Goal: Task Accomplishment & Management: Complete application form

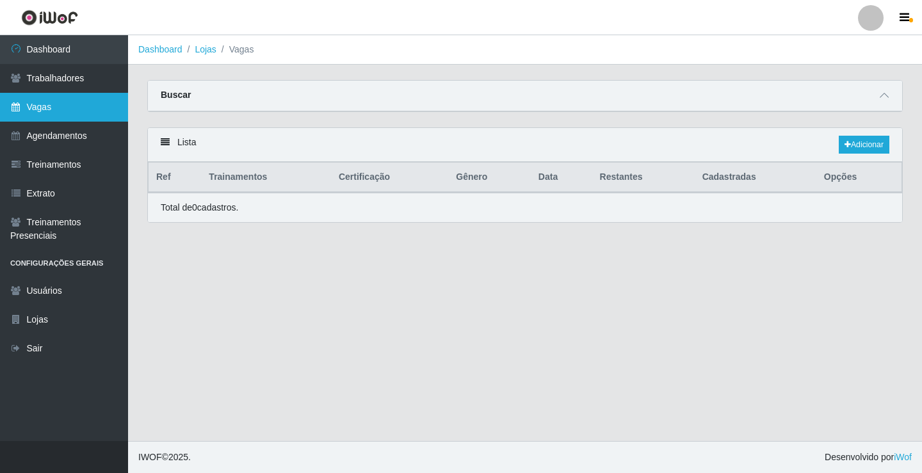
click at [94, 115] on link "Vagas" at bounding box center [64, 107] width 128 height 29
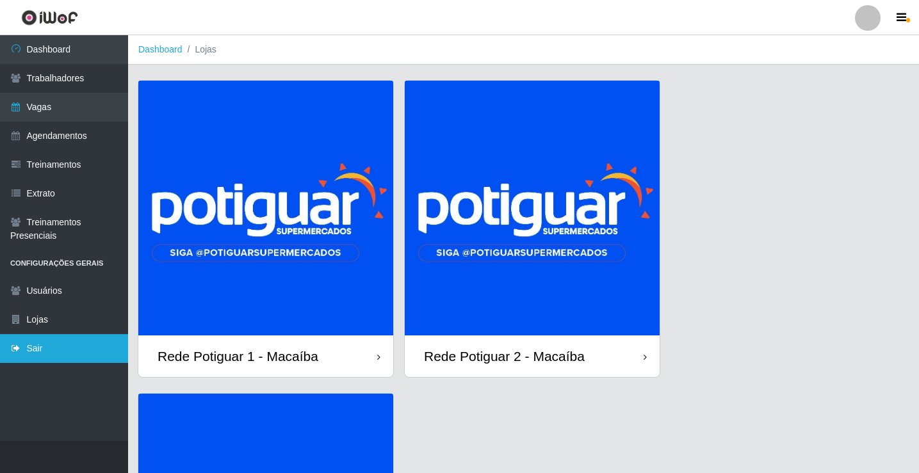
click at [45, 352] on link "Sair" at bounding box center [64, 348] width 128 height 29
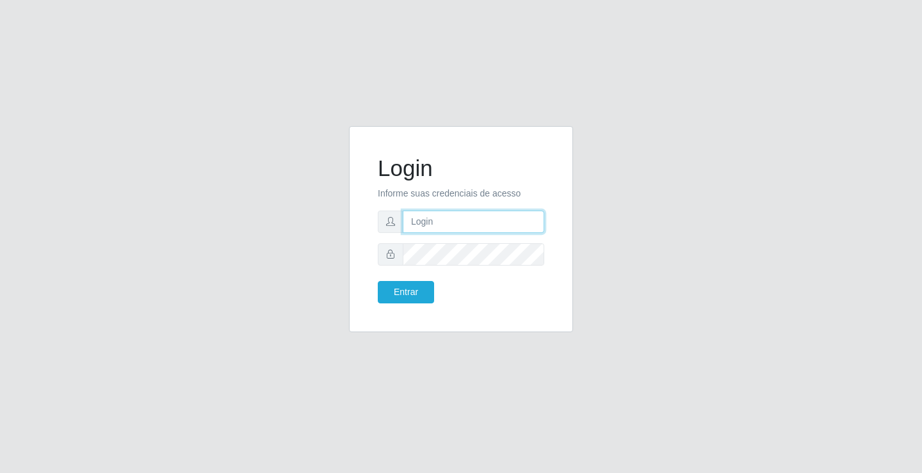
type input "[EMAIL_ADDRESS][DOMAIN_NAME]"
click at [484, 207] on form "Login Informe suas credenciais de acesso [EMAIL_ADDRESS][DOMAIN_NAME] Entrar" at bounding box center [461, 229] width 167 height 149
click at [480, 224] on input "[EMAIL_ADDRESS][DOMAIN_NAME]" at bounding box center [474, 222] width 142 height 22
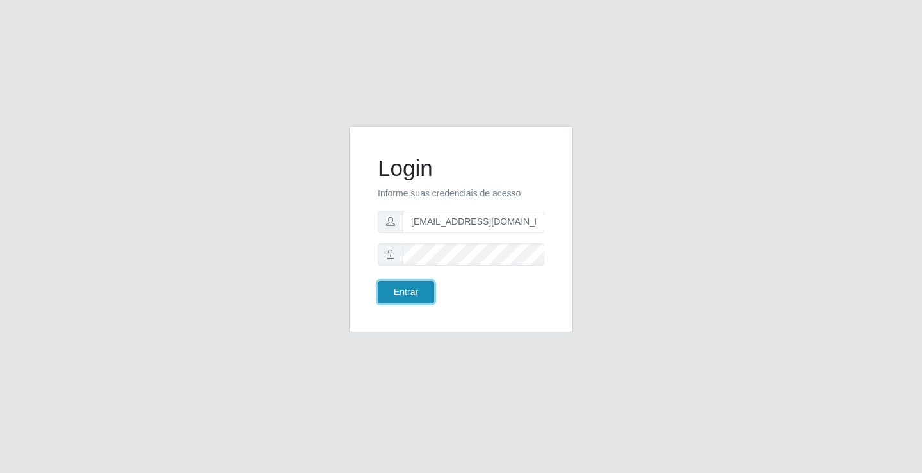
click at [400, 298] on button "Entrar" at bounding box center [406, 292] width 56 height 22
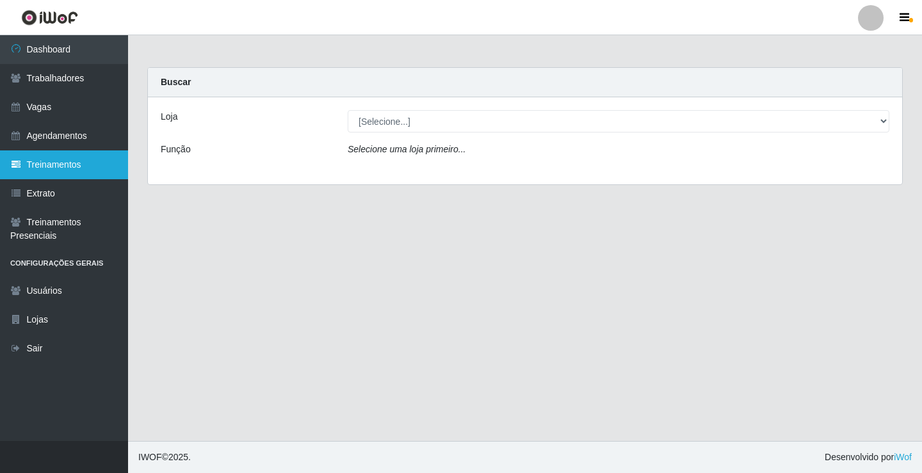
drag, startPoint x: 81, startPoint y: 111, endPoint x: 99, endPoint y: 152, distance: 45.3
click at [81, 113] on link "Vagas" at bounding box center [64, 107] width 128 height 29
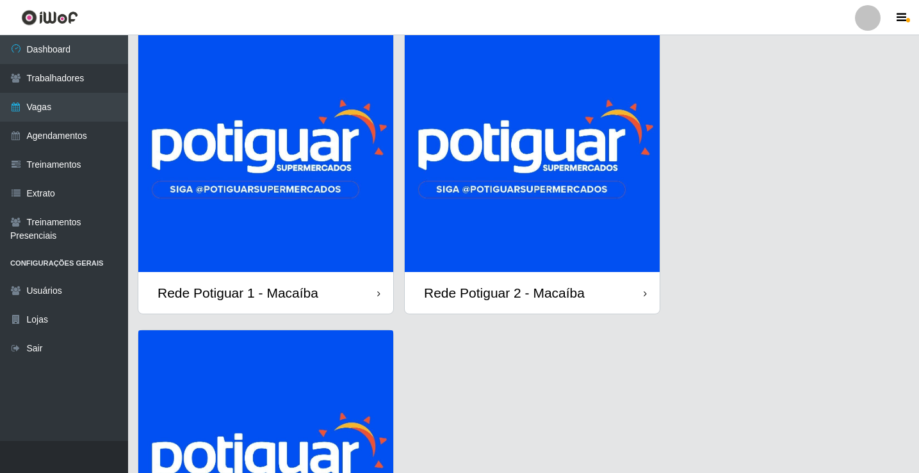
scroll to position [64, 0]
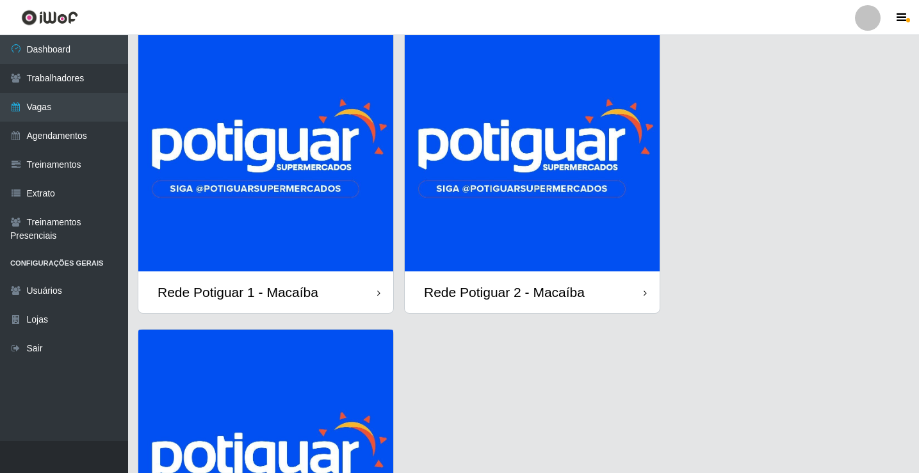
click at [576, 179] on img at bounding box center [532, 144] width 255 height 255
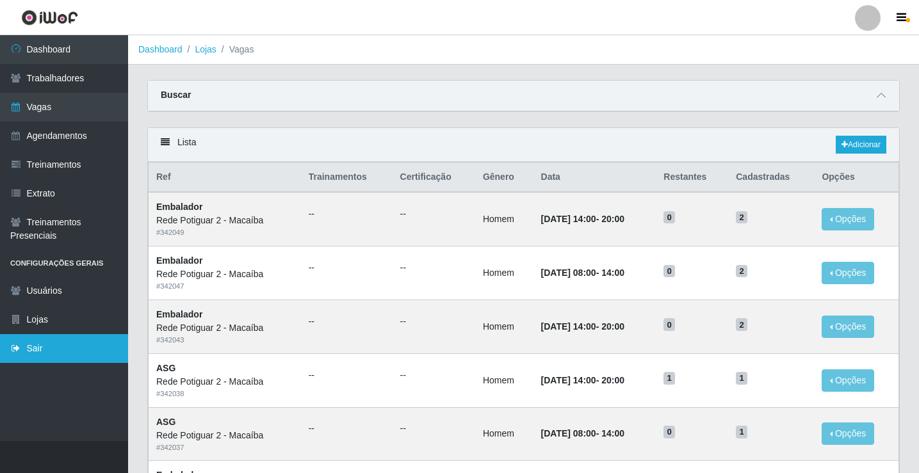
click at [56, 349] on link "Sair" at bounding box center [64, 348] width 128 height 29
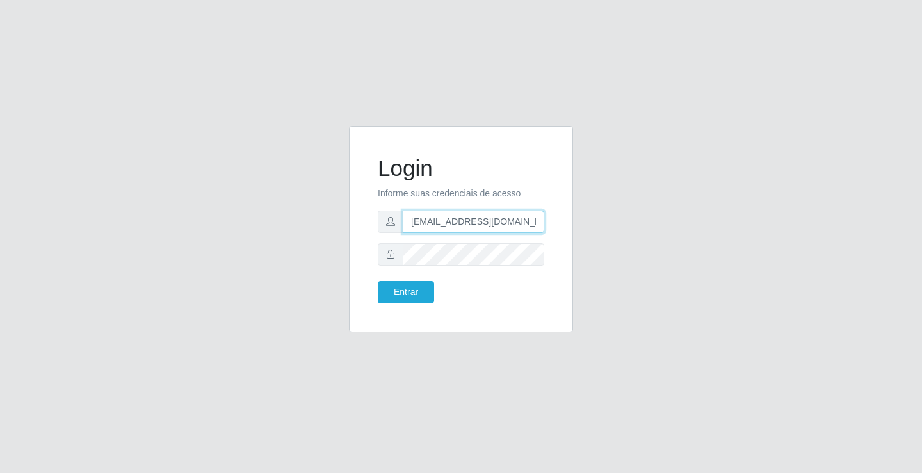
click at [484, 220] on input "[EMAIL_ADDRESS][DOMAIN_NAME]" at bounding box center [474, 222] width 142 height 22
click at [413, 293] on button "Entrar" at bounding box center [406, 292] width 56 height 22
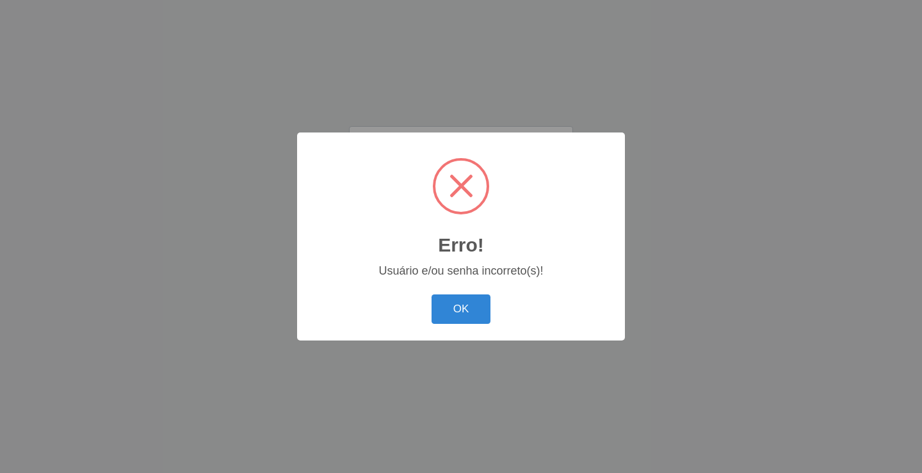
drag, startPoint x: 455, startPoint y: 316, endPoint x: 468, endPoint y: 259, distance: 57.8
click at [455, 316] on button "OK" at bounding box center [462, 310] width 60 height 30
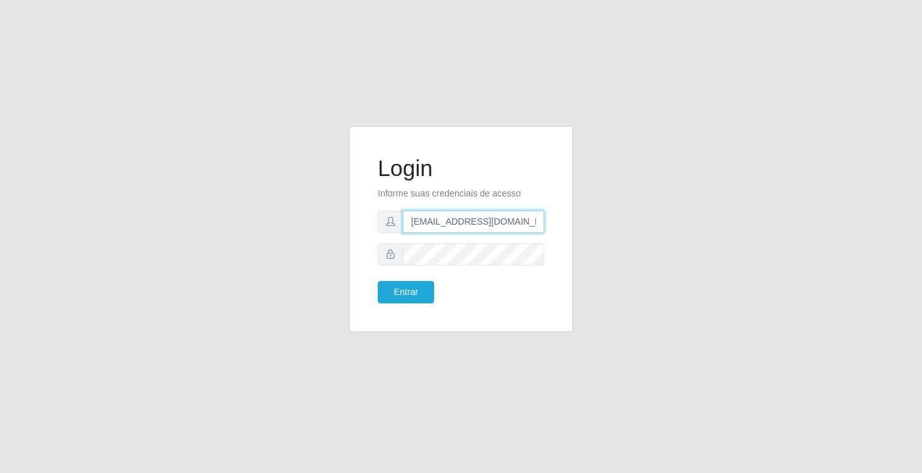
click at [451, 222] on input "[EMAIL_ADDRESS][DOMAIN_NAME]" at bounding box center [474, 222] width 142 height 22
type input "[EMAIL_ADDRESS][DOMAIN_NAME]"
click at [414, 291] on button "Entrar" at bounding box center [406, 292] width 56 height 22
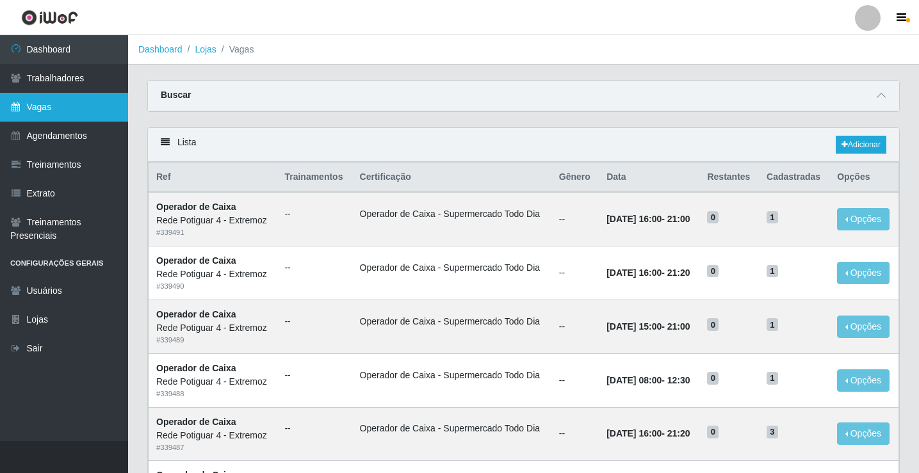
click at [101, 102] on link "Vagas" at bounding box center [64, 107] width 128 height 29
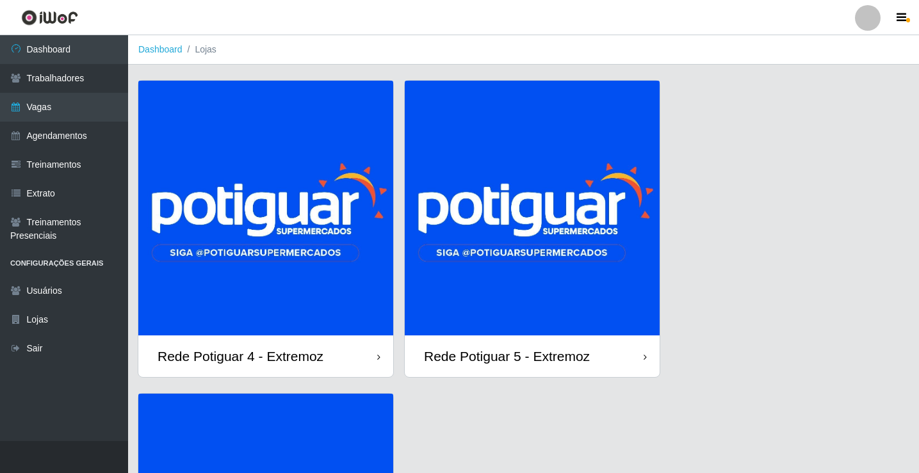
click at [252, 188] on img at bounding box center [265, 208] width 255 height 255
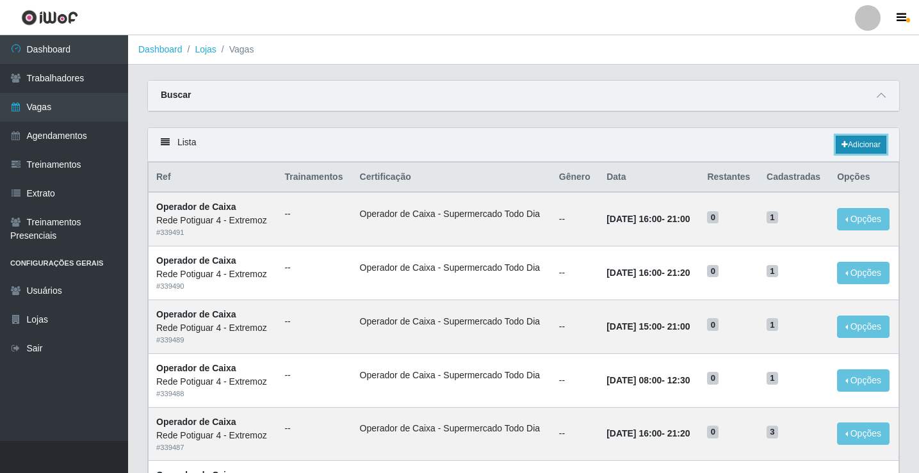
click at [853, 138] on link "Adicionar" at bounding box center [861, 145] width 51 height 18
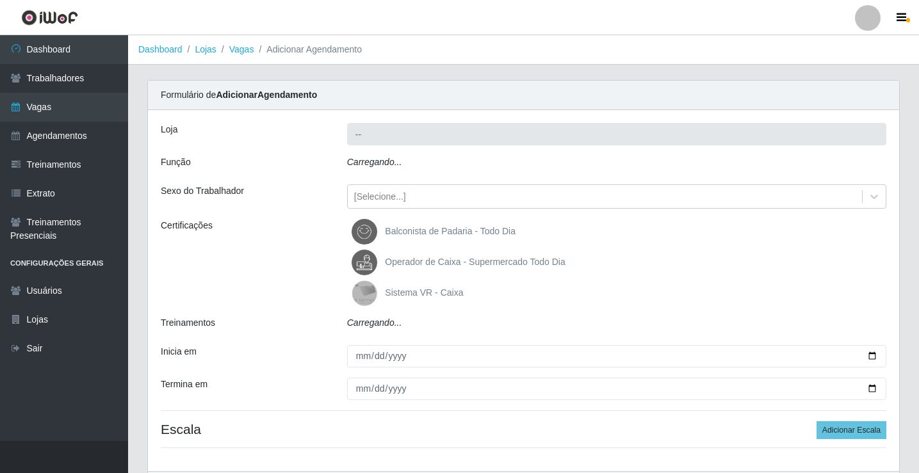
type input "Rede Potiguar 4 - Extremoz"
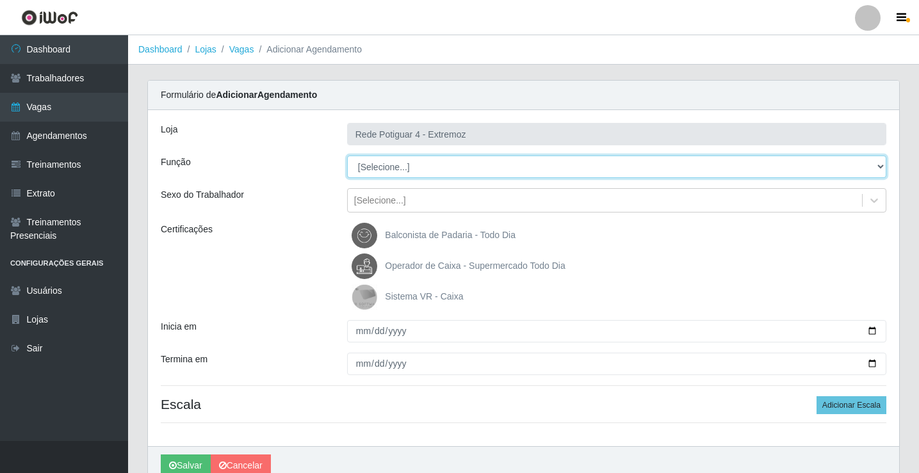
click at [414, 159] on select "[Selecione...] ASG Auxiliar de Estacionamento Balconista Embalador Operador de …" at bounding box center [616, 167] width 539 height 22
select select "22"
click at [347, 156] on select "[Selecione...] ASG Auxiliar de Estacionamento Balconista Embalador Operador de …" at bounding box center [616, 167] width 539 height 22
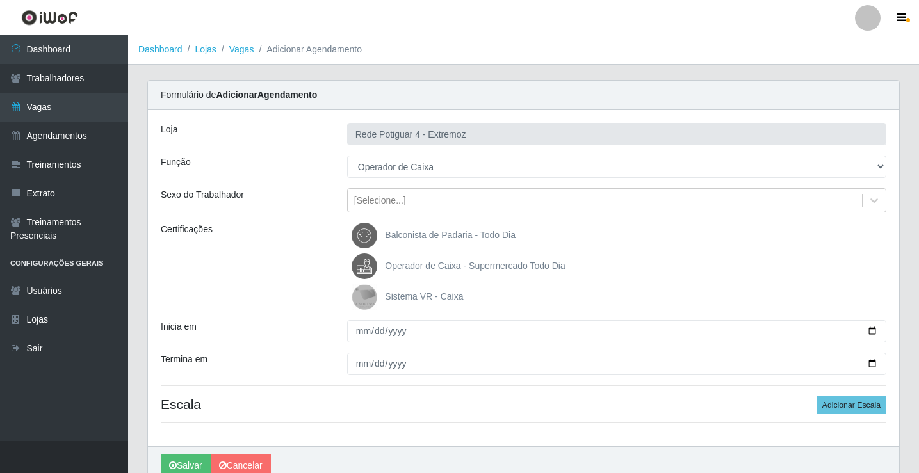
click at [412, 266] on span "Operador de Caixa - Supermercado Todo Dia" at bounding box center [475, 266] width 180 height 10
click at [0, 0] on input "Operador de Caixa - Supermercado Todo Dia" at bounding box center [0, 0] width 0 height 0
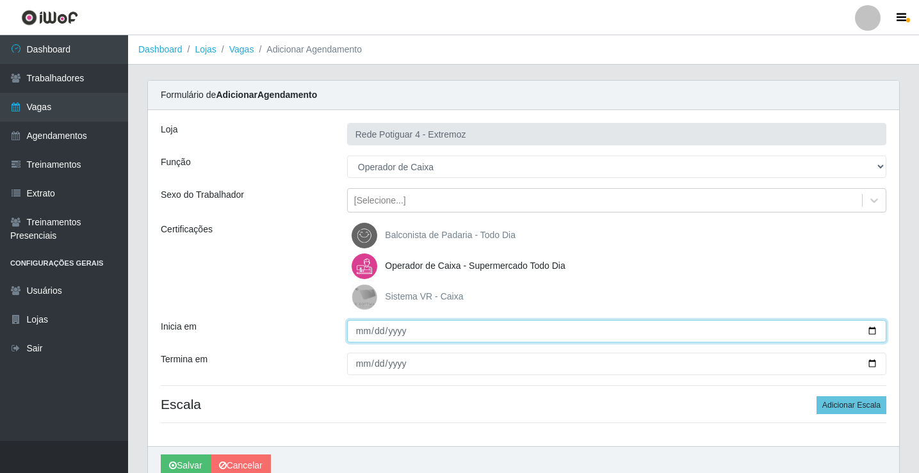
click at [357, 338] on input "Inicia em" at bounding box center [616, 331] width 539 height 22
type input "2025-09-08"
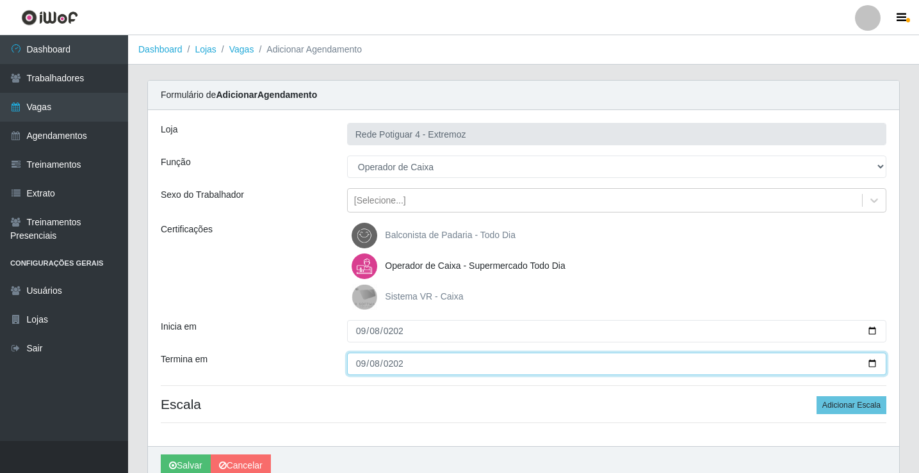
type input "2025-09-08"
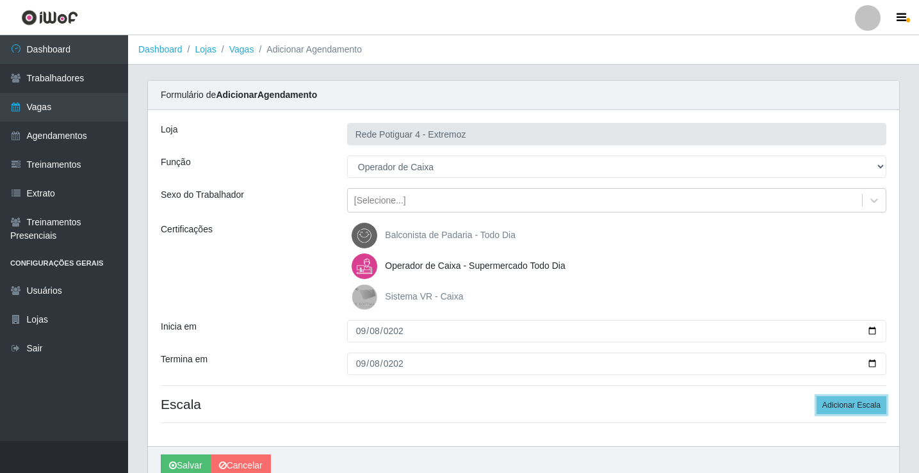
click at [817, 396] on button "Adicionar Escala" at bounding box center [852, 405] width 70 height 18
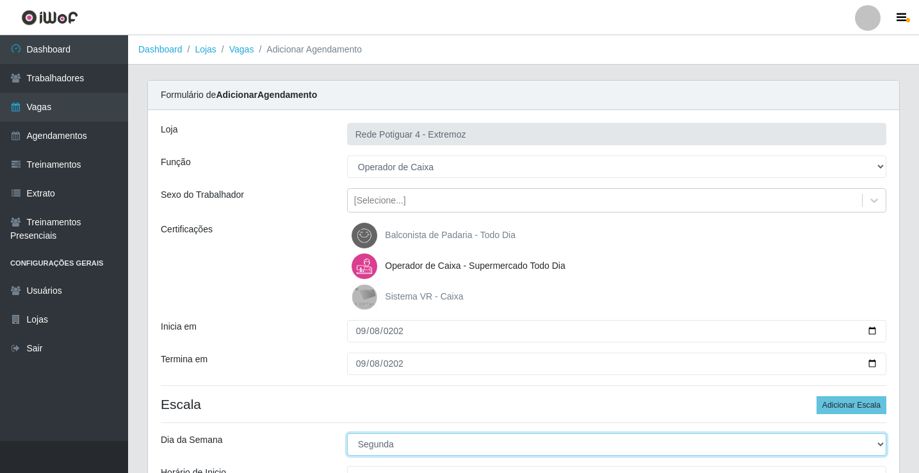
select select "2"
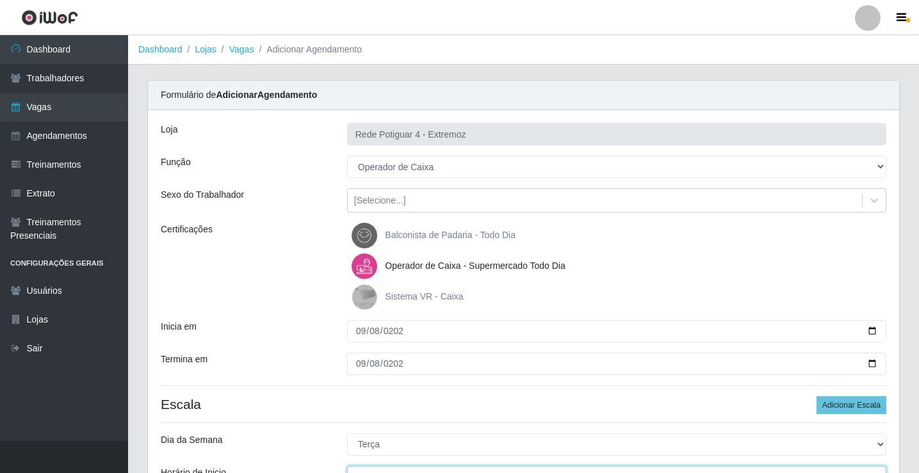
scroll to position [15, 0]
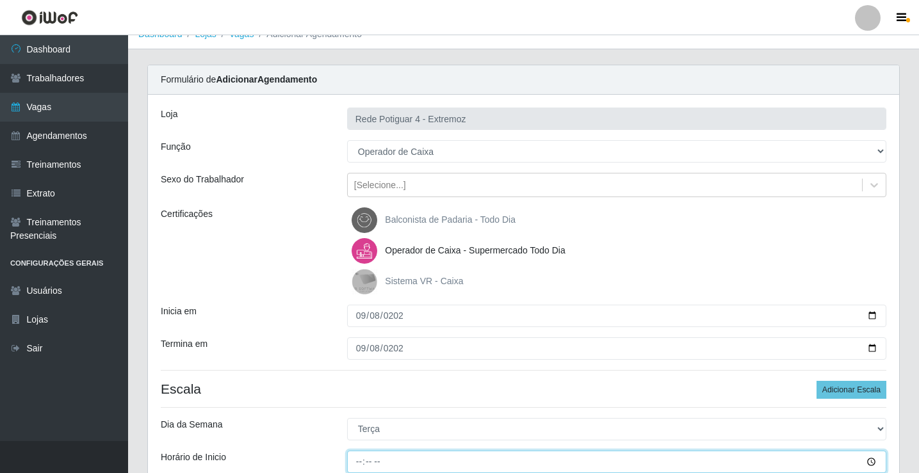
type input "15:00"
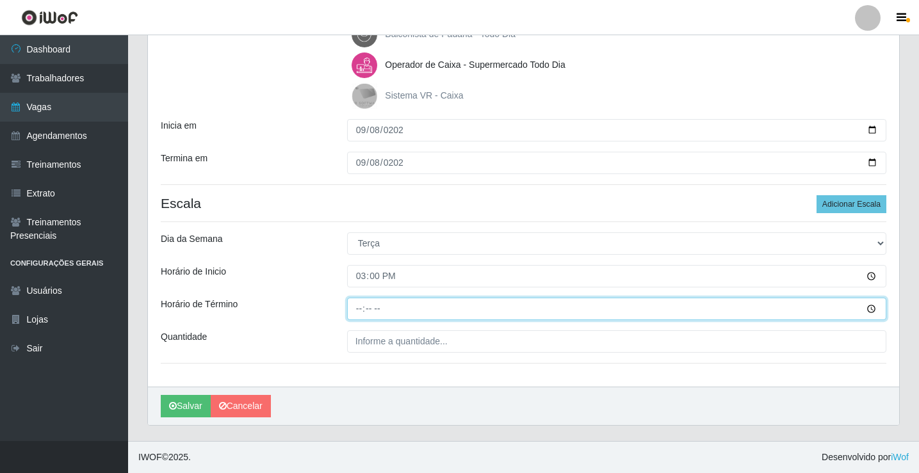
type input "21:00"
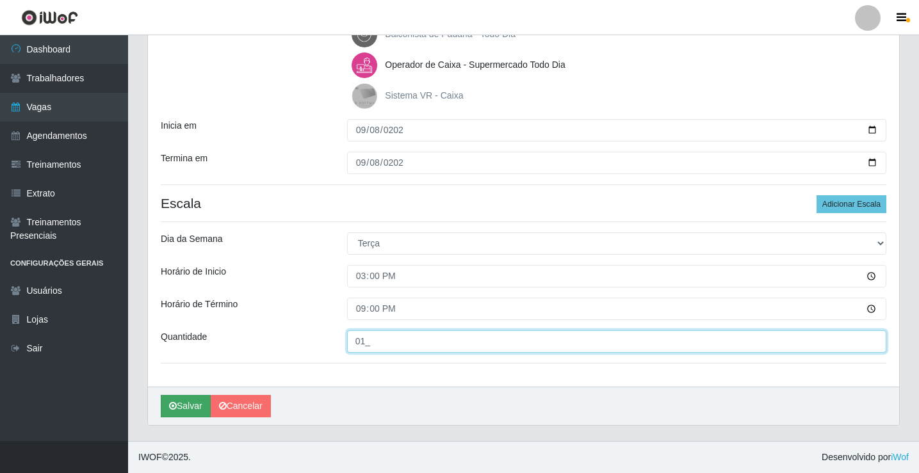
type input "01_"
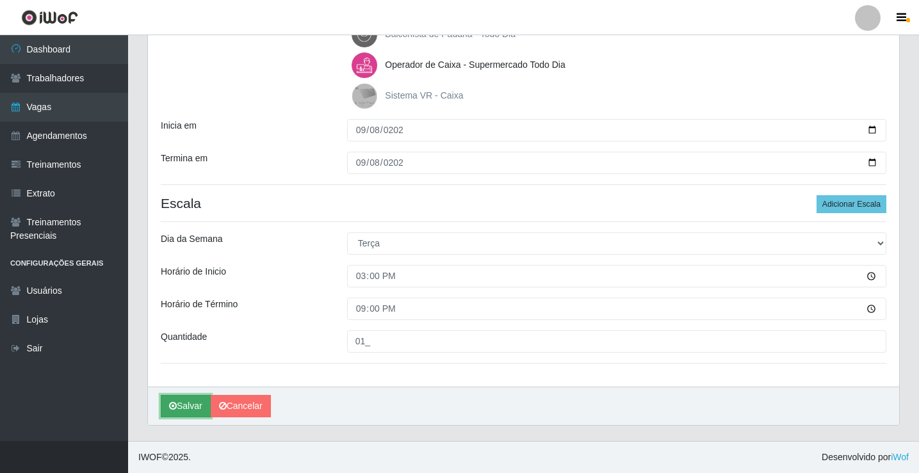
click at [201, 405] on button "Salvar" at bounding box center [186, 406] width 50 height 22
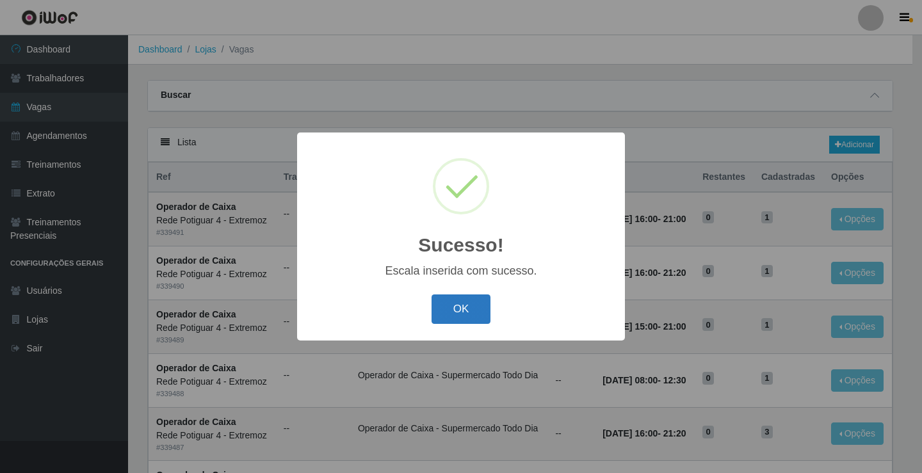
drag, startPoint x: 466, startPoint y: 306, endPoint x: 592, endPoint y: 259, distance: 134.9
click at [466, 307] on button "OK" at bounding box center [462, 310] width 60 height 30
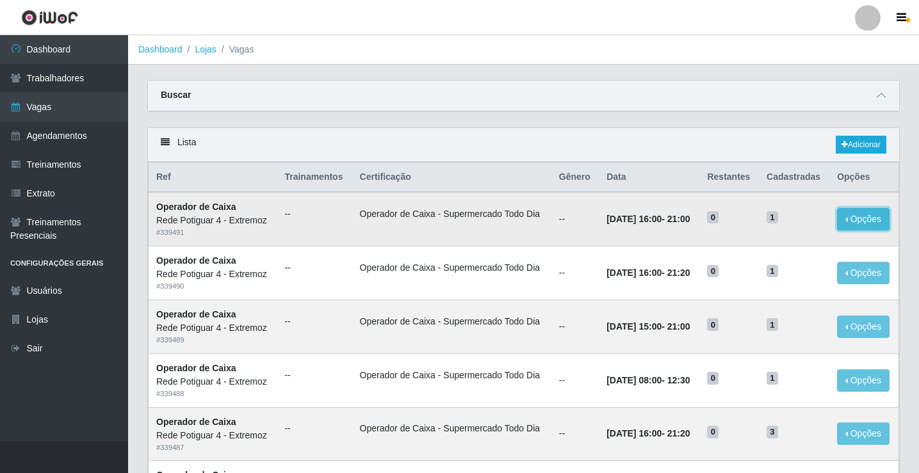
click at [870, 216] on button "Opções" at bounding box center [863, 219] width 53 height 22
click at [614, 180] on th "Data" at bounding box center [649, 178] width 101 height 30
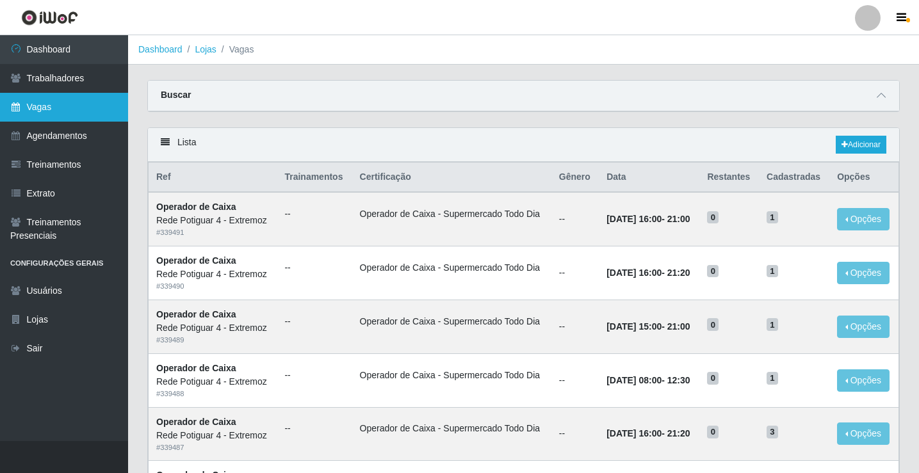
click at [83, 106] on link "Vagas" at bounding box center [64, 107] width 128 height 29
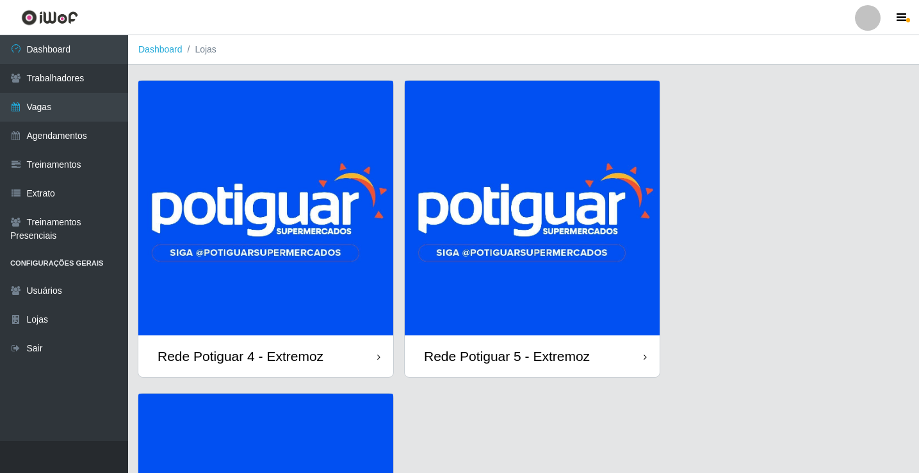
drag, startPoint x: 274, startPoint y: 261, endPoint x: 313, endPoint y: 261, distance: 38.4
click at [274, 261] on img at bounding box center [265, 208] width 255 height 255
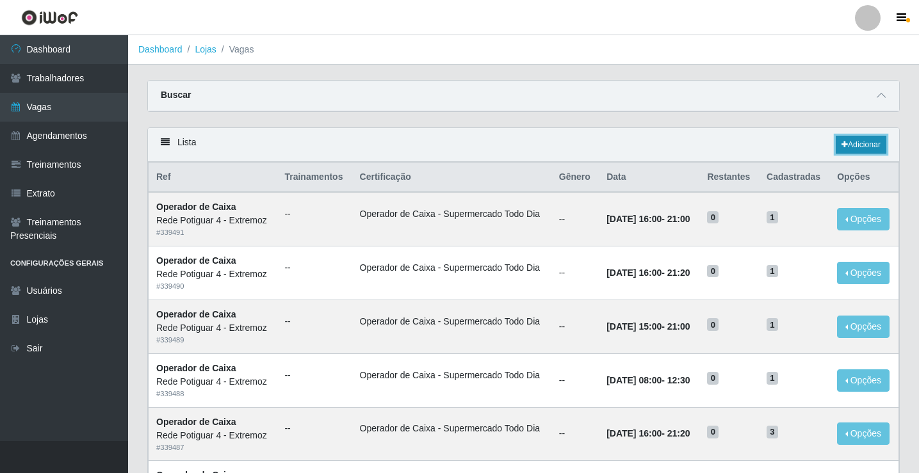
click at [868, 138] on link "Adicionar" at bounding box center [861, 145] width 51 height 18
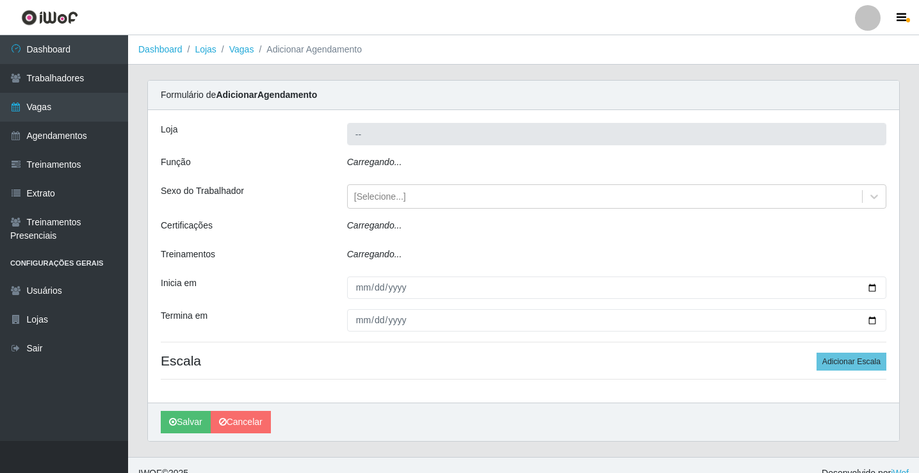
type input "Rede Potiguar 4 - Extremoz"
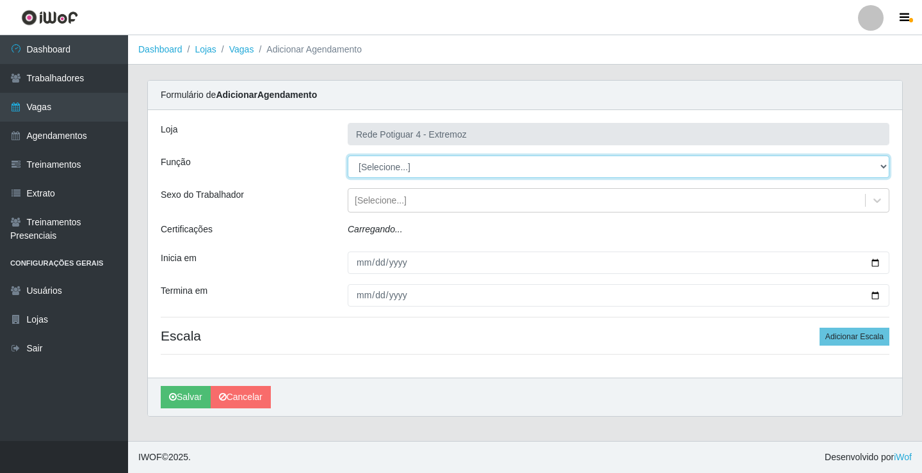
drag, startPoint x: 397, startPoint y: 177, endPoint x: 389, endPoint y: 168, distance: 12.7
click at [389, 168] on select "[Selecione...] ASG Auxiliar de Estacionamento Balconista Embalador Operador de …" at bounding box center [619, 167] width 542 height 22
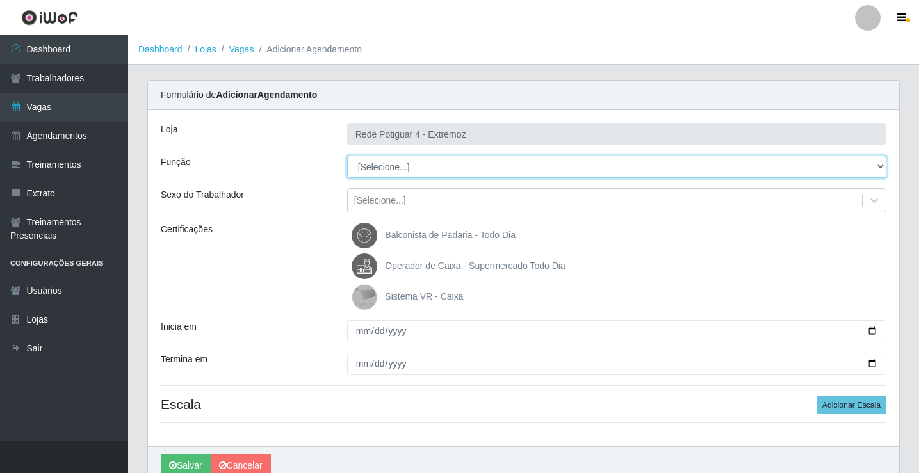
select select "22"
click at [347, 156] on select "[Selecione...] ASG Auxiliar de Estacionamento Balconista Embalador Operador de …" at bounding box center [616, 167] width 539 height 22
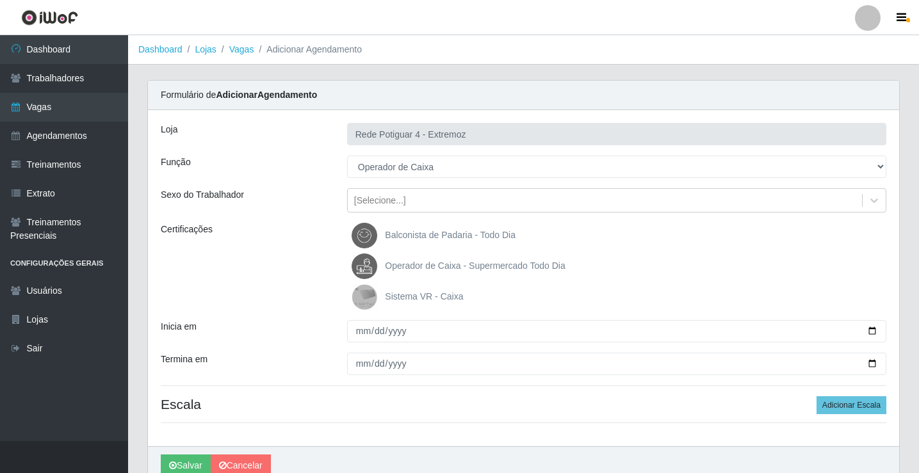
click at [410, 264] on span "Operador de Caixa - Supermercado Todo Dia" at bounding box center [475, 266] width 180 height 10
click at [0, 0] on input "Operador de Caixa - Supermercado Todo Dia" at bounding box center [0, 0] width 0 height 0
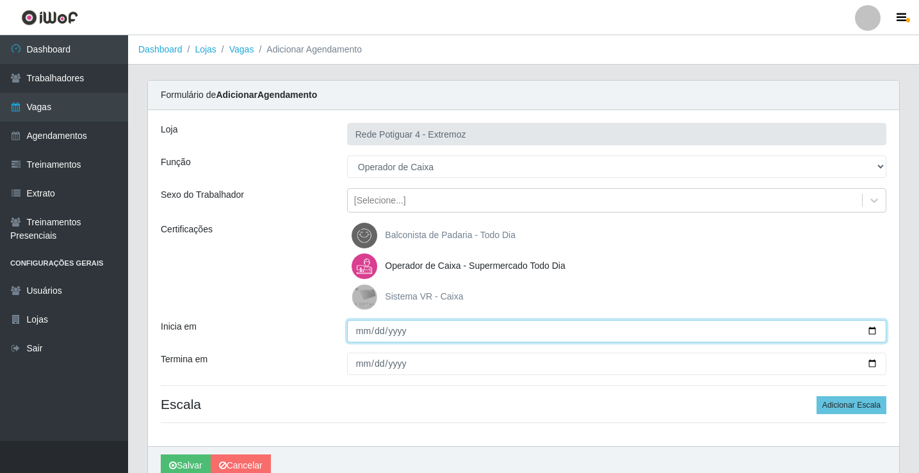
click at [368, 330] on input "Inicia em" at bounding box center [616, 331] width 539 height 22
type input "2025-09-08"
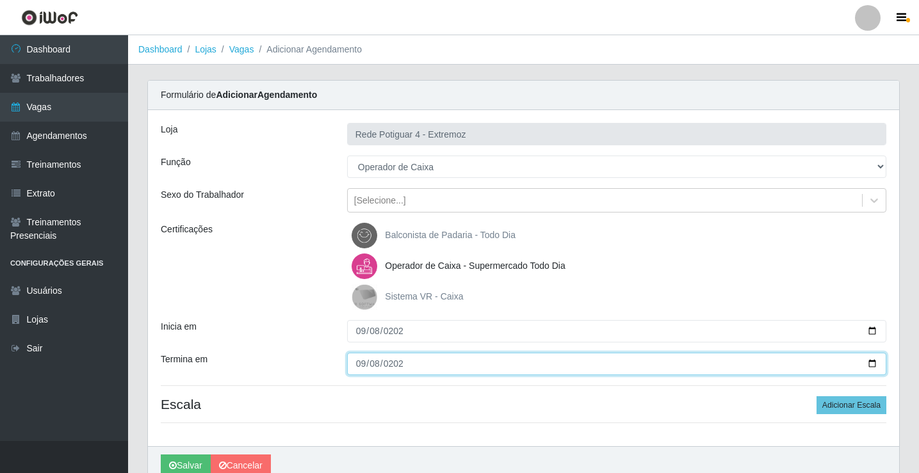
type input "2025-09-08"
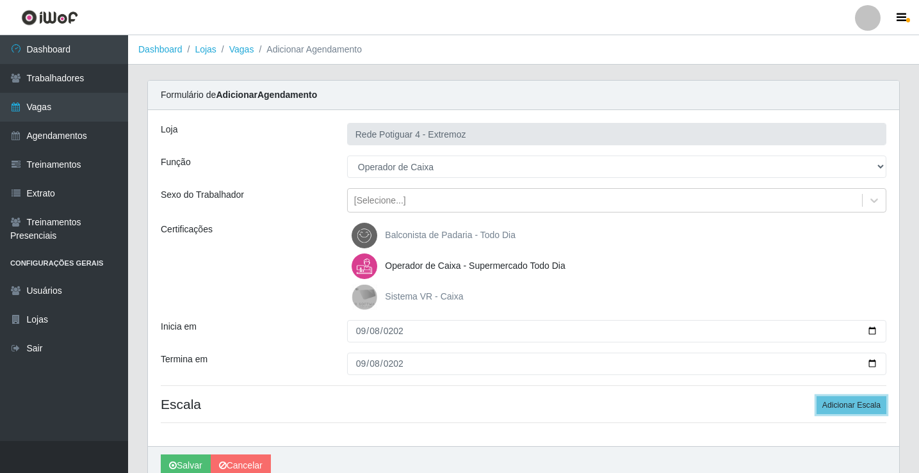
click at [817, 396] on button "Adicionar Escala" at bounding box center [852, 405] width 70 height 18
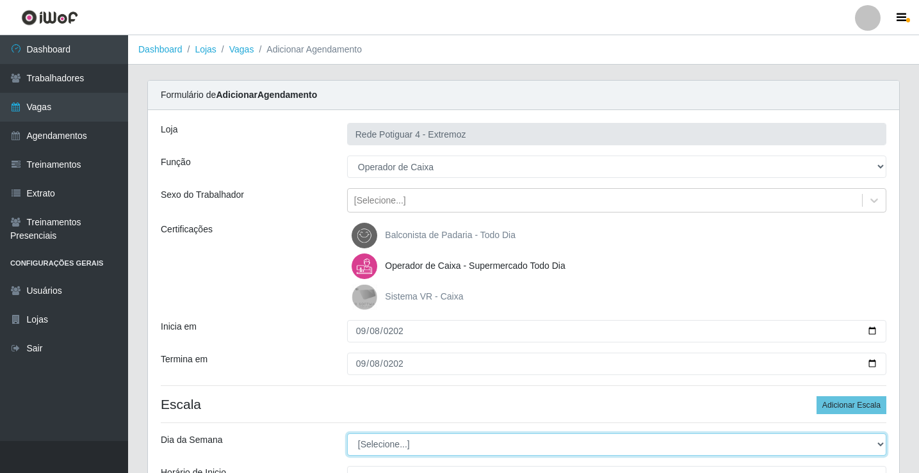
select select "1"
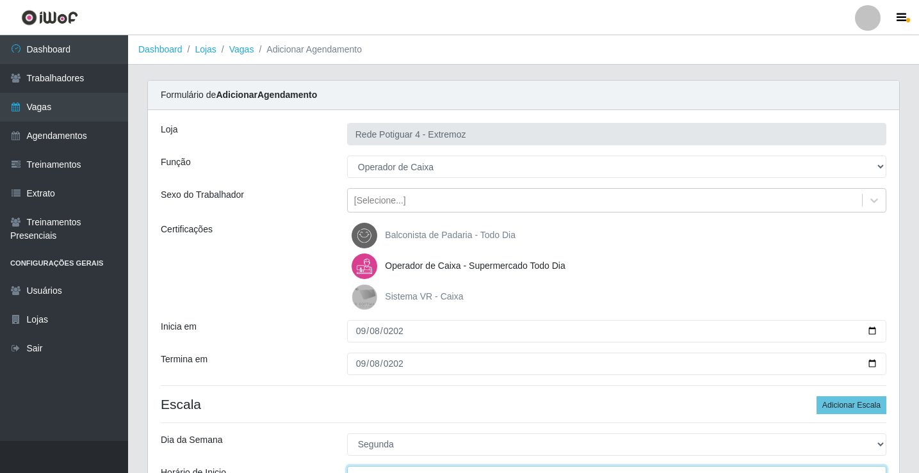
scroll to position [15, 0]
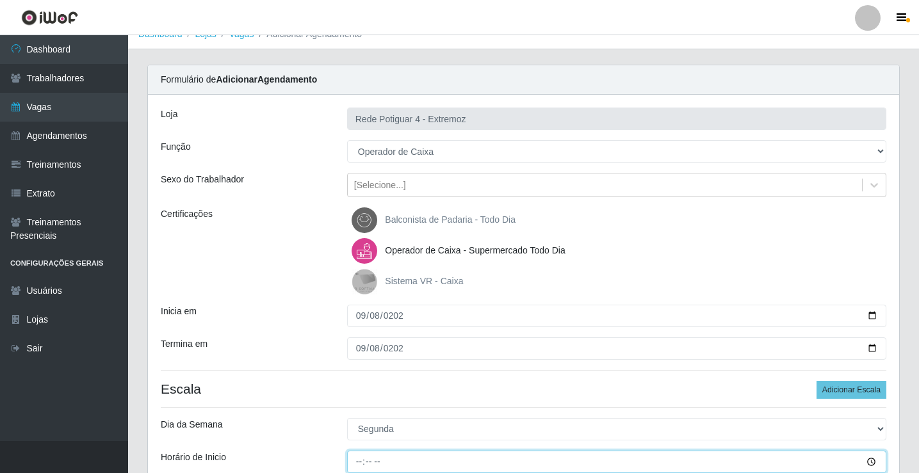
type input "15:00"
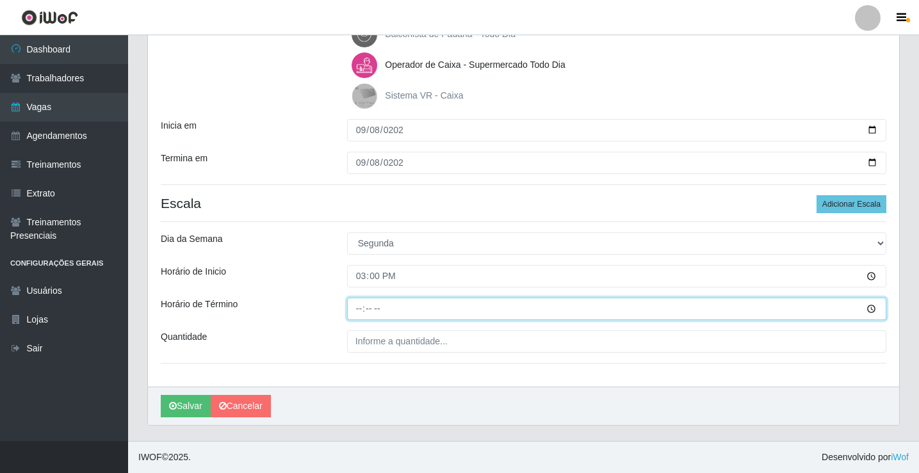
type input "21:00"
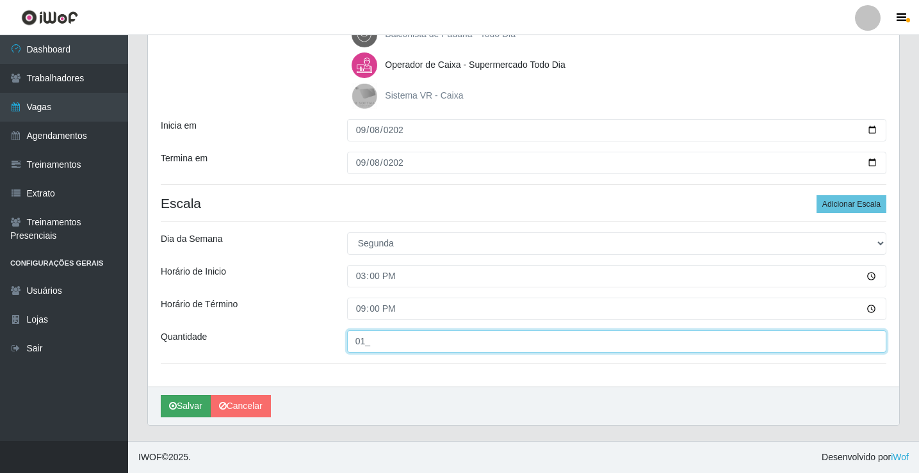
type input "01_"
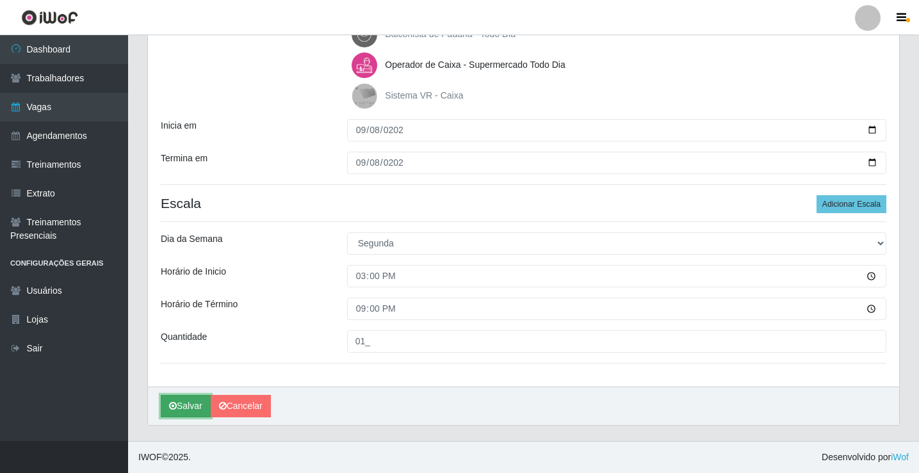
drag, startPoint x: 190, startPoint y: 403, endPoint x: 321, endPoint y: 367, distance: 136.1
click at [190, 404] on button "Salvar" at bounding box center [186, 406] width 50 height 22
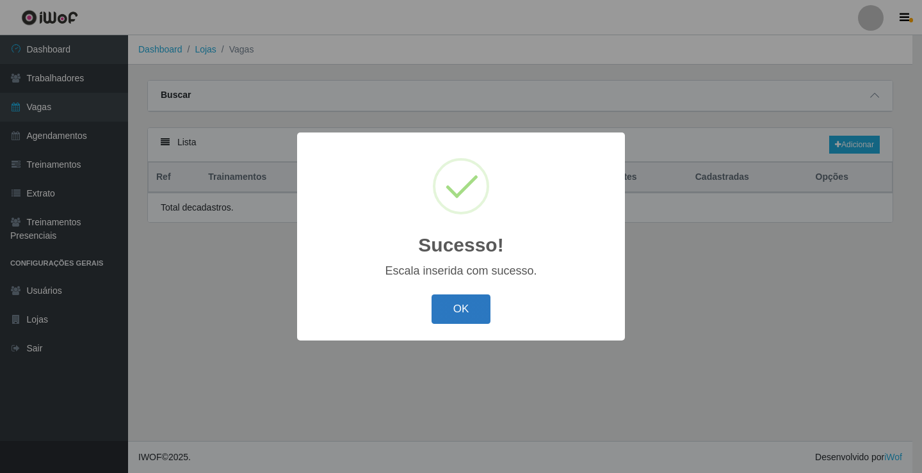
click at [452, 309] on button "OK" at bounding box center [462, 310] width 60 height 30
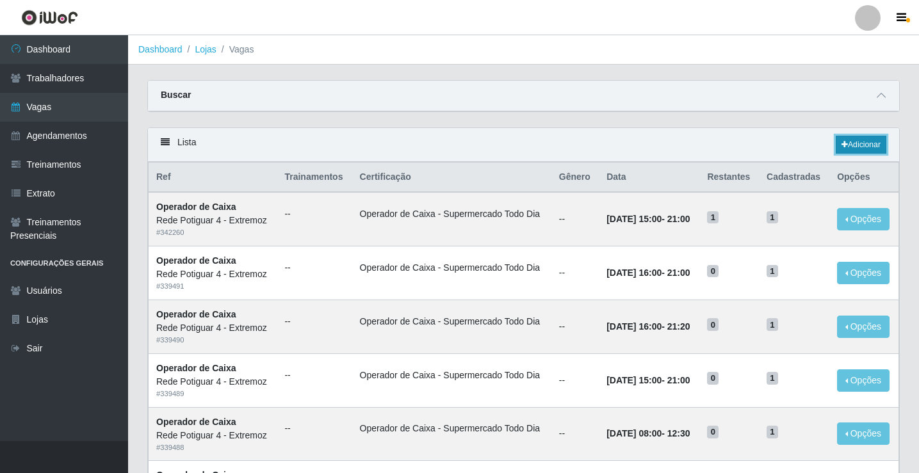
click at [863, 140] on link "Adicionar" at bounding box center [861, 145] width 51 height 18
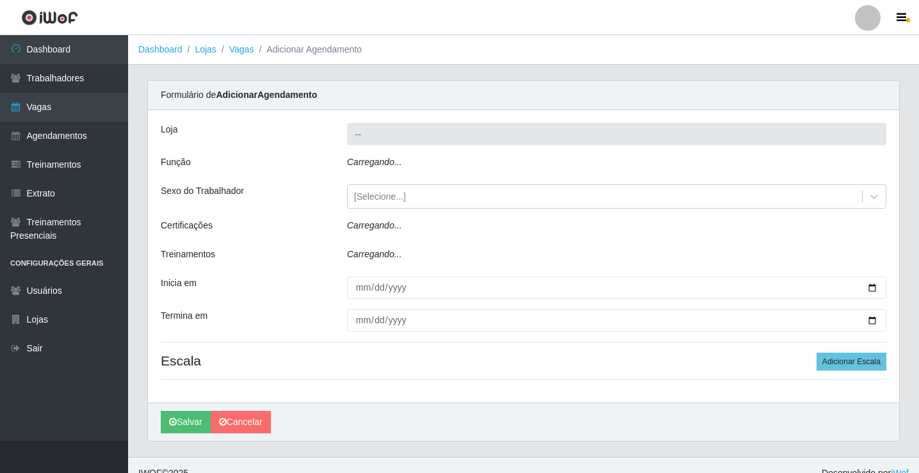
type input "Rede Potiguar 4 - Extremoz"
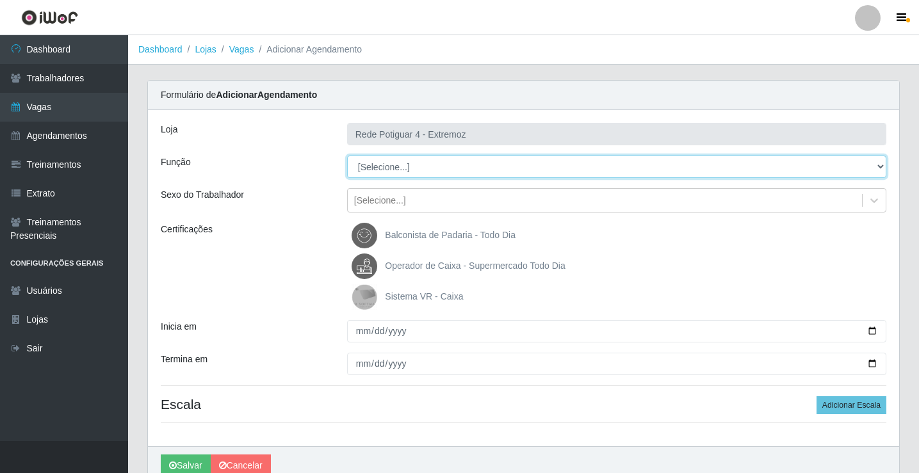
click at [435, 173] on select "[Selecione...] ASG Auxiliar de Estacionamento Balconista Embalador Operador de …" at bounding box center [616, 167] width 539 height 22
select select "22"
click at [347, 156] on select "[Selecione...] ASG Auxiliar de Estacionamento Balconista Embalador Operador de …" at bounding box center [616, 167] width 539 height 22
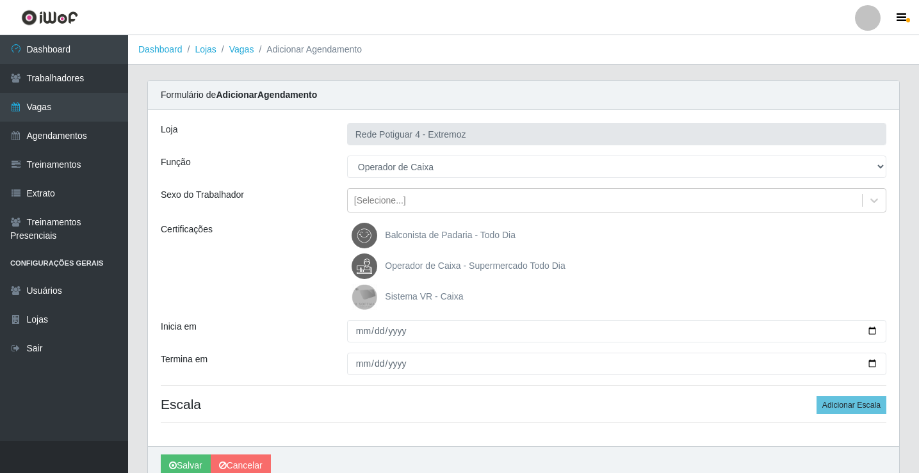
drag, startPoint x: 421, startPoint y: 262, endPoint x: 397, endPoint y: 301, distance: 45.7
click at [421, 263] on span "Operador de Caixa - Supermercado Todo Dia" at bounding box center [475, 266] width 180 height 10
click at [0, 0] on input "Operador de Caixa - Supermercado Todo Dia" at bounding box center [0, 0] width 0 height 0
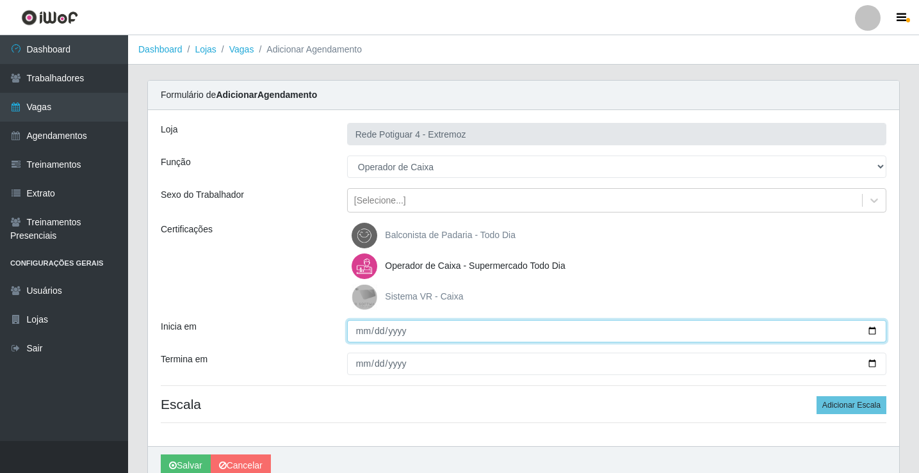
click at [361, 333] on input "Inicia em" at bounding box center [616, 331] width 539 height 22
type input "2025-09-09"
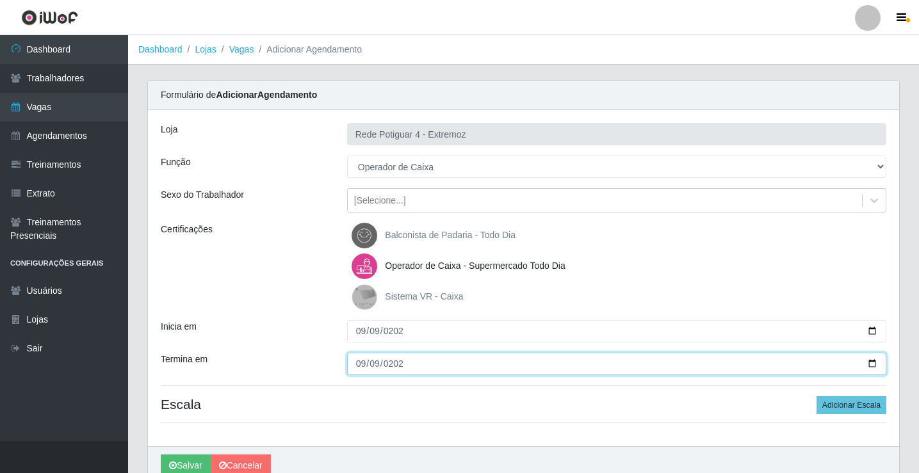
type input "2025-09-09"
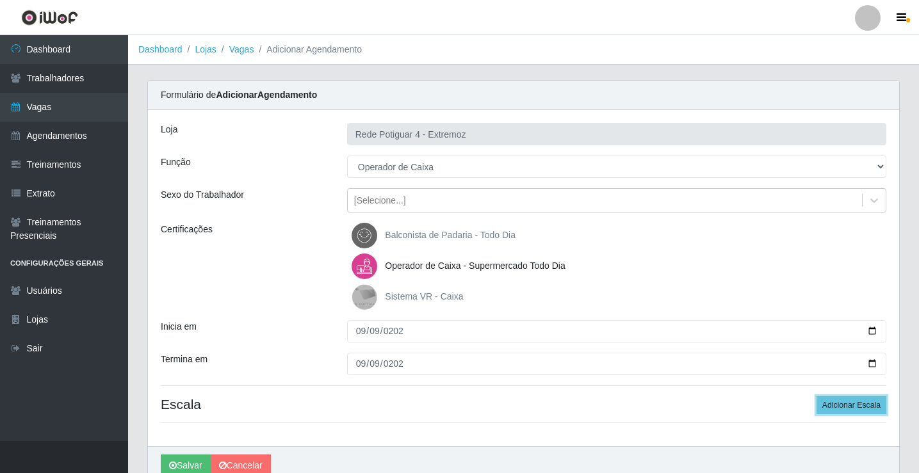
click at [817, 396] on button "Adicionar Escala" at bounding box center [852, 405] width 70 height 18
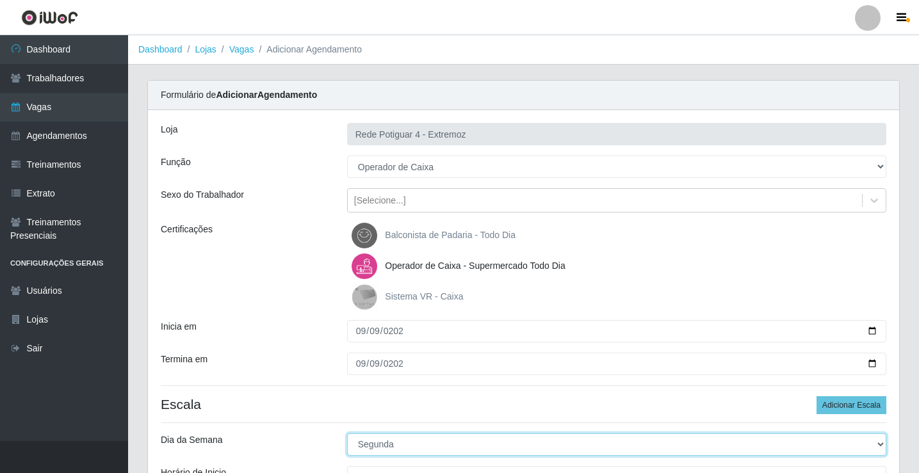
select select "2"
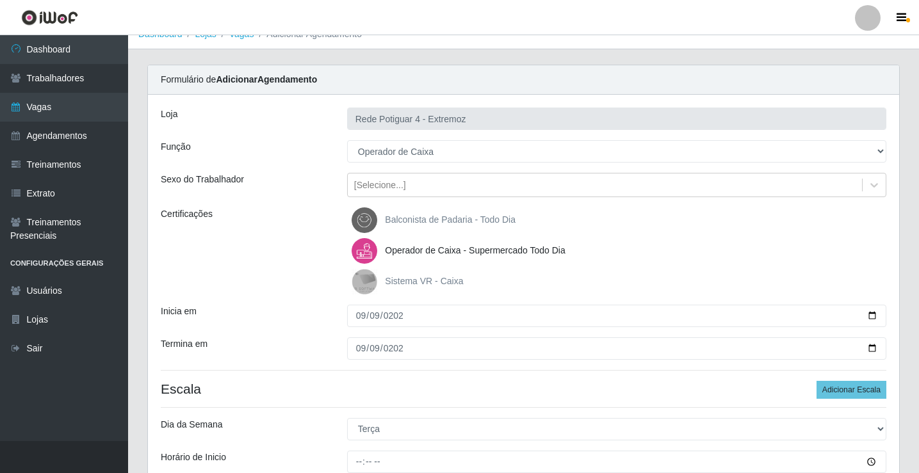
scroll to position [201, 0]
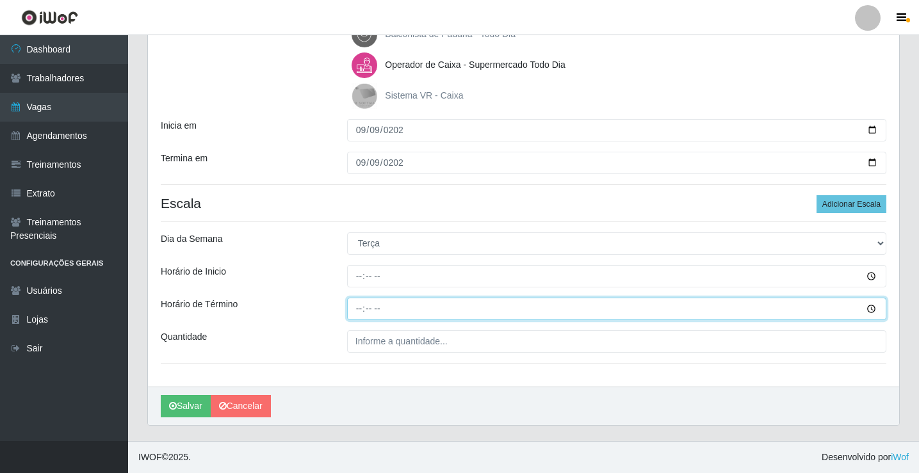
type input "21:00"
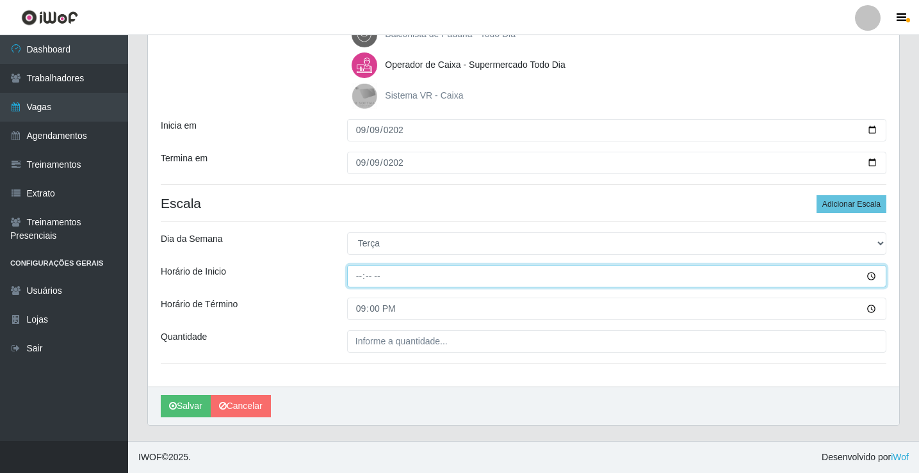
click at [364, 273] on input "Horário de Inicio" at bounding box center [616, 276] width 539 height 22
type input "16:00"
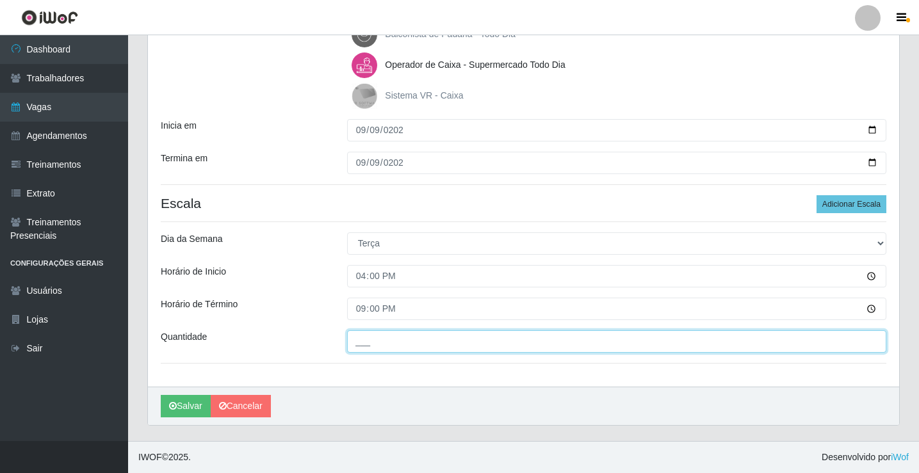
click at [382, 336] on input "___" at bounding box center [616, 342] width 539 height 22
type input "01_"
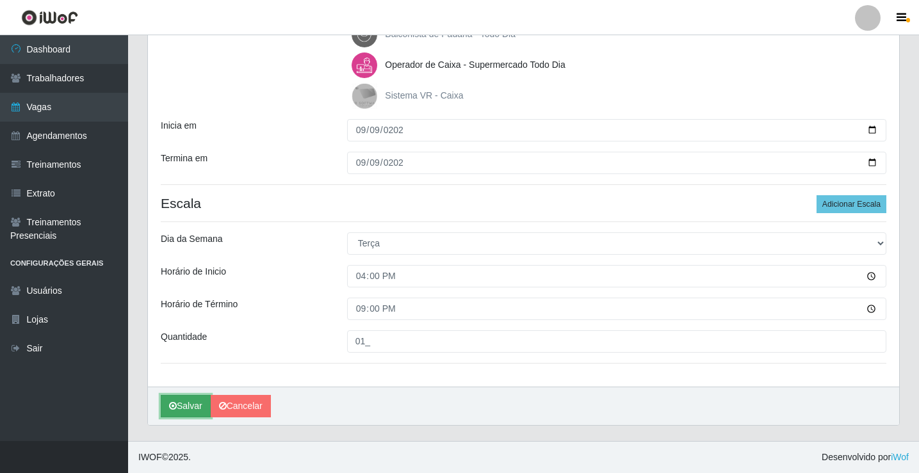
click at [181, 398] on button "Salvar" at bounding box center [186, 406] width 50 height 22
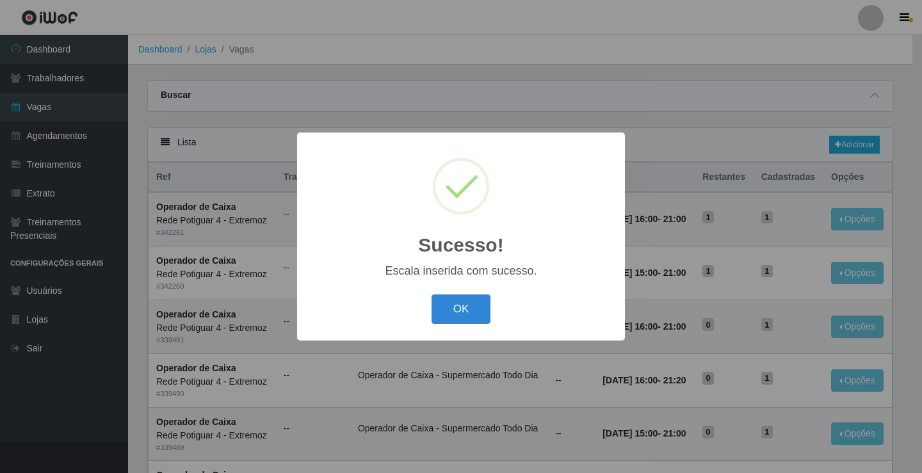
click at [466, 313] on button "OK" at bounding box center [462, 310] width 60 height 30
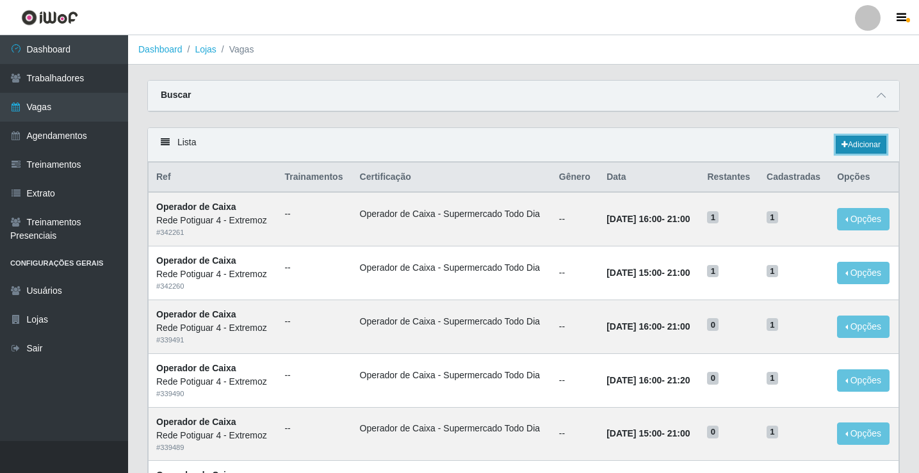
click at [848, 149] on link "Adicionar" at bounding box center [861, 145] width 51 height 18
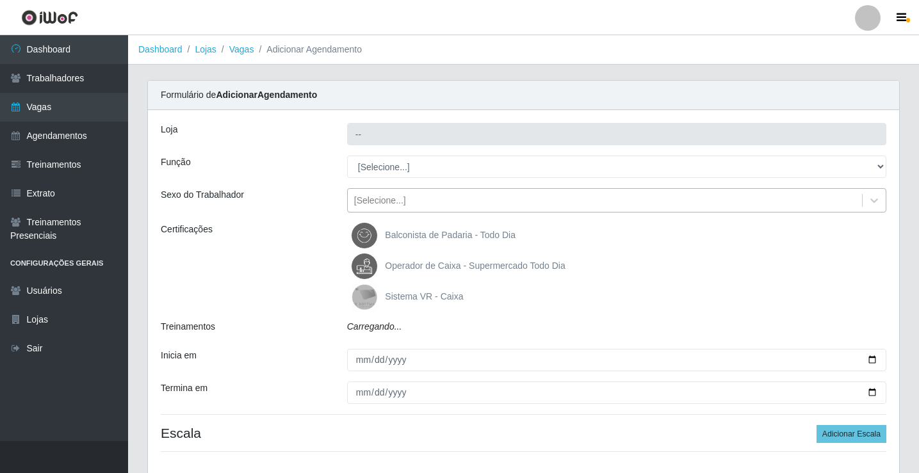
type input "Rede Potiguar 4 - Extremoz"
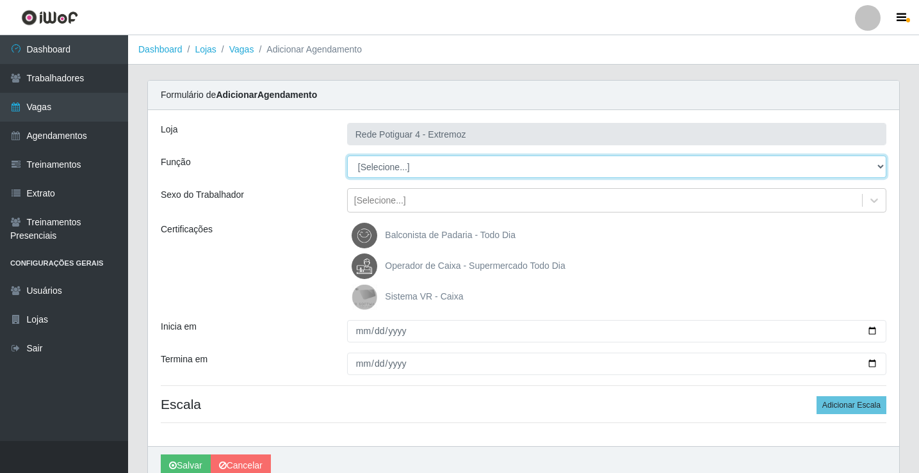
click at [423, 174] on select "[Selecione...] ASG Auxiliar de Estacionamento Balconista Embalador Operador de …" at bounding box center [616, 167] width 539 height 22
select select "22"
click at [347, 156] on select "[Selecione...] ASG Auxiliar de Estacionamento Balconista Embalador Operador de …" at bounding box center [616, 167] width 539 height 22
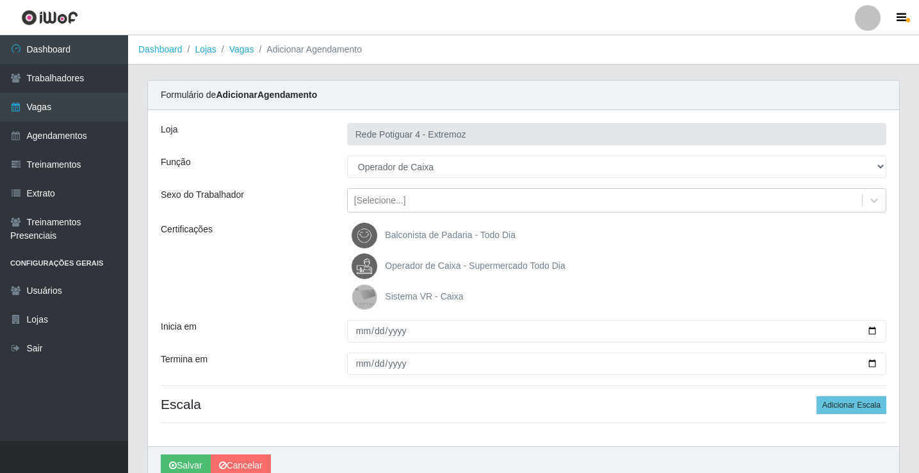
click at [427, 261] on span "Operador de Caixa - Supermercado Todo Dia" at bounding box center [475, 266] width 180 height 10
click at [0, 0] on input "Operador de Caixa - Supermercado Todo Dia" at bounding box center [0, 0] width 0 height 0
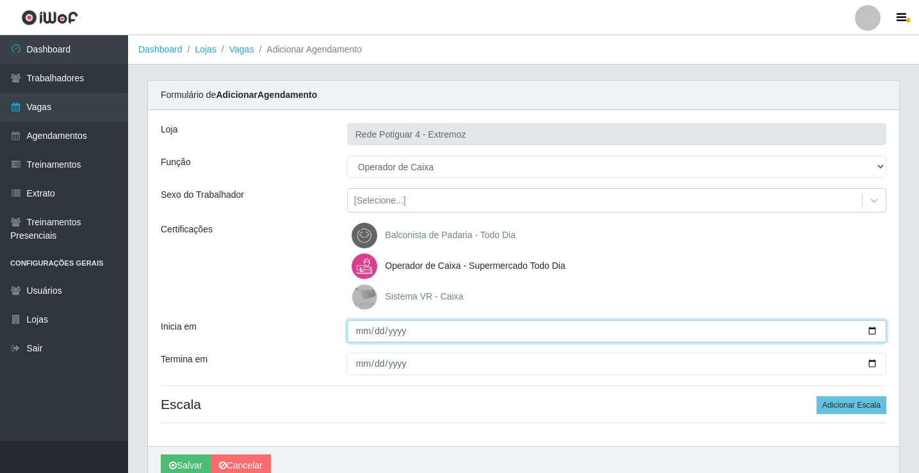
click at [363, 328] on input "Inicia em" at bounding box center [616, 331] width 539 height 22
type input "2025-09-10"
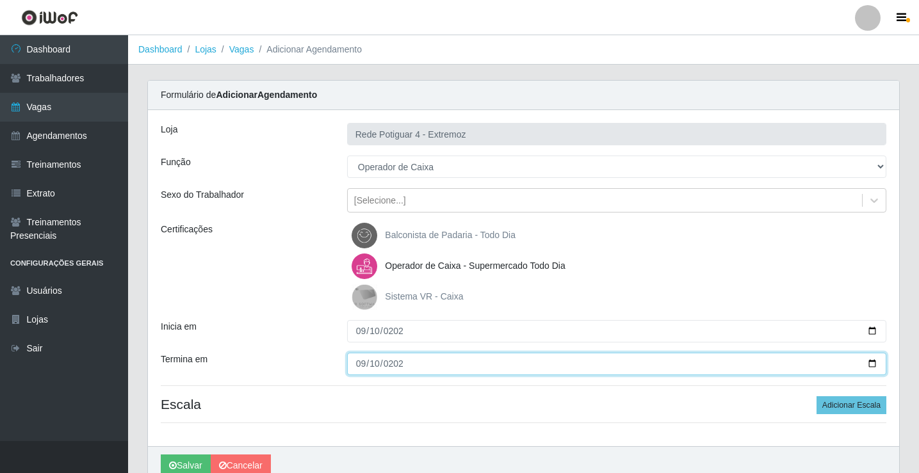
type input "2025-09-10"
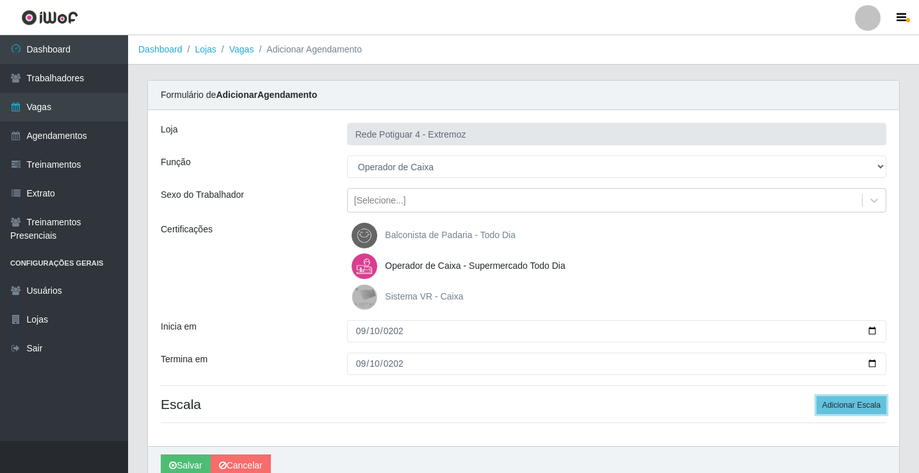
click at [817, 396] on button "Adicionar Escala" at bounding box center [852, 405] width 70 height 18
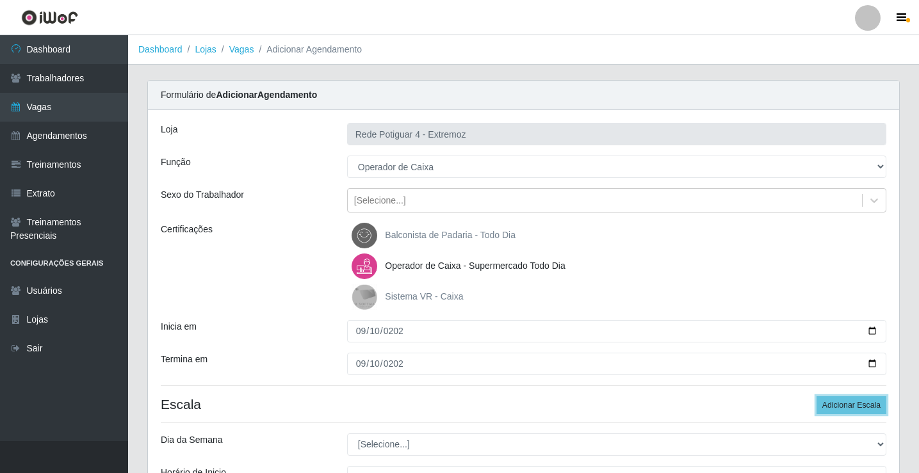
click at [817, 396] on button "Adicionar Escala" at bounding box center [852, 405] width 70 height 18
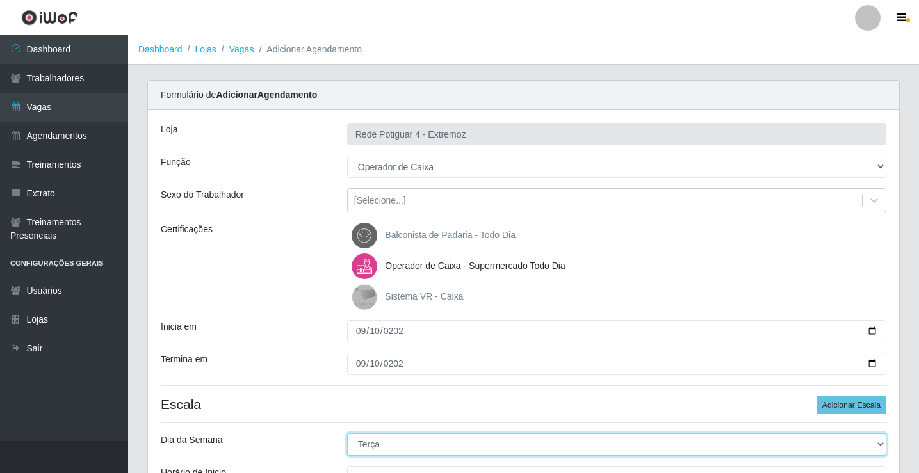
select select "3"
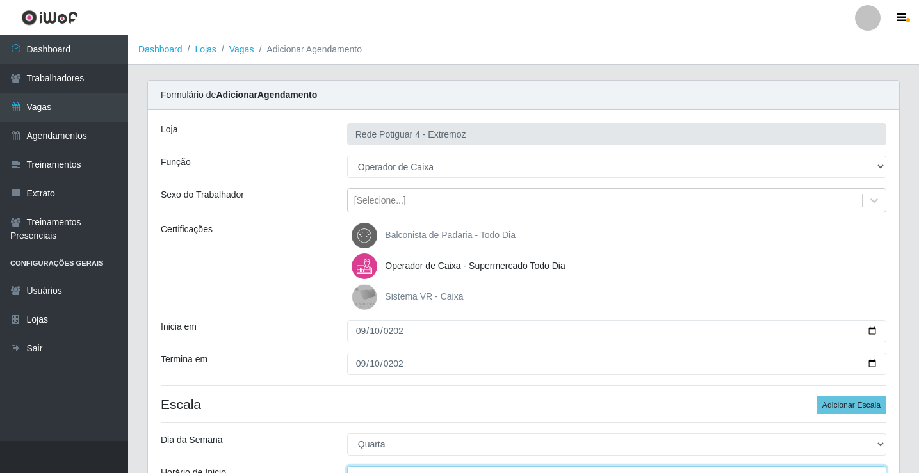
scroll to position [15, 0]
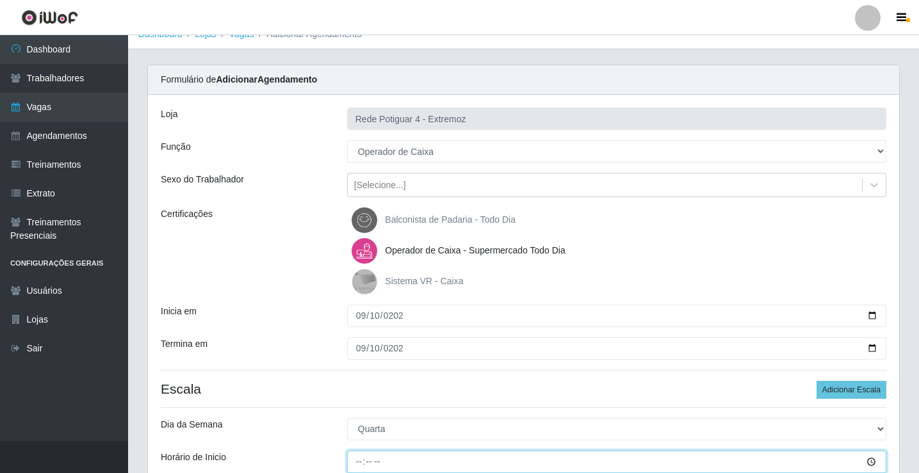
type input "08:00"
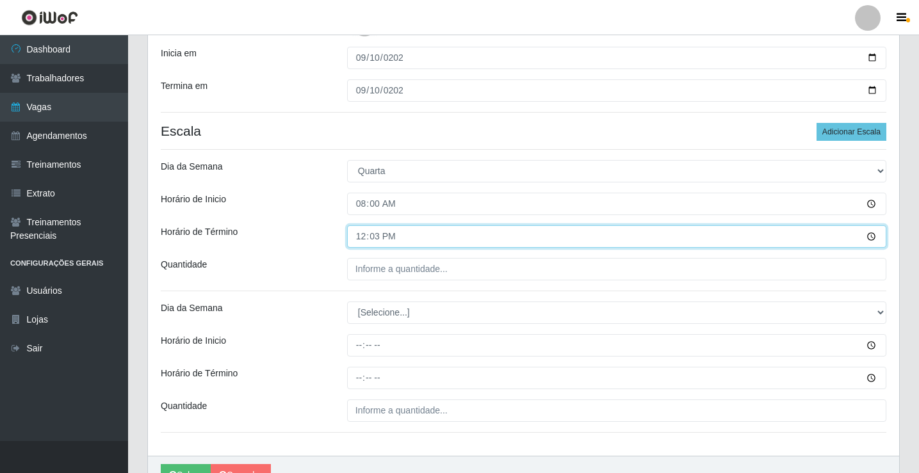
type input "12:30"
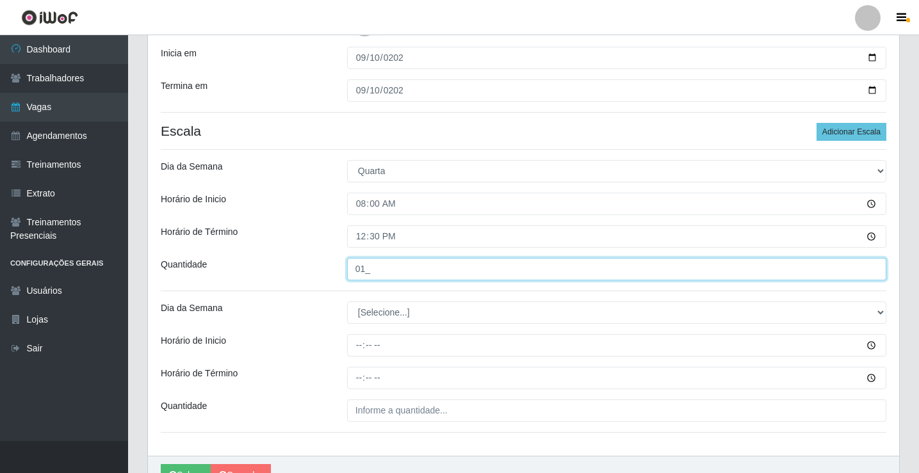
type input "01_"
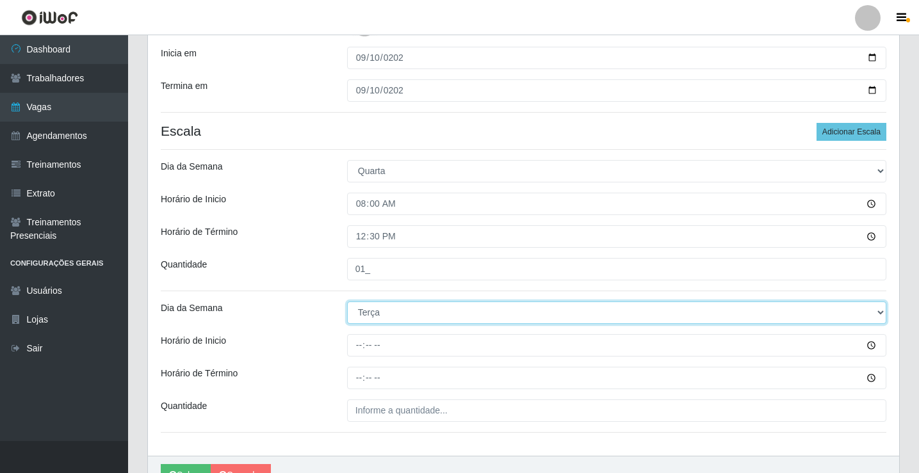
select select "3"
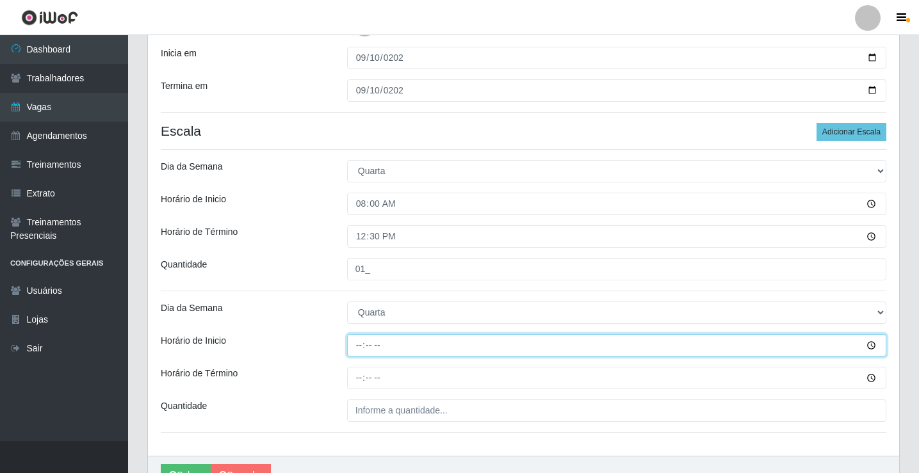
type input "15:00"
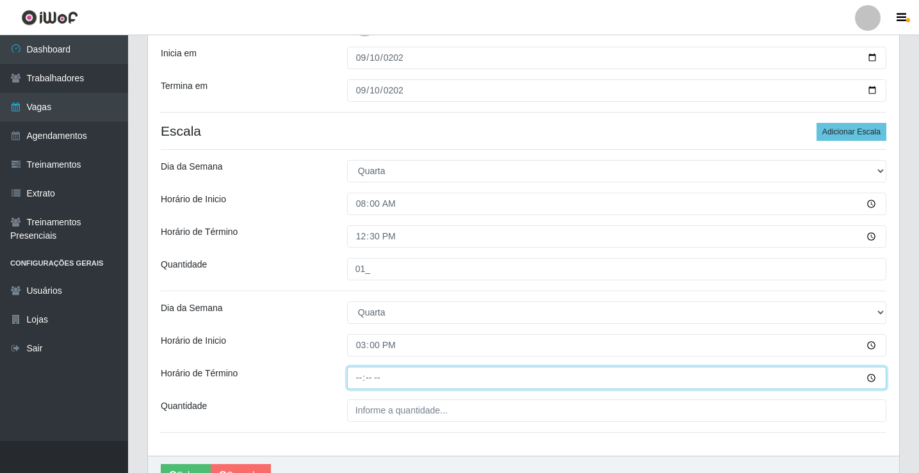
type input "21:00"
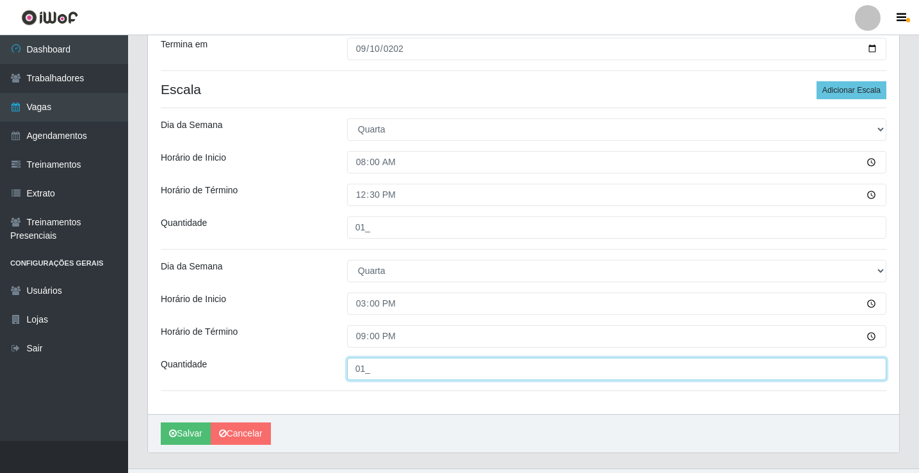
scroll to position [338, 0]
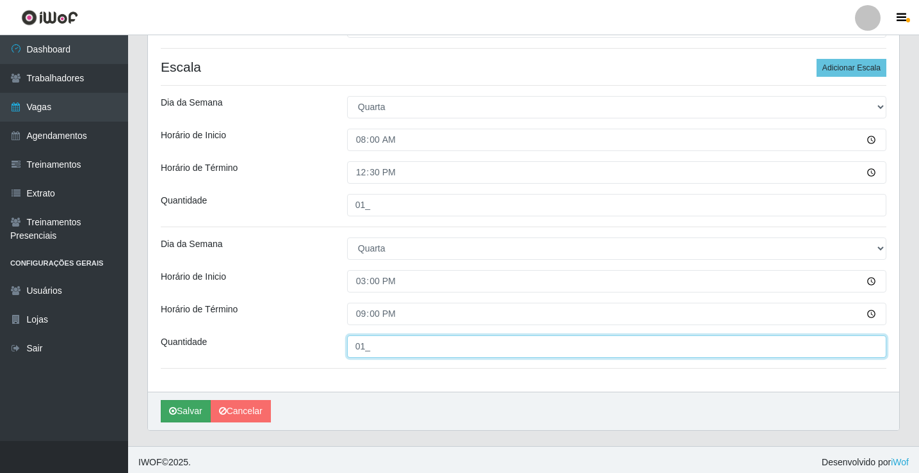
type input "01_"
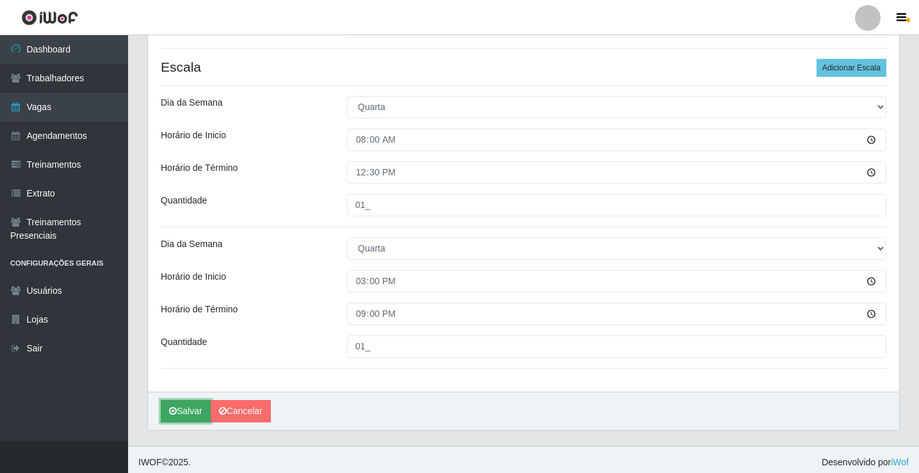
click at [192, 413] on button "Salvar" at bounding box center [186, 411] width 50 height 22
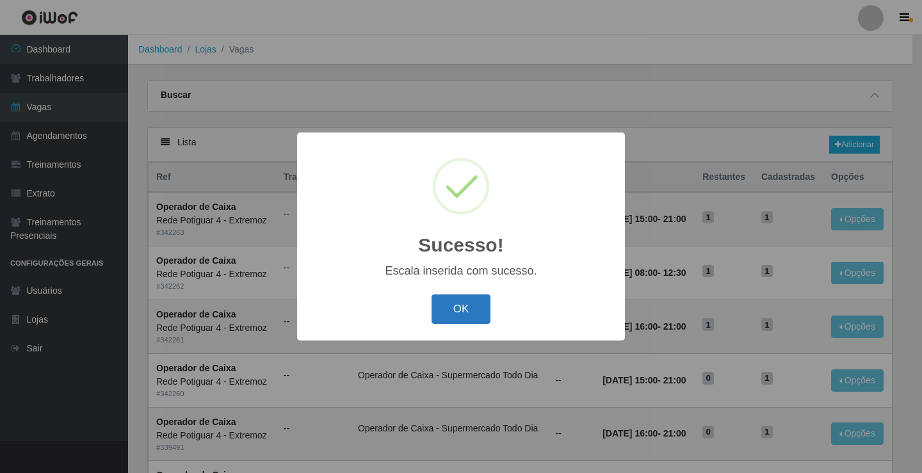
click at [450, 307] on button "OK" at bounding box center [462, 310] width 60 height 30
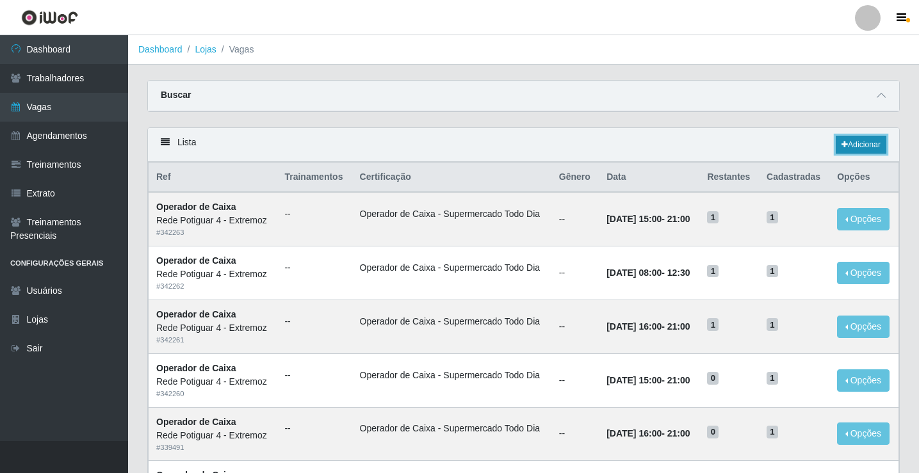
click at [860, 143] on link "Adicionar" at bounding box center [861, 145] width 51 height 18
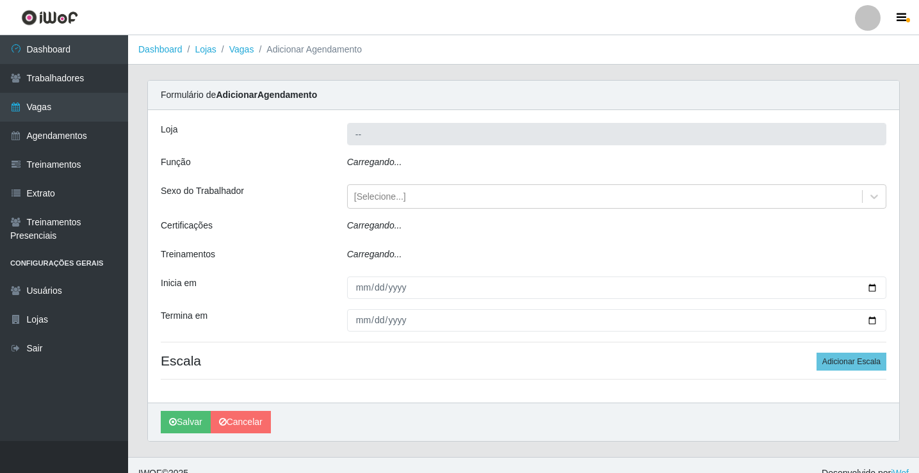
type input "Rede Potiguar 4 - Extremoz"
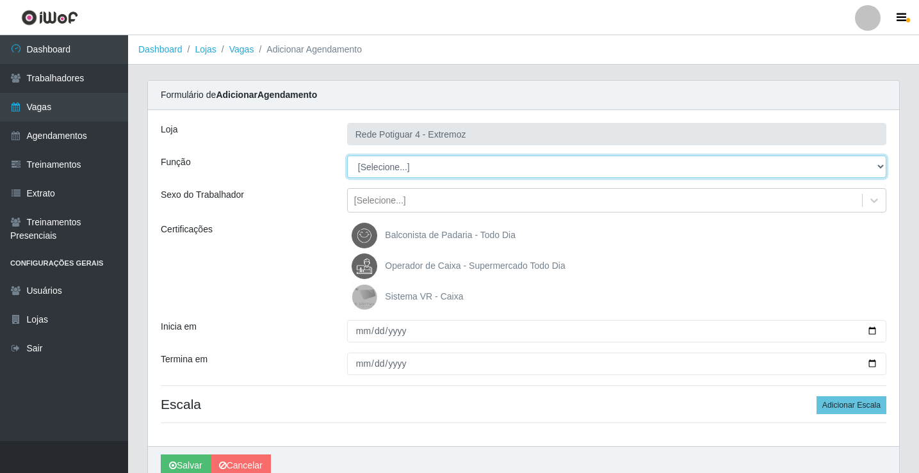
click at [402, 163] on select "[Selecione...] ASG Auxiliar de Estacionamento Balconista Embalador Operador de …" at bounding box center [616, 167] width 539 height 22
select select "22"
click at [347, 156] on select "[Selecione...] ASG Auxiliar de Estacionamento Balconista Embalador Operador de …" at bounding box center [616, 167] width 539 height 22
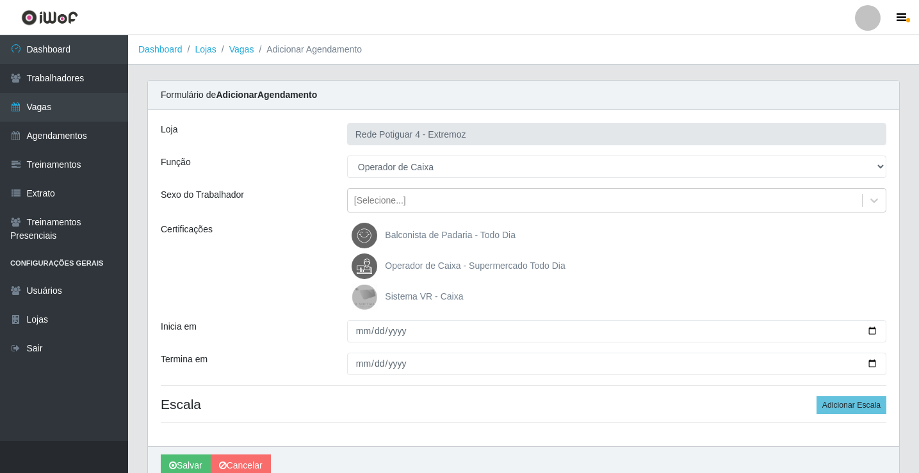
click at [411, 266] on span "Operador de Caixa - Supermercado Todo Dia" at bounding box center [475, 266] width 180 height 10
click at [0, 0] on input "Operador de Caixa - Supermercado Todo Dia" at bounding box center [0, 0] width 0 height 0
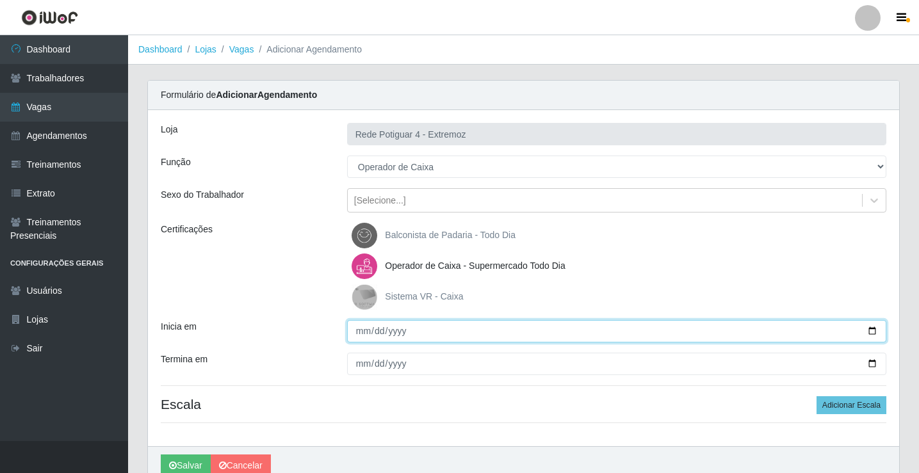
click at [352, 339] on input "Inicia em" at bounding box center [616, 331] width 539 height 22
type input "2025-09-11"
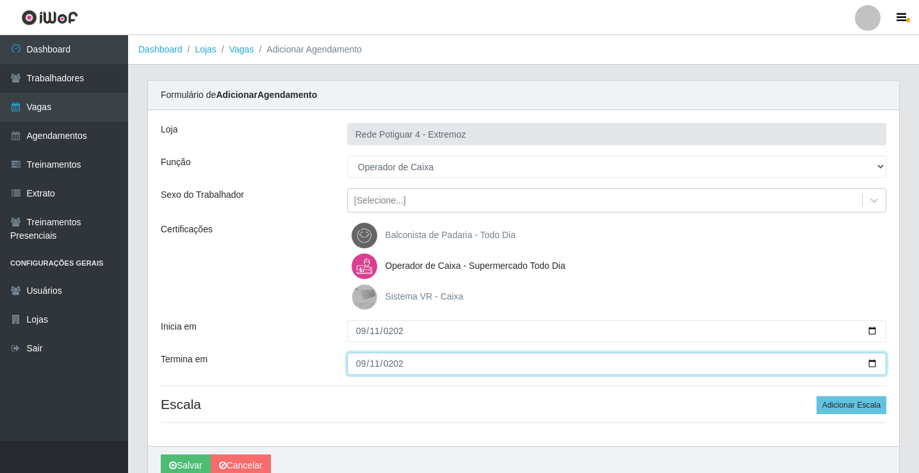
type input "2025-09-11"
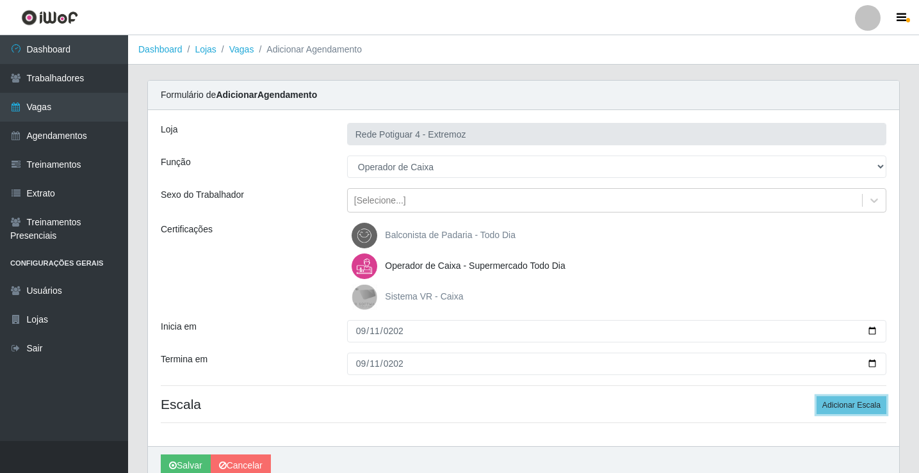
click at [817, 396] on button "Adicionar Escala" at bounding box center [852, 405] width 70 height 18
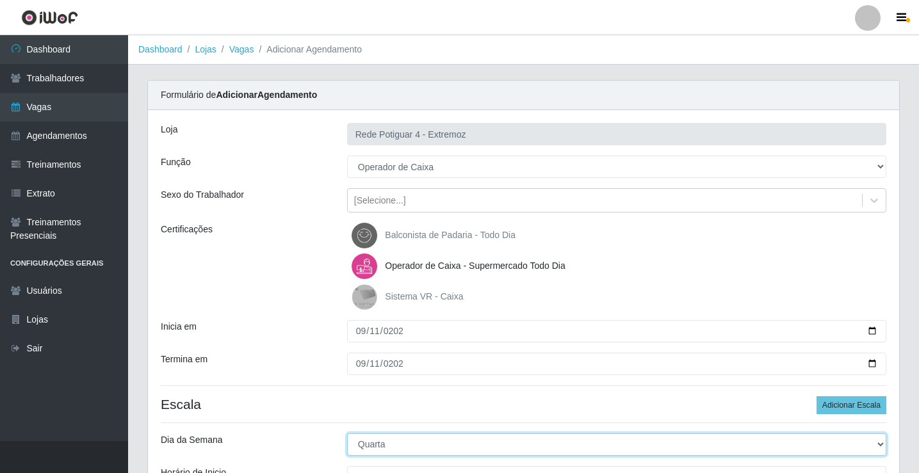
select select "4"
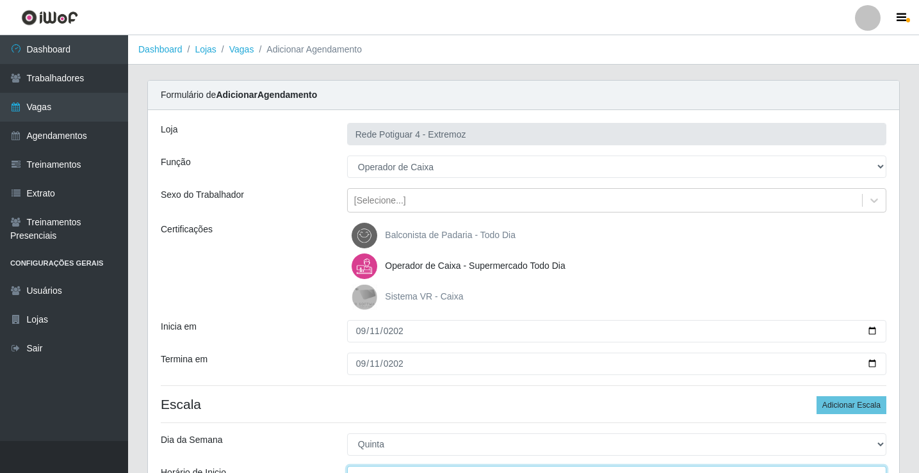
scroll to position [15, 0]
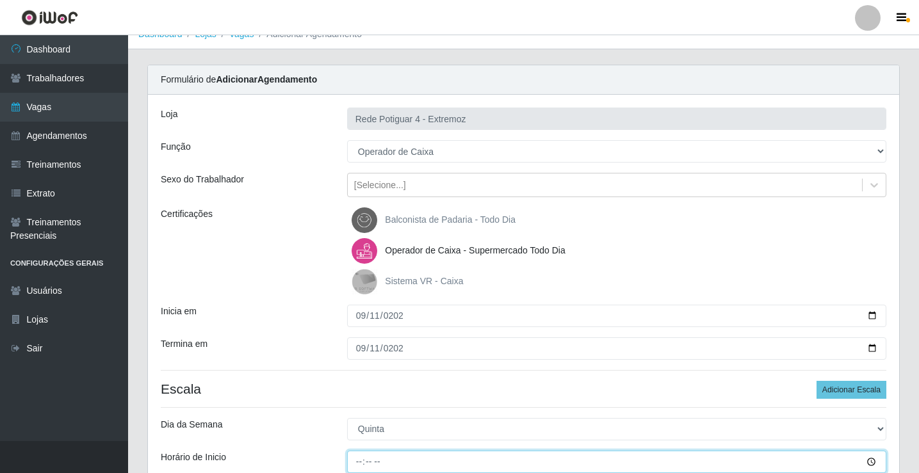
type input "16:00"
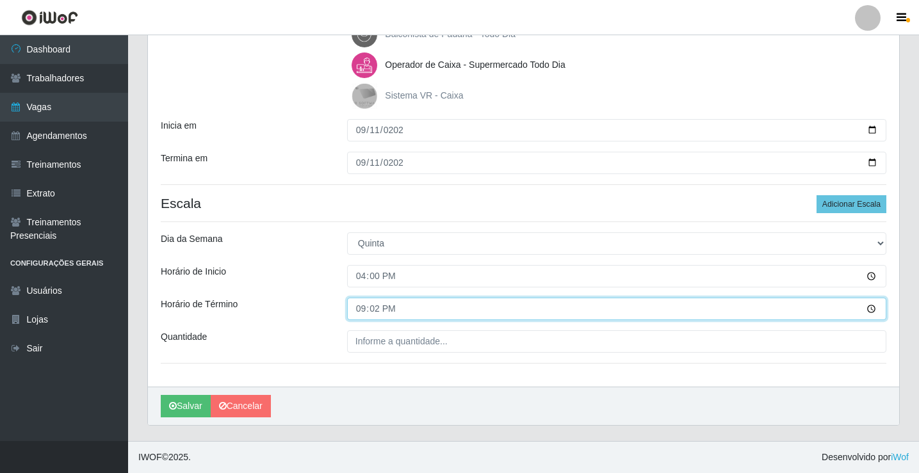
type input "21:20"
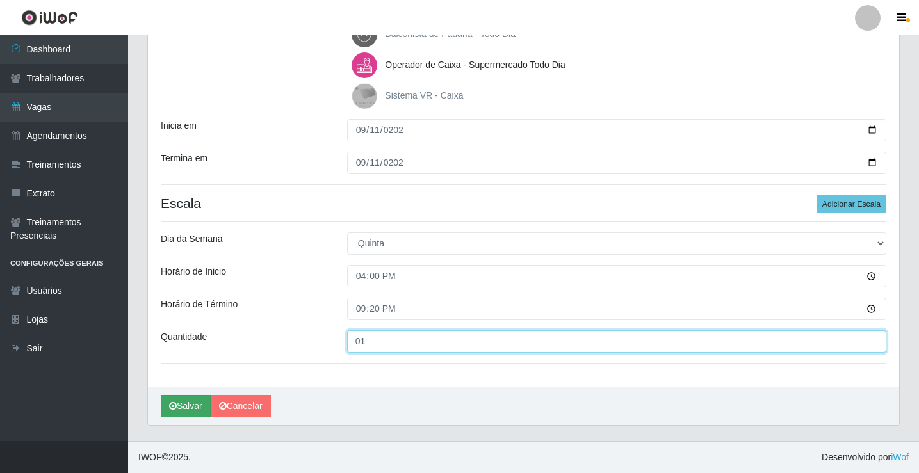
type input "01_"
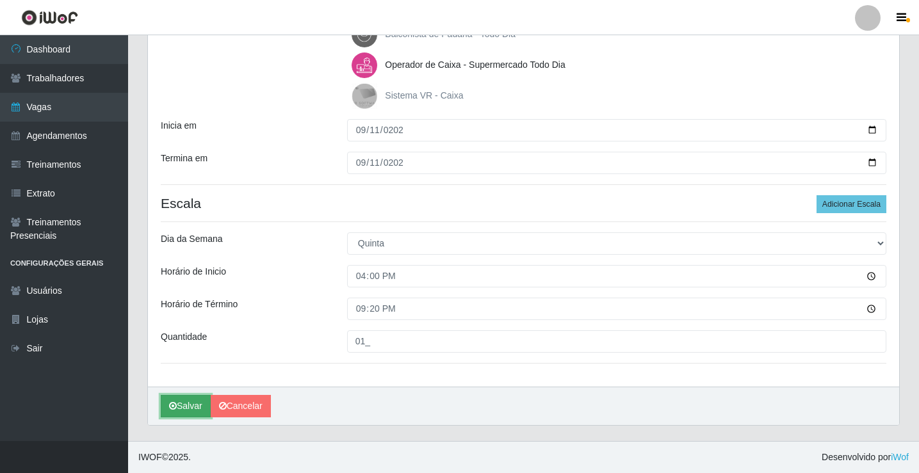
click at [172, 406] on icon "submit" at bounding box center [173, 406] width 8 height 9
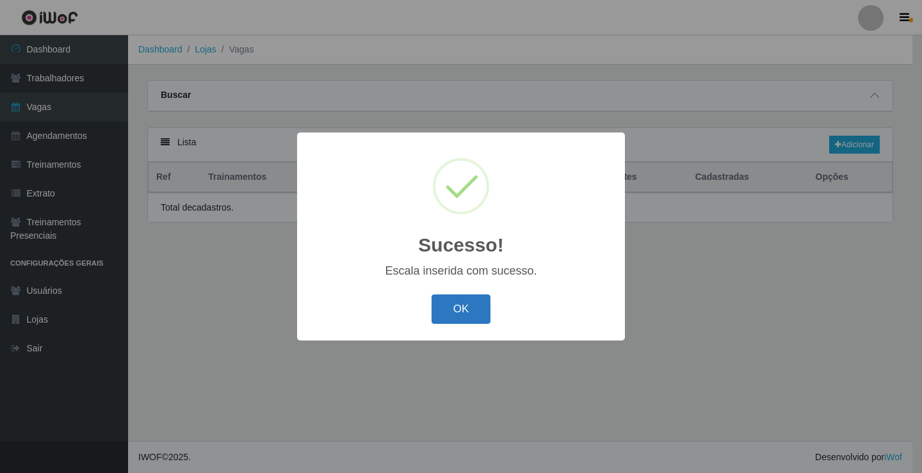
click at [479, 300] on button "OK" at bounding box center [462, 310] width 60 height 30
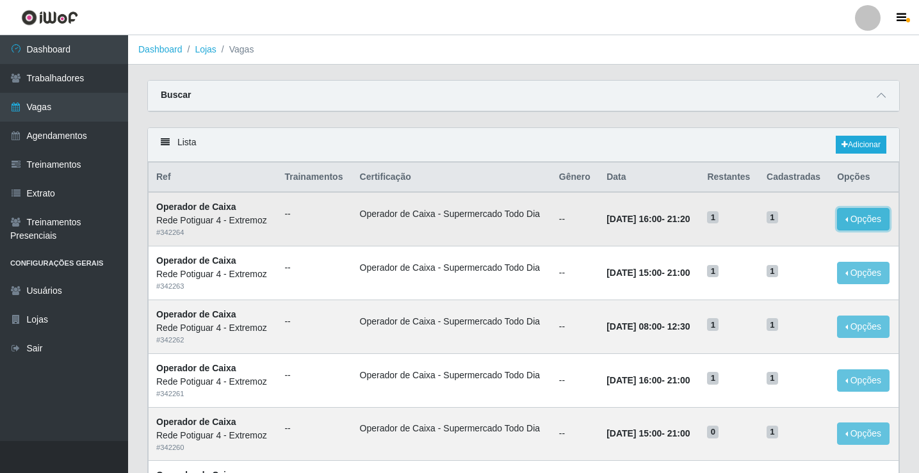
click at [850, 216] on button "Opções" at bounding box center [863, 219] width 53 height 22
click at [776, 223] on link "Editar" at bounding box center [765, 221] width 37 height 10
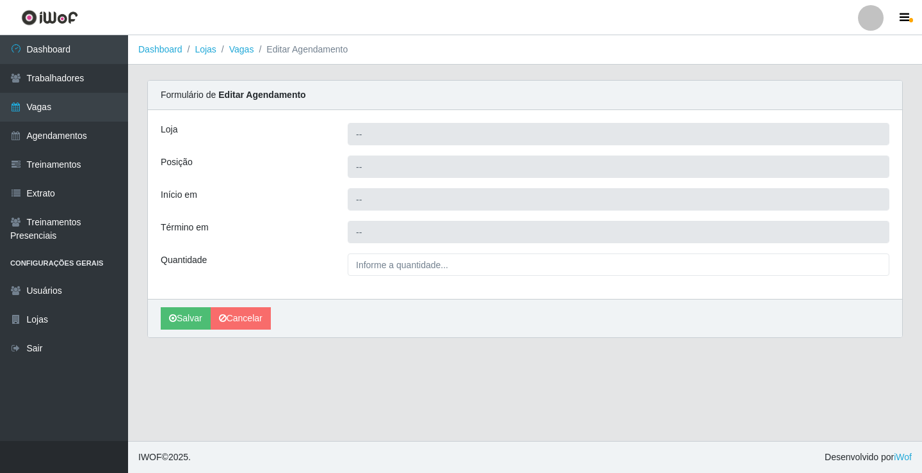
type input "Rede Potiguar 4 - Extremoz"
type input "Operador de Caixa"
type input "2025-09-11 16:00:00"
type input "2025-09-11 21:20:00"
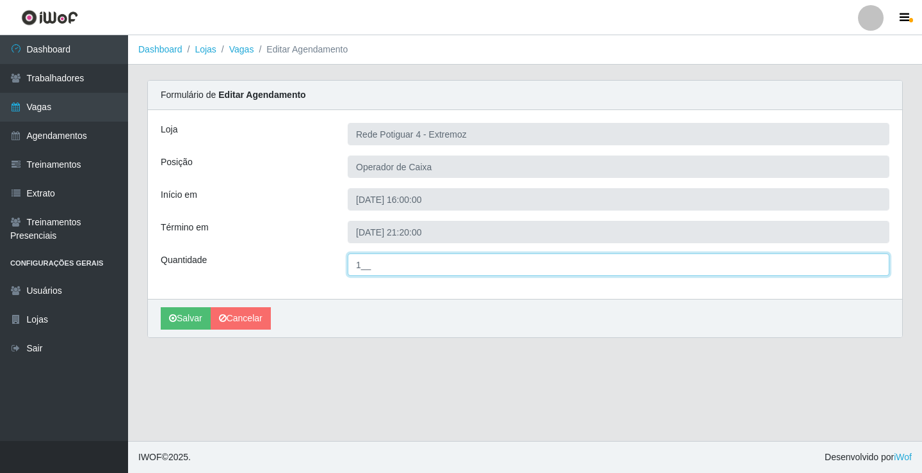
drag, startPoint x: 378, startPoint y: 256, endPoint x: 331, endPoint y: 281, distance: 52.7
click at [332, 277] on div "Loja Rede Potiguar 4 - Extremoz Posição Operador de Caixa Início em 2025-09-11 …" at bounding box center [525, 204] width 755 height 189
type input "02_"
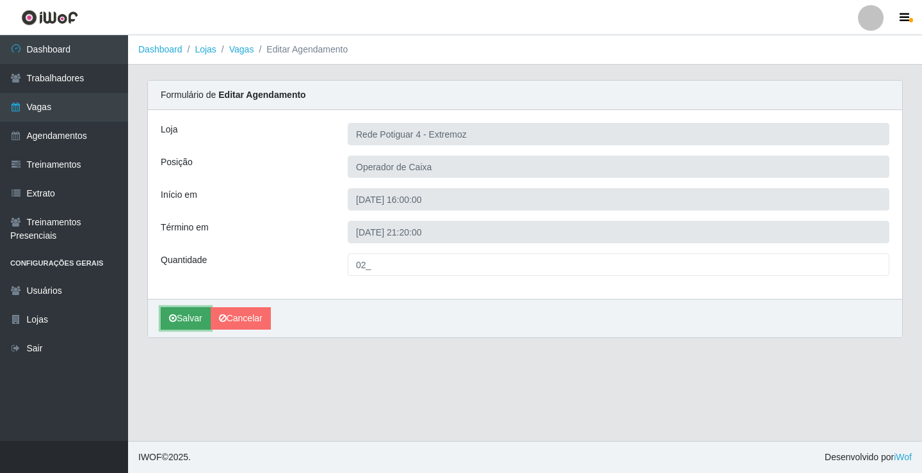
drag, startPoint x: 192, startPoint y: 316, endPoint x: 248, endPoint y: 323, distance: 56.3
click at [192, 316] on button "Salvar" at bounding box center [186, 318] width 50 height 22
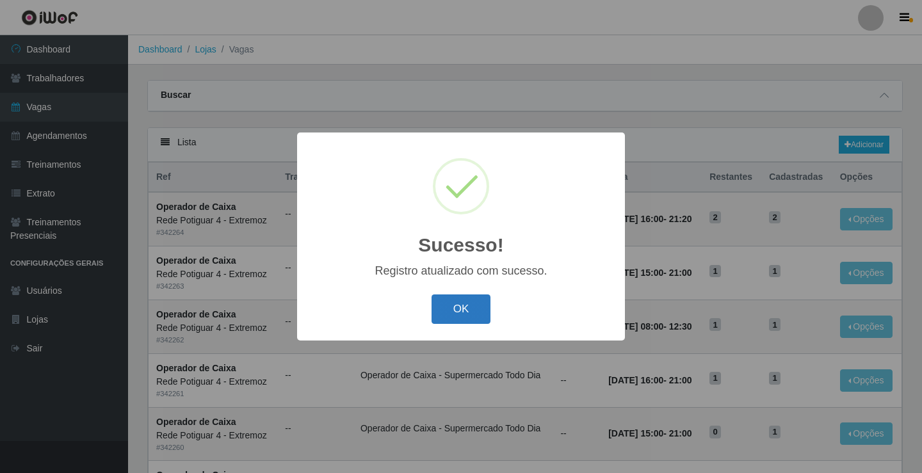
click at [468, 302] on button "OK" at bounding box center [462, 310] width 60 height 30
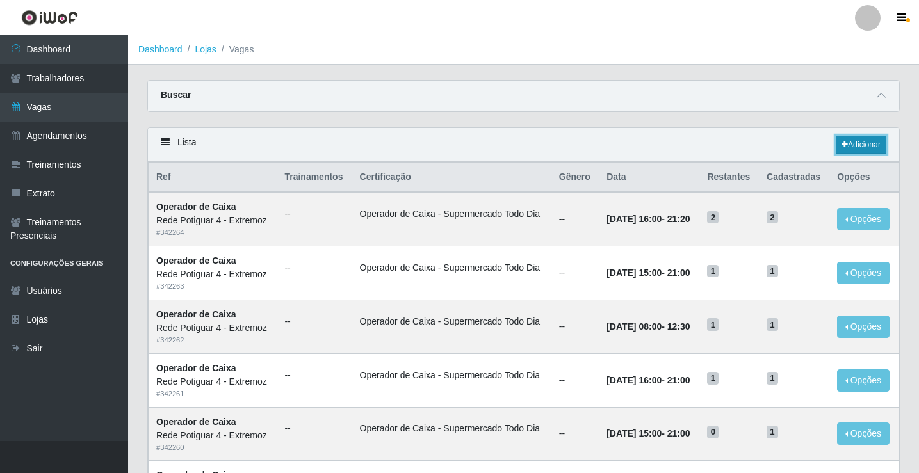
click at [872, 143] on link "Adicionar" at bounding box center [861, 145] width 51 height 18
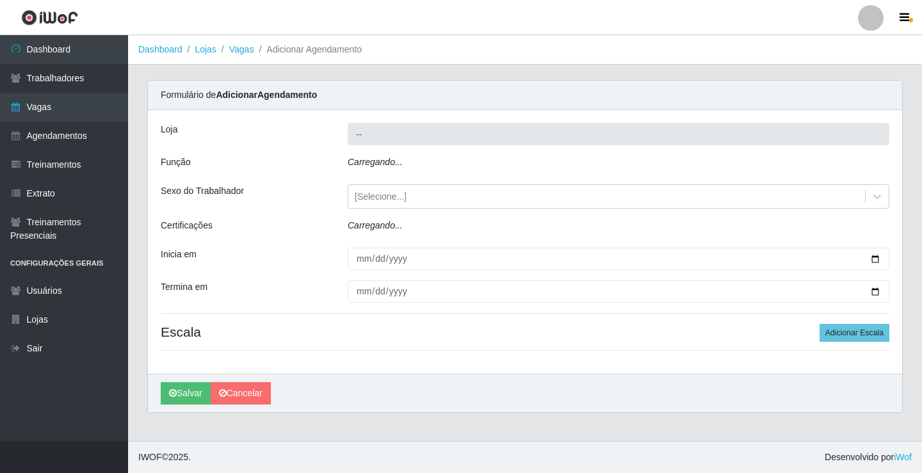
type input "Rede Potiguar 4 - Extremoz"
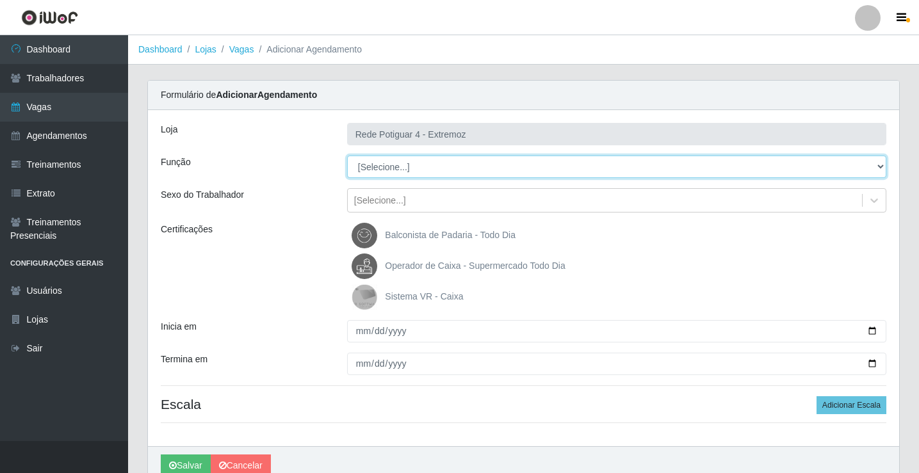
drag, startPoint x: 427, startPoint y: 167, endPoint x: 427, endPoint y: 176, distance: 9.0
click at [427, 168] on select "[Selecione...] ASG Auxiliar de Estacionamento Balconista Embalador Operador de …" at bounding box center [616, 167] width 539 height 22
select select "22"
click at [347, 156] on select "[Selecione...] ASG Auxiliar de Estacionamento Balconista Embalador Operador de …" at bounding box center [616, 167] width 539 height 22
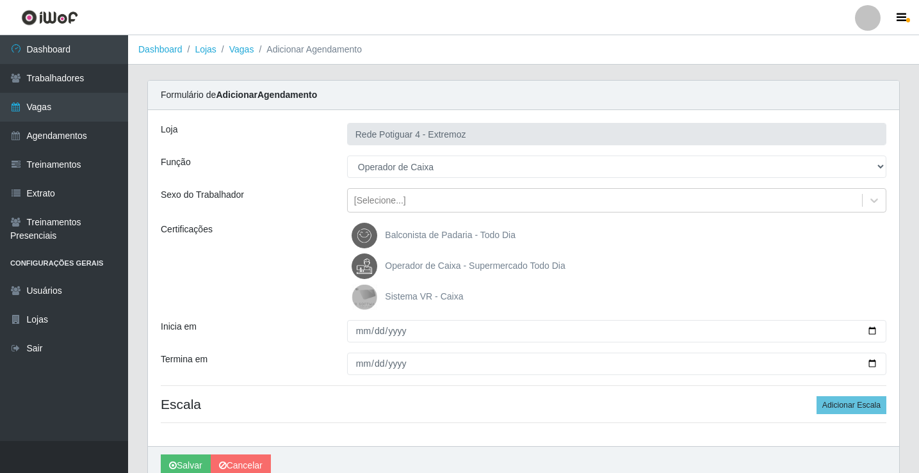
drag, startPoint x: 429, startPoint y: 257, endPoint x: 416, endPoint y: 291, distance: 37.1
click at [429, 257] on label "Operador de Caixa - Supermercado Todo Dia" at bounding box center [458, 267] width 213 height 26
click at [0, 0] on input "Operador de Caixa - Supermercado Todo Dia" at bounding box center [0, 0] width 0 height 0
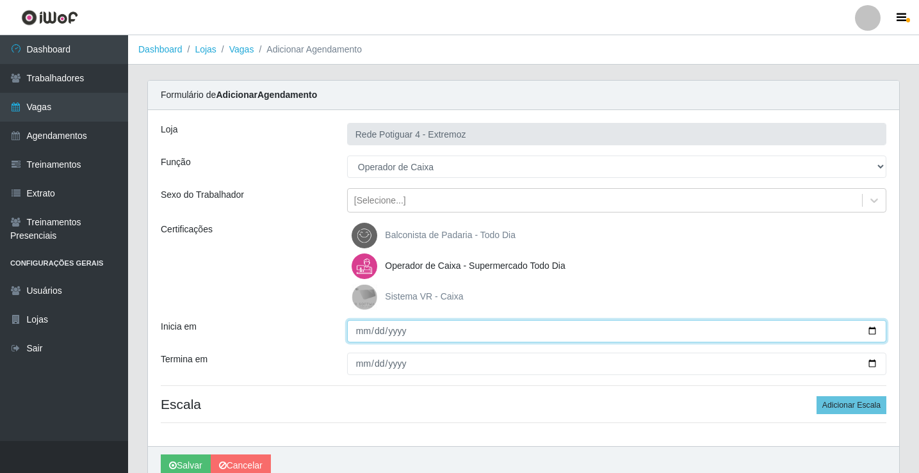
click at [363, 335] on input "Inicia em" at bounding box center [616, 331] width 539 height 22
type input "2025-09-12"
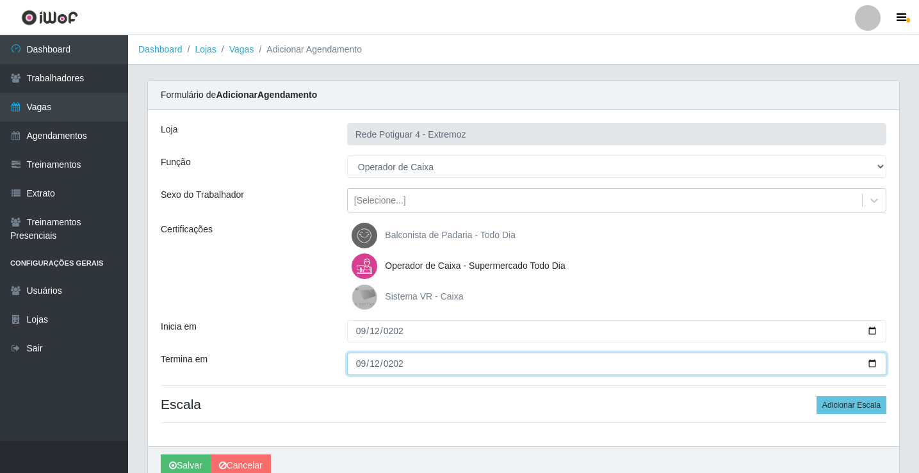
type input "2025-09-12"
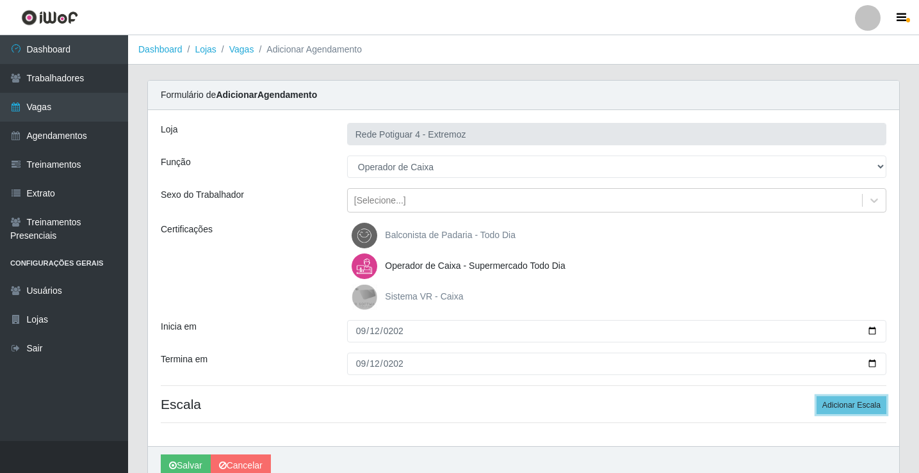
click at [817, 396] on button "Adicionar Escala" at bounding box center [852, 405] width 70 height 18
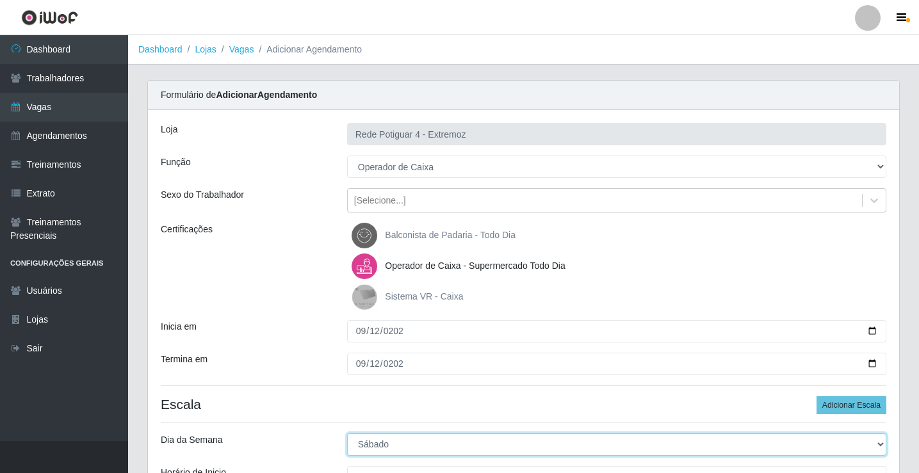
select select "5"
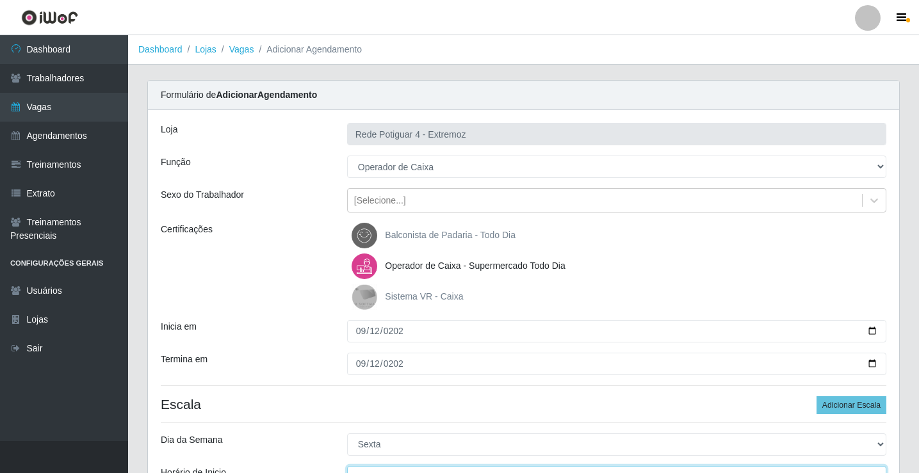
scroll to position [15, 0]
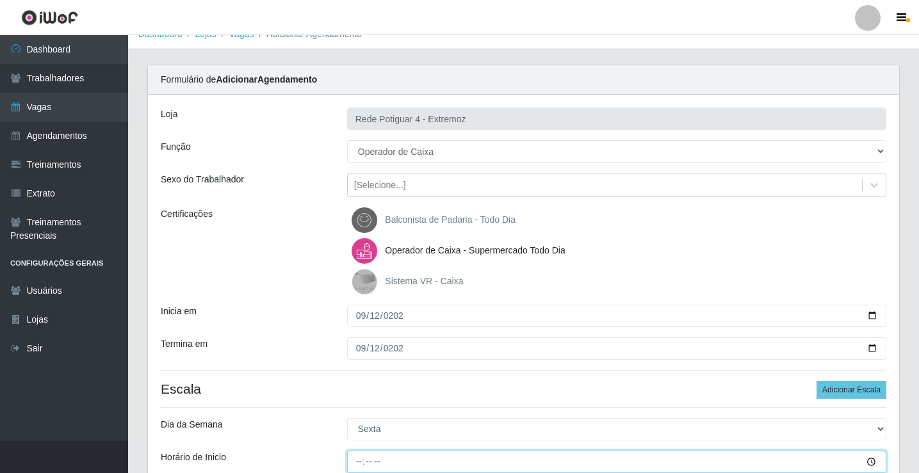
type input "15:00"
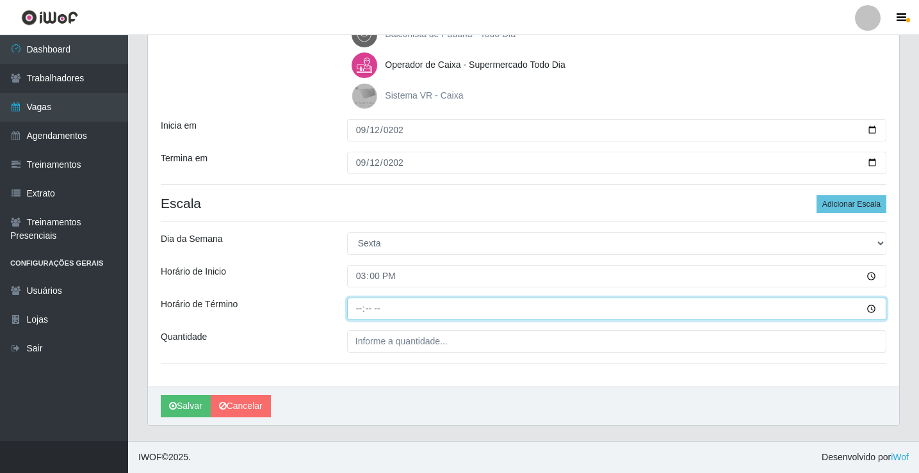
type input "21:00"
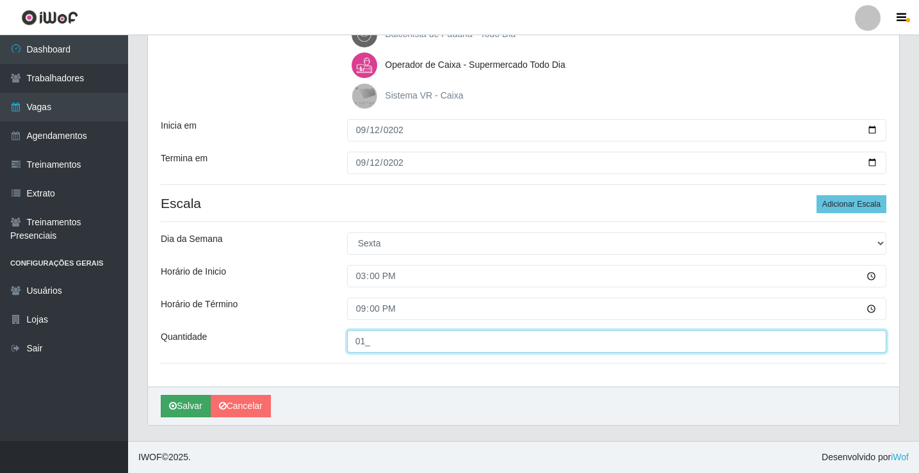
type input "01_"
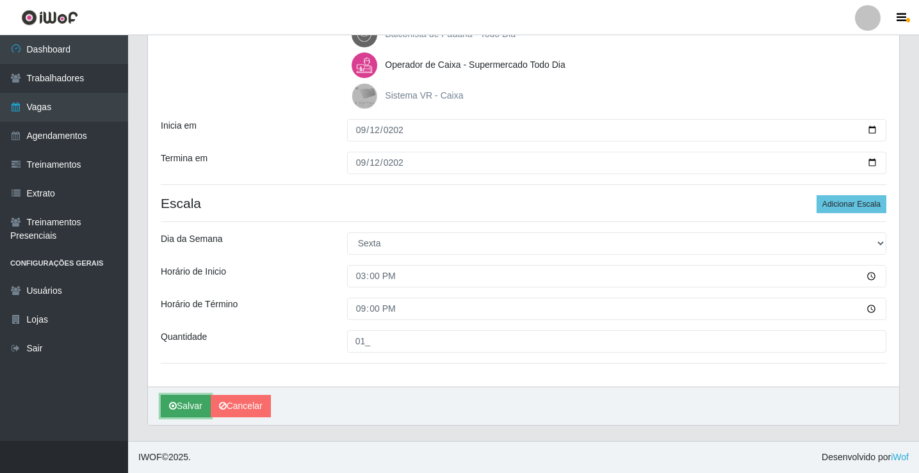
click at [186, 414] on button "Salvar" at bounding box center [186, 406] width 50 height 22
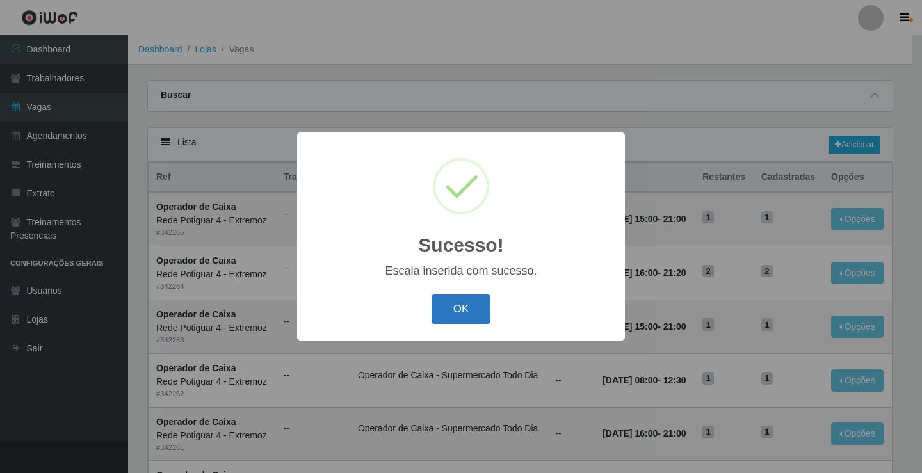
click at [473, 316] on button "OK" at bounding box center [462, 310] width 60 height 30
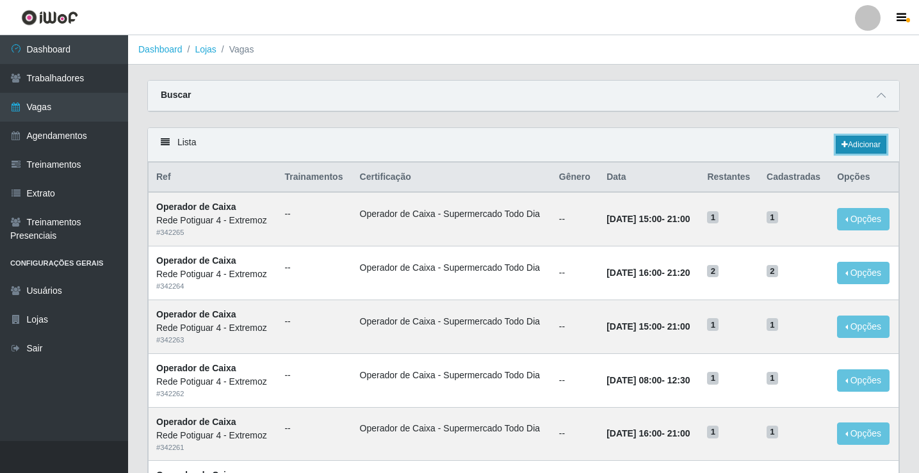
click at [842, 147] on icon at bounding box center [845, 145] width 6 height 8
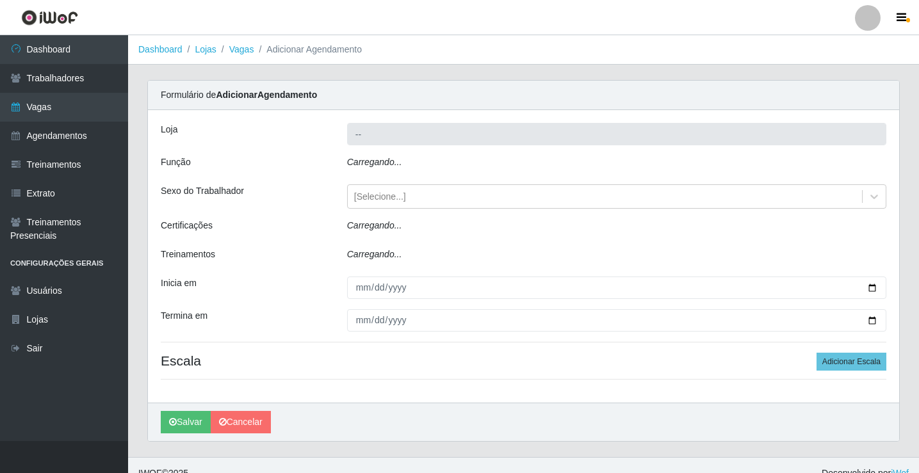
type input "Rede Potiguar 4 - Extremoz"
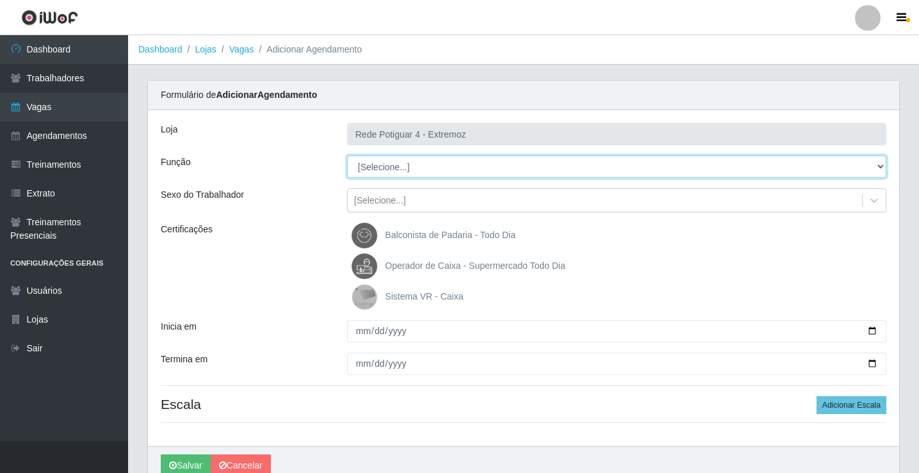
click at [418, 159] on select "[Selecione...] ASG Auxiliar de Estacionamento Balconista Embalador Operador de …" at bounding box center [616, 167] width 539 height 22
select select "22"
click at [347, 156] on select "[Selecione...] ASG Auxiliar de Estacionamento Balconista Embalador Operador de …" at bounding box center [616, 167] width 539 height 22
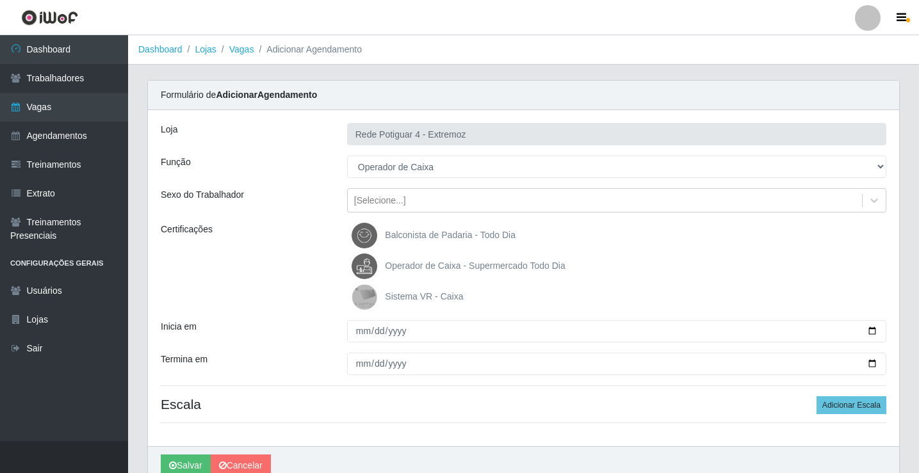
click at [438, 261] on span "Operador de Caixa - Supermercado Todo Dia" at bounding box center [475, 266] width 180 height 10
click at [0, 0] on input "Operador de Caixa - Supermercado Todo Dia" at bounding box center [0, 0] width 0 height 0
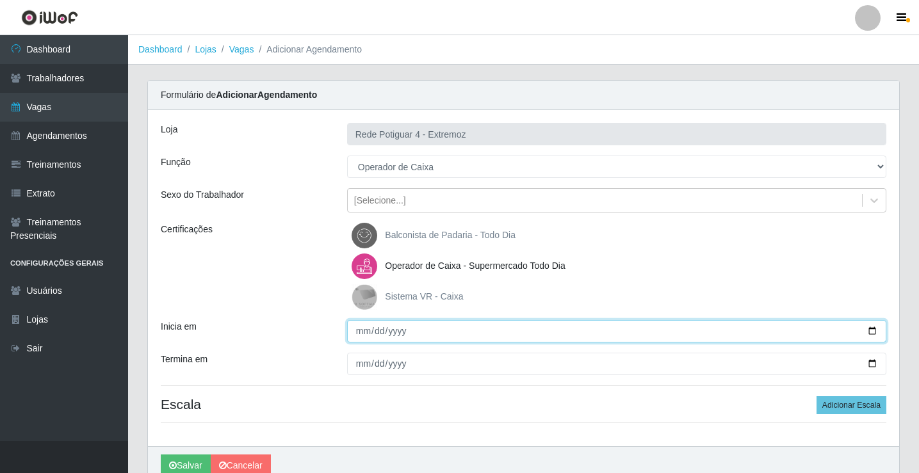
click at [361, 329] on input "Inicia em" at bounding box center [616, 331] width 539 height 22
type input "2025-09-13"
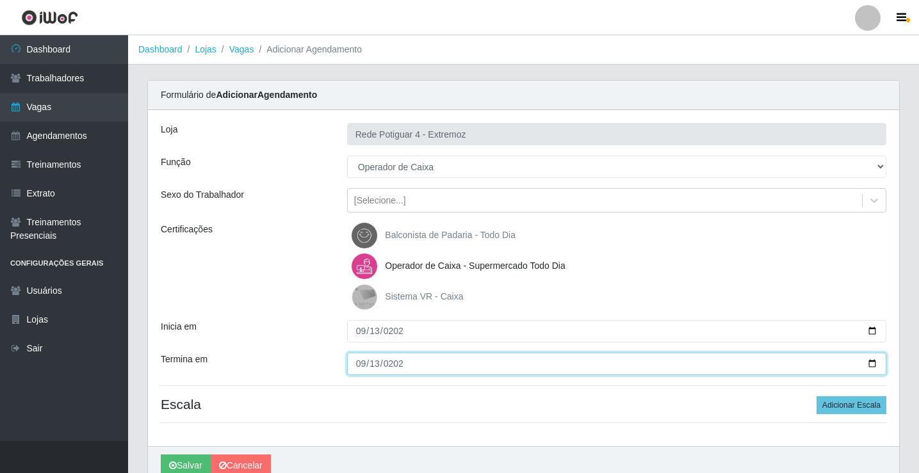
type input "2025-09-13"
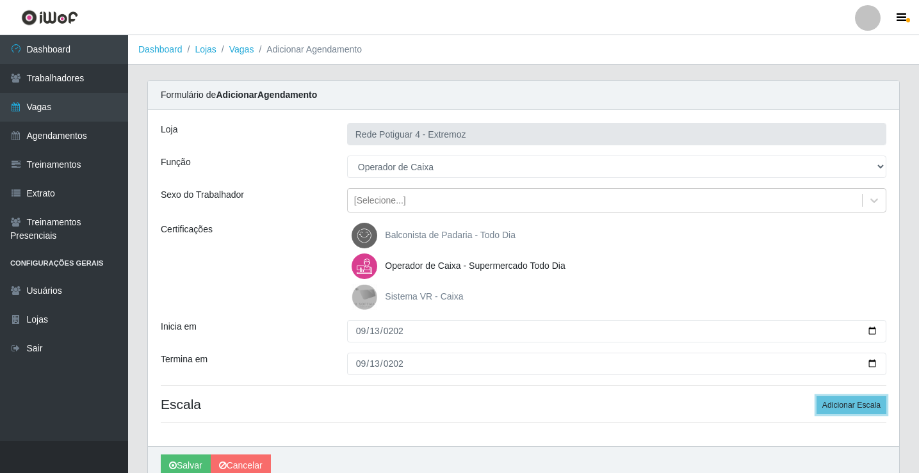
click at [817, 396] on button "Adicionar Escala" at bounding box center [852, 405] width 70 height 18
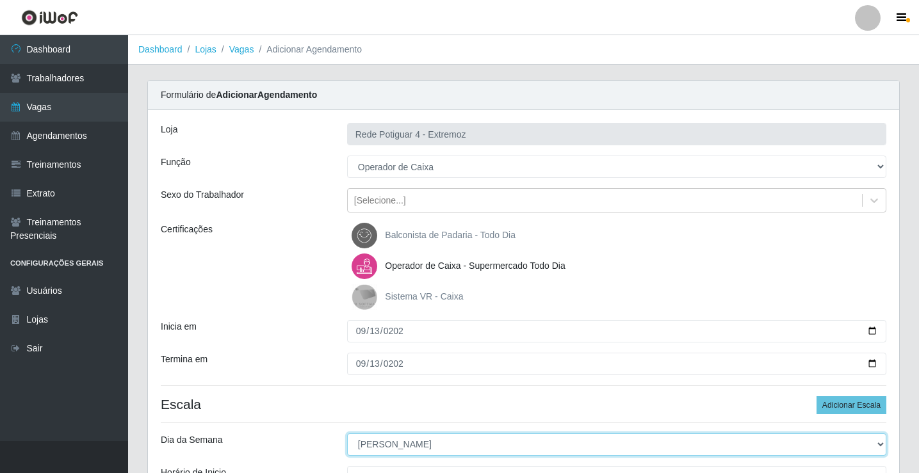
select select "6"
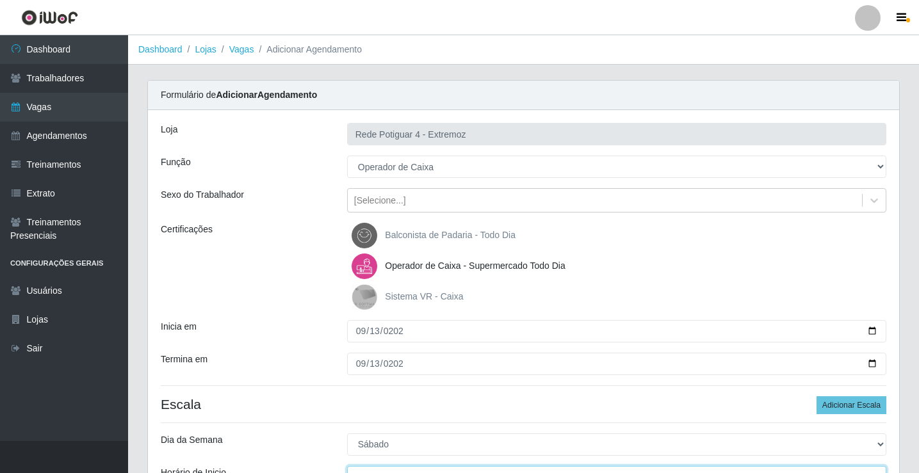
scroll to position [15, 0]
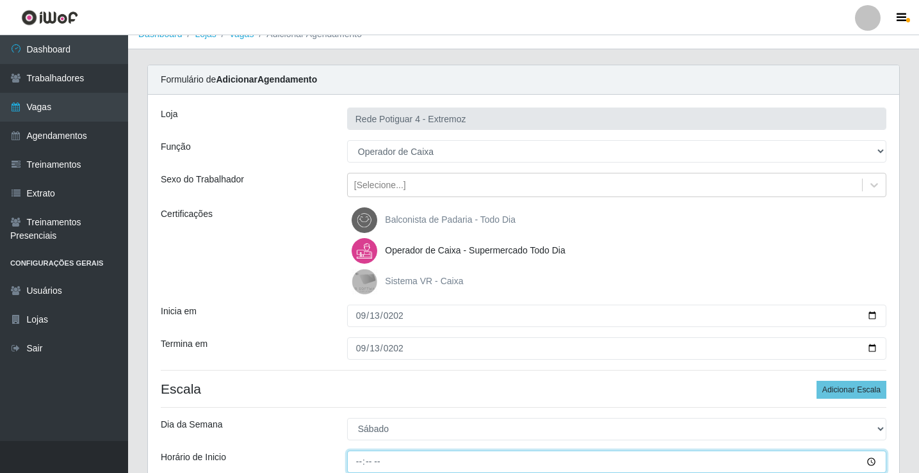
type input "16:00"
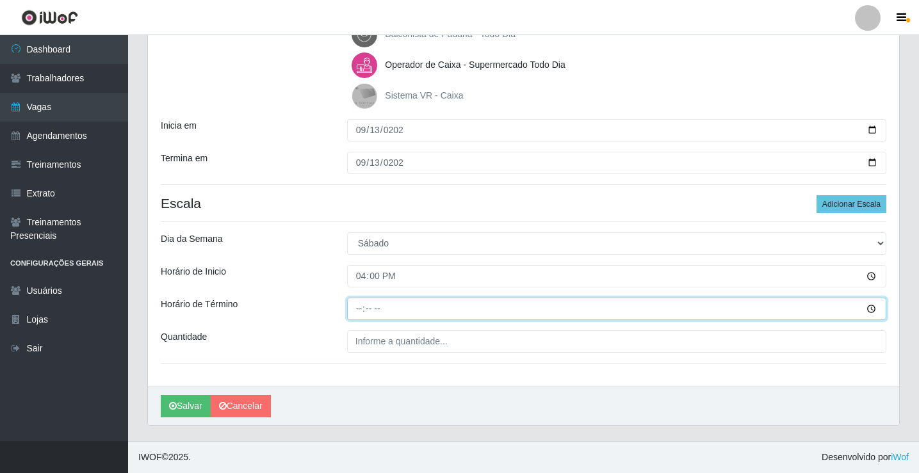
type input "21:00"
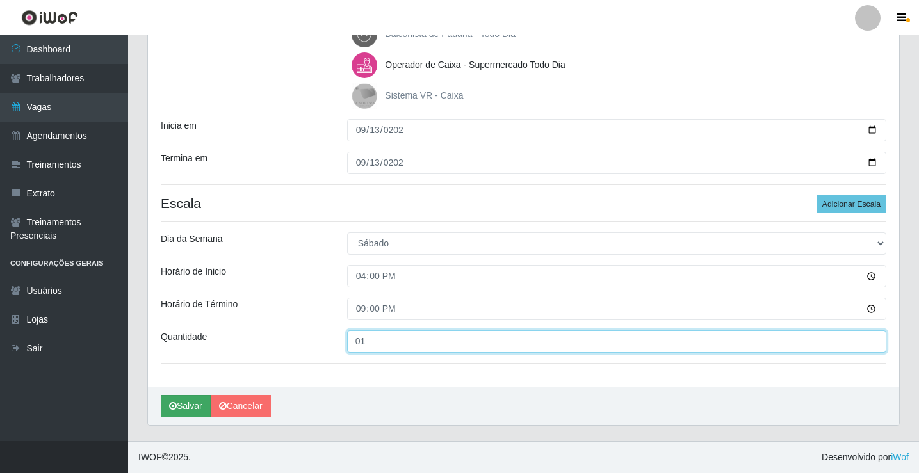
type input "01_"
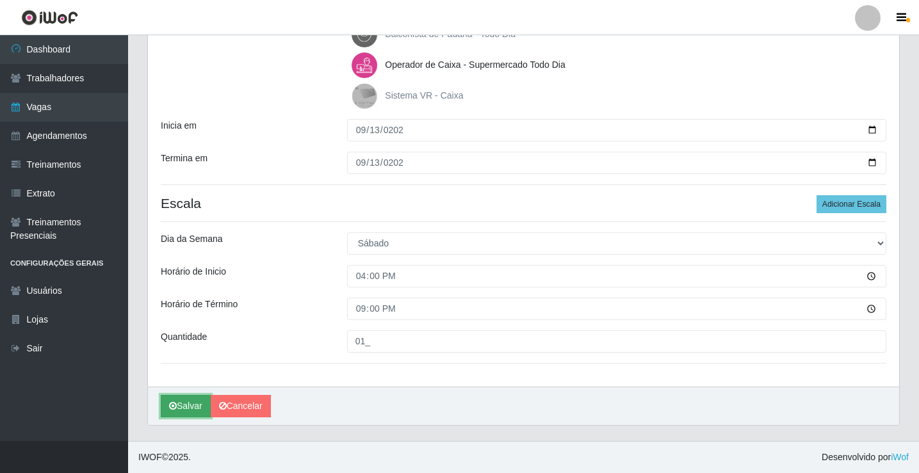
click at [188, 405] on button "Salvar" at bounding box center [186, 406] width 50 height 22
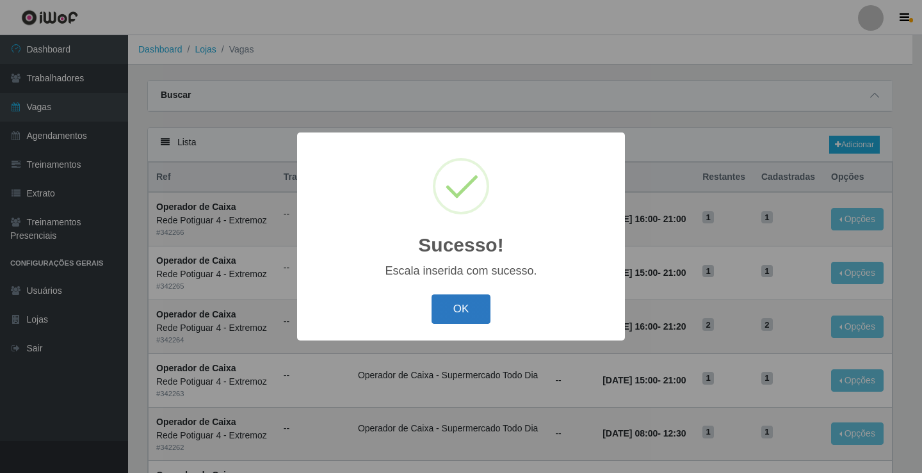
click at [455, 312] on button "OK" at bounding box center [462, 310] width 60 height 30
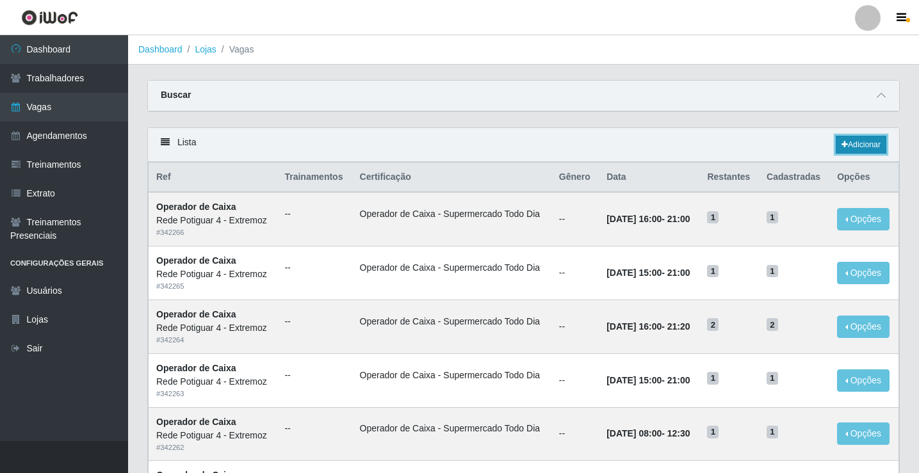
click at [882, 138] on link "Adicionar" at bounding box center [861, 145] width 51 height 18
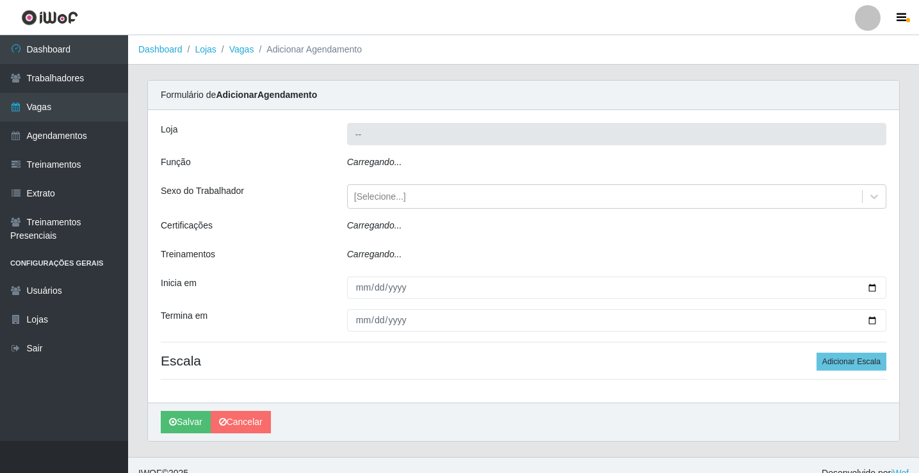
type input "Rede Potiguar 4 - Extremoz"
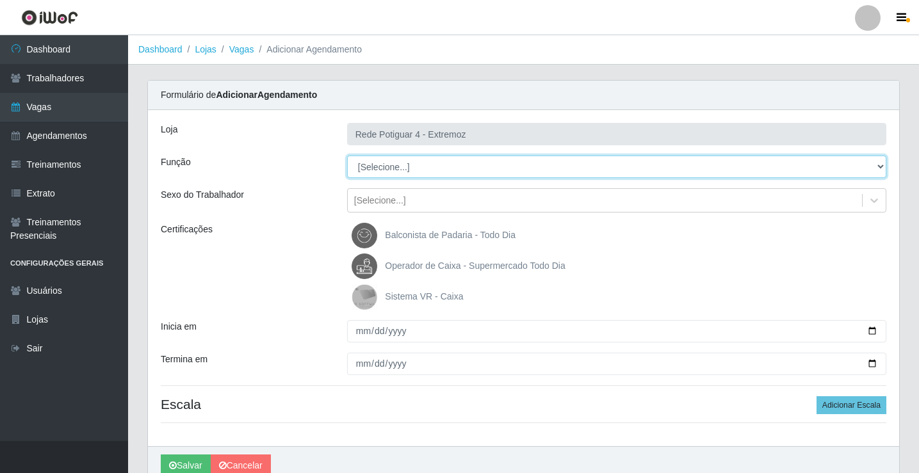
drag, startPoint x: 430, startPoint y: 170, endPoint x: 426, endPoint y: 177, distance: 8.0
click at [430, 170] on select "[Selecione...] ASG Auxiliar de Estacionamento Balconista Embalador Operador de …" at bounding box center [616, 167] width 539 height 22
select select "22"
click at [347, 156] on select "[Selecione...] ASG Auxiliar de Estacionamento Balconista Embalador Operador de …" at bounding box center [616, 167] width 539 height 22
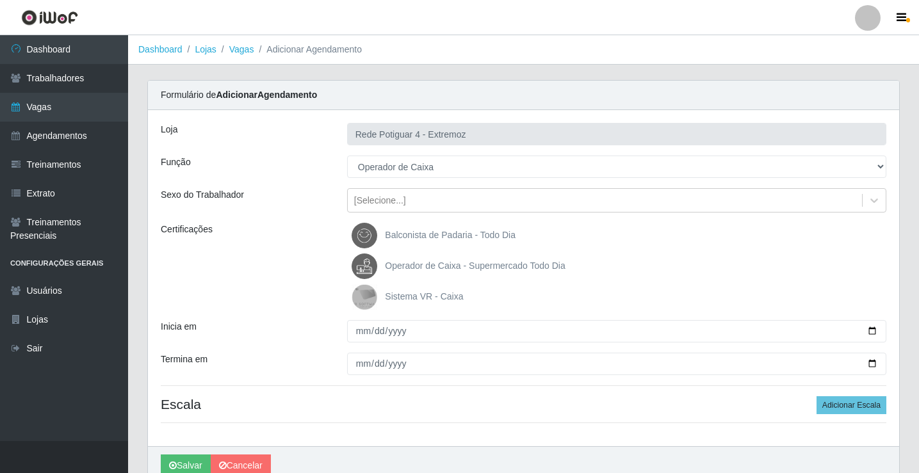
drag, startPoint x: 398, startPoint y: 271, endPoint x: 381, endPoint y: 328, distance: 59.6
click at [398, 271] on span "Operador de Caixa - Supermercado Todo Dia" at bounding box center [475, 266] width 180 height 10
click at [0, 0] on input "Operador de Caixa - Supermercado Todo Dia" at bounding box center [0, 0] width 0 height 0
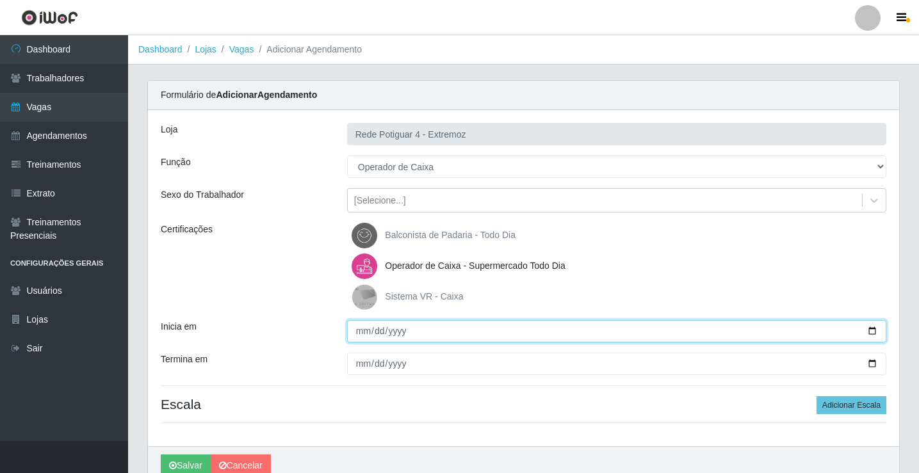
click at [365, 332] on input "Inicia em" at bounding box center [616, 331] width 539 height 22
type input "2025-09-14"
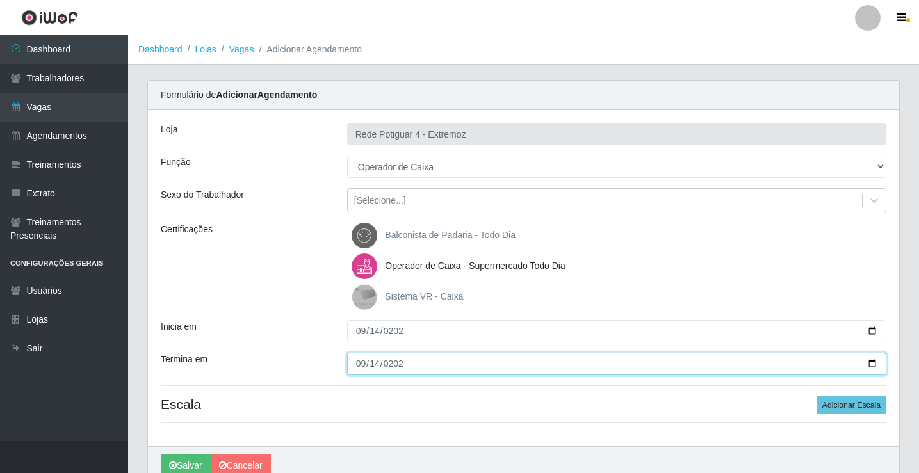
type input "2025-09-14"
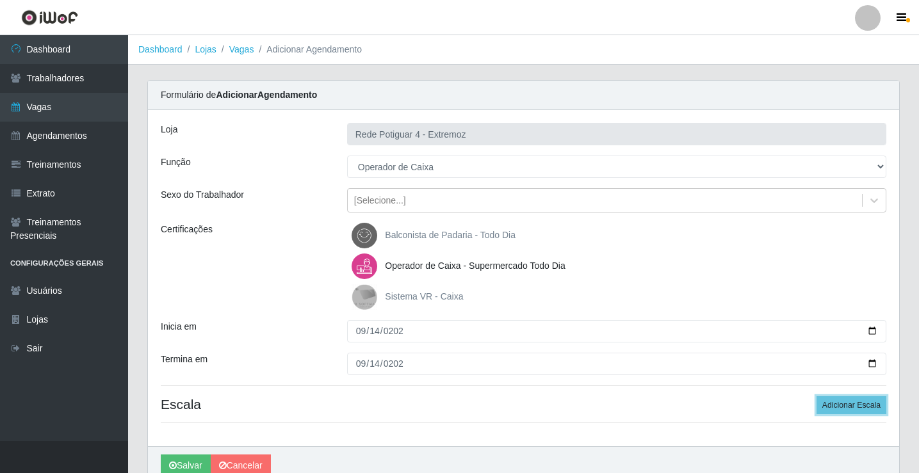
click at [817, 396] on button "Adicionar Escala" at bounding box center [852, 405] width 70 height 18
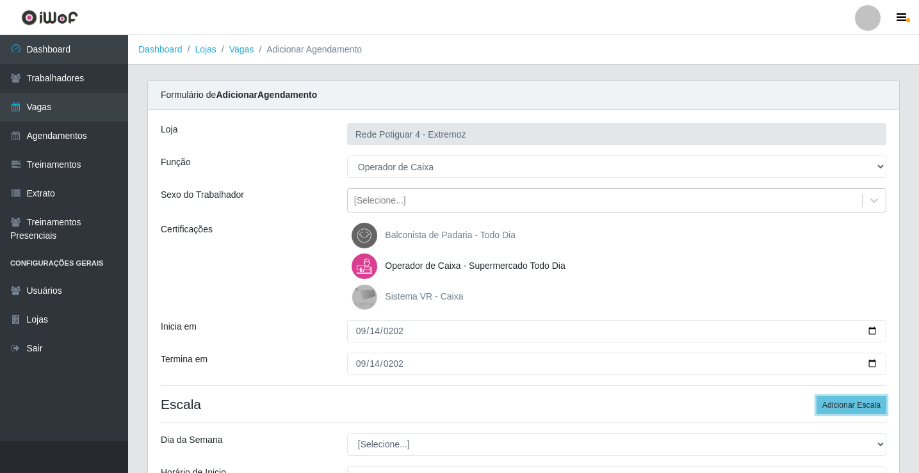
click at [817, 396] on button "Adicionar Escala" at bounding box center [852, 405] width 70 height 18
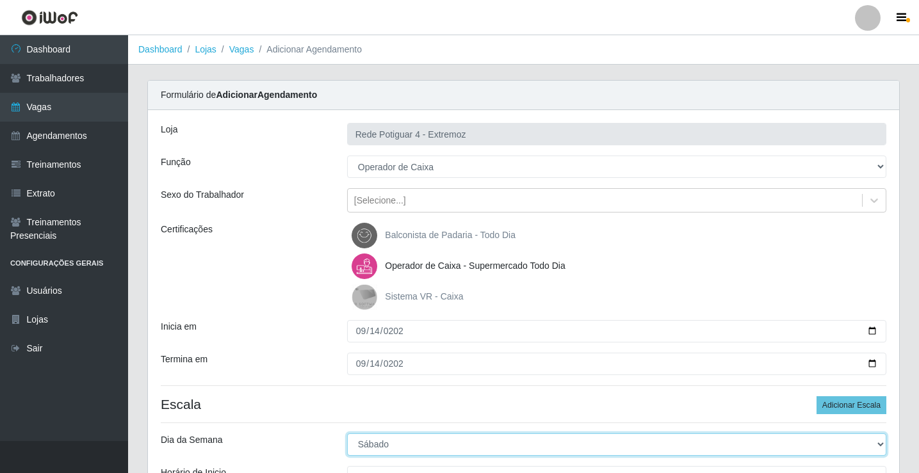
select select "0"
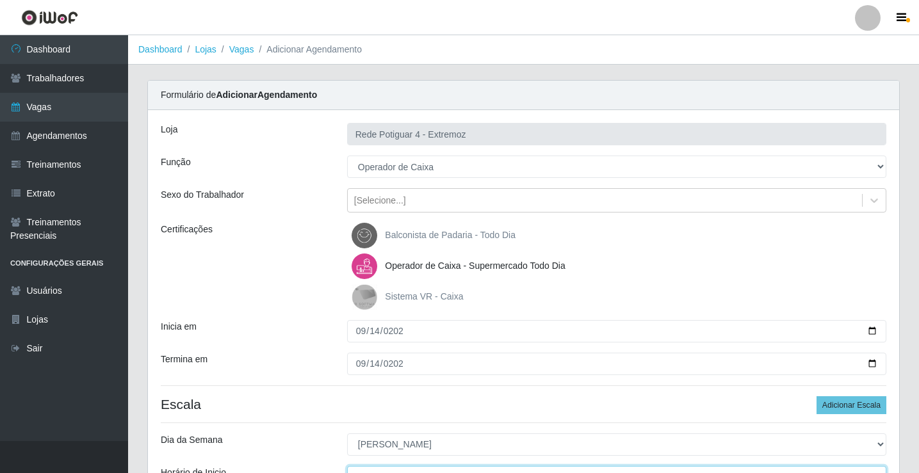
scroll to position [15, 0]
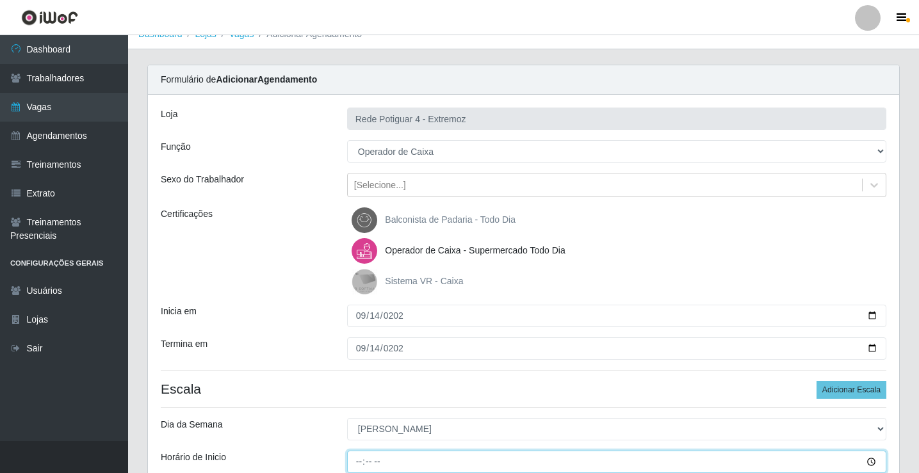
type input "07:00"
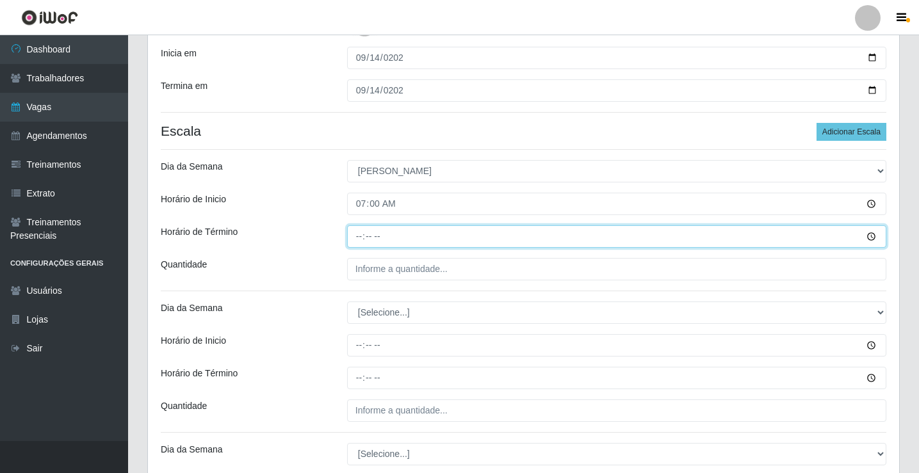
type input "13:00"
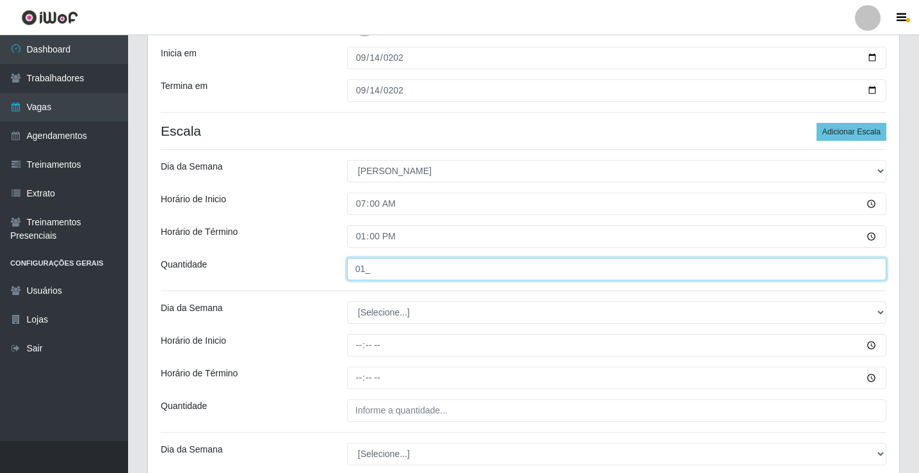
type input "01_"
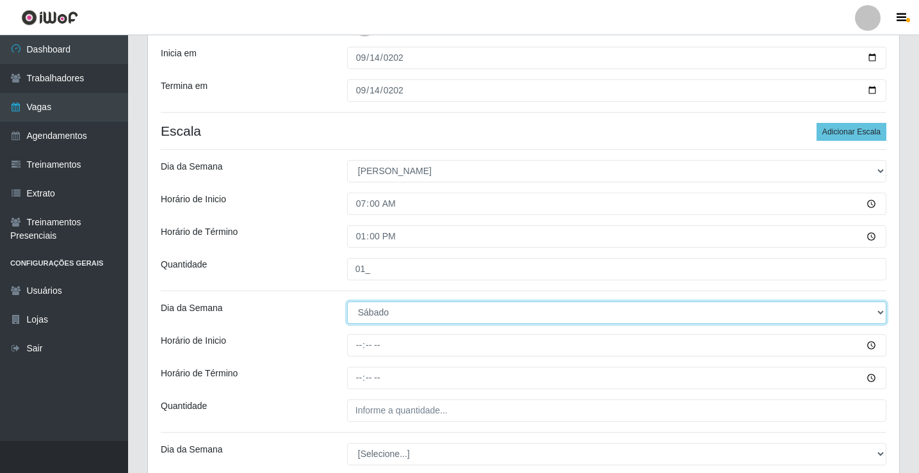
select select "0"
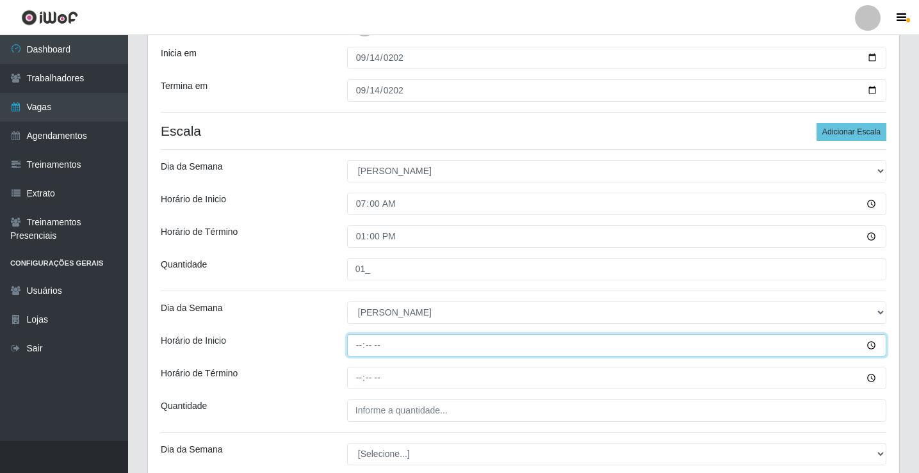
type input "08:00"
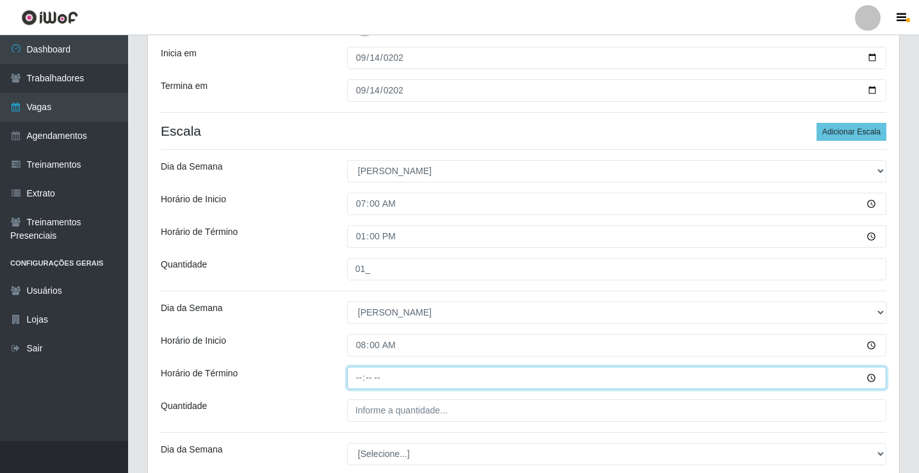
type input "14:00"
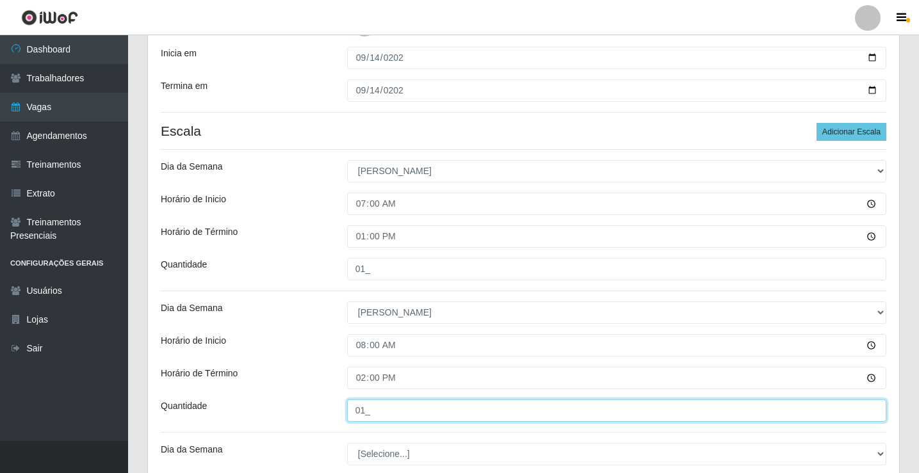
type input "01_"
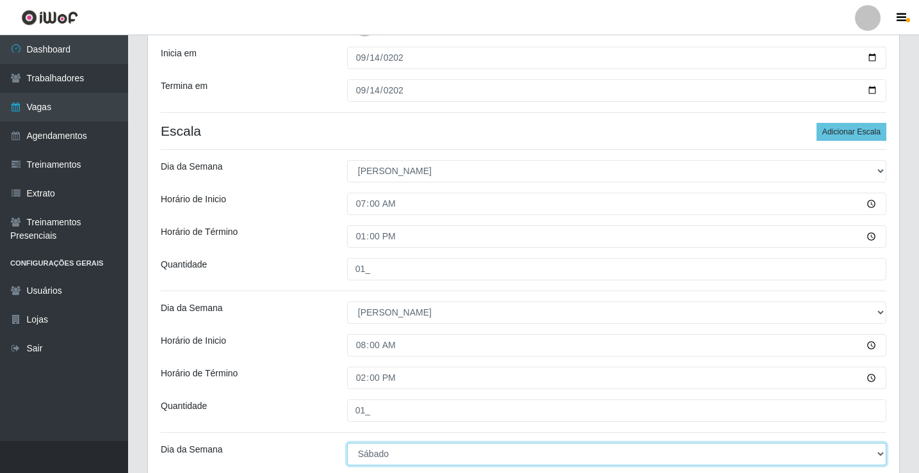
select select "0"
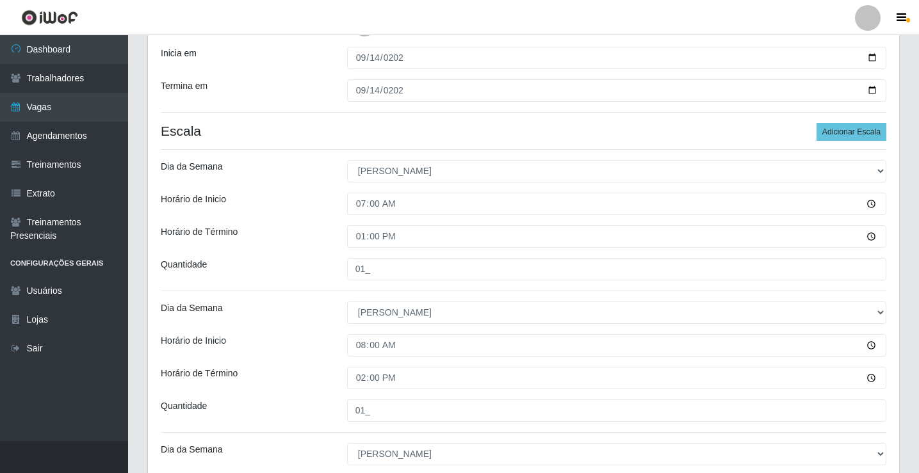
scroll to position [524, 0]
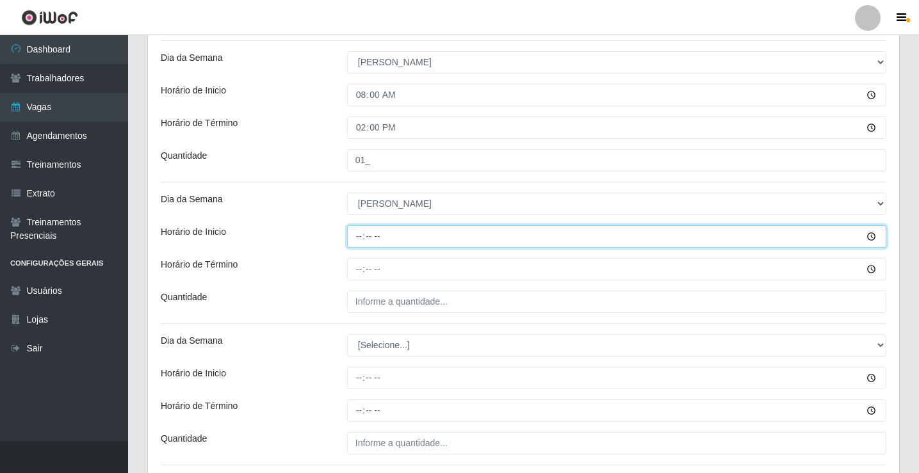
type input "09:00"
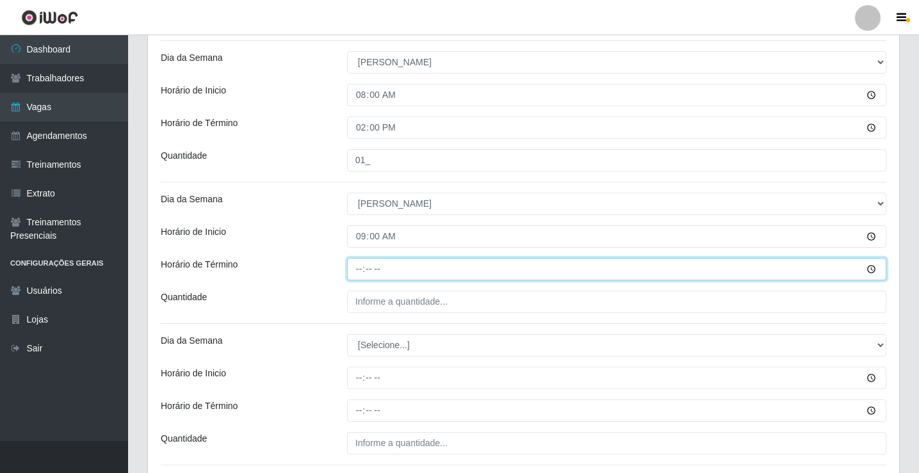
type input "15:00"
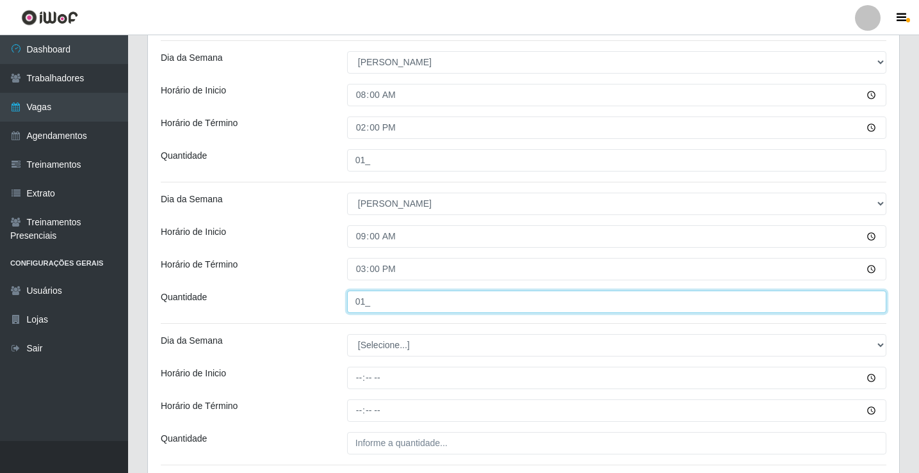
type input "01_"
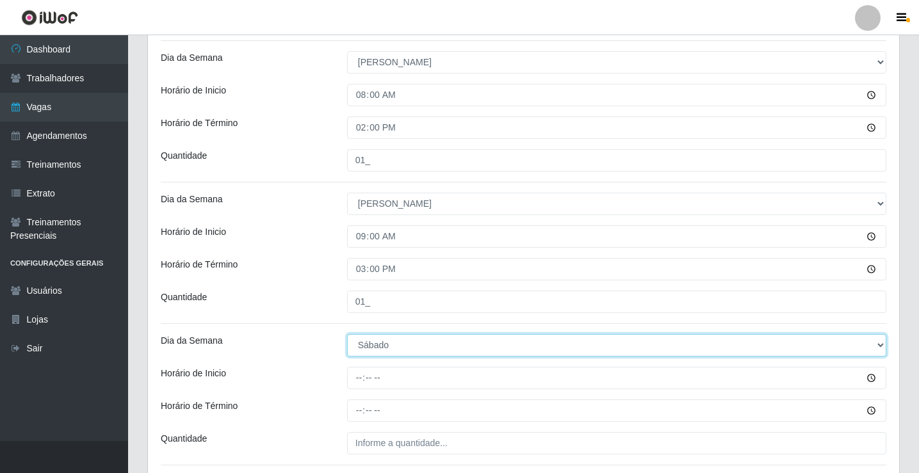
select select "0"
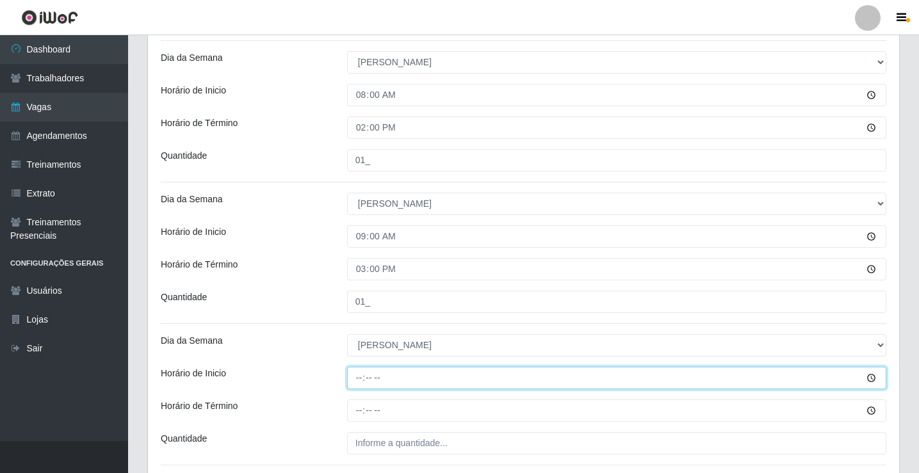
type input "14:00"
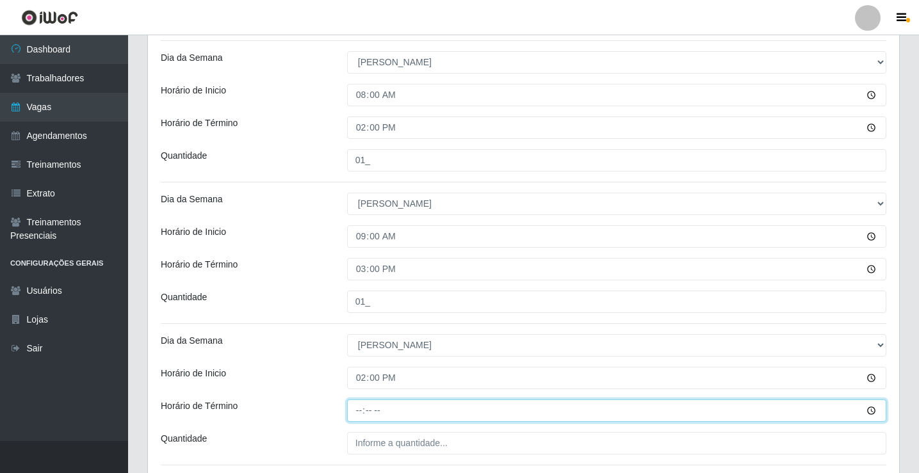
type input "19:00"
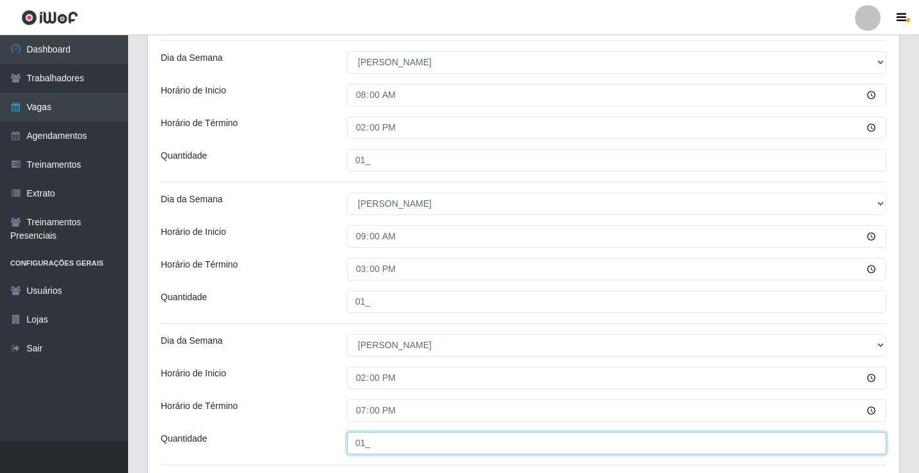
type input "01_"
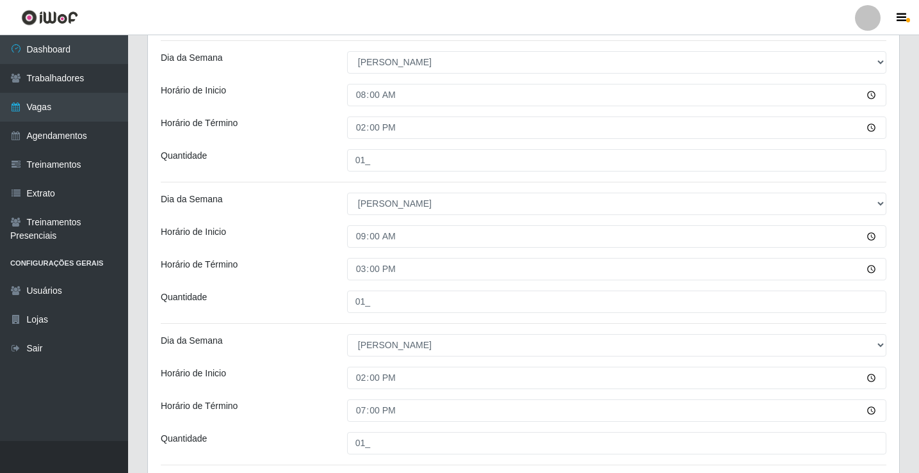
scroll to position [626, 0]
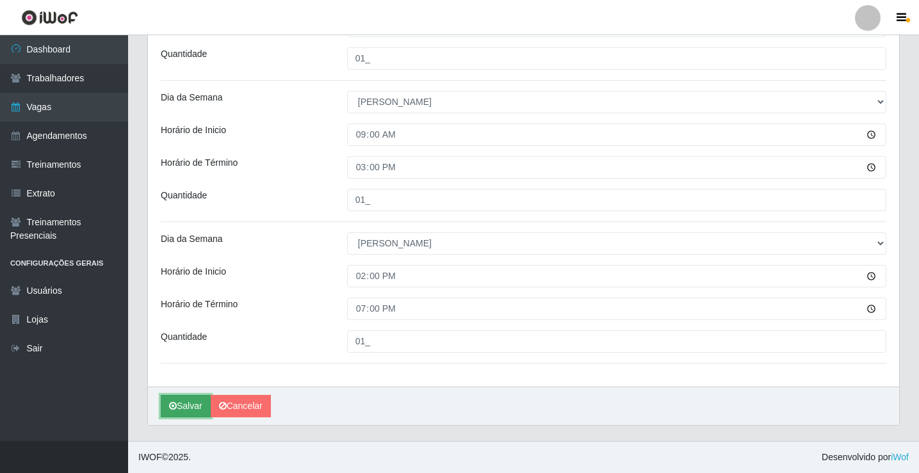
click at [174, 406] on icon "submit" at bounding box center [173, 406] width 8 height 9
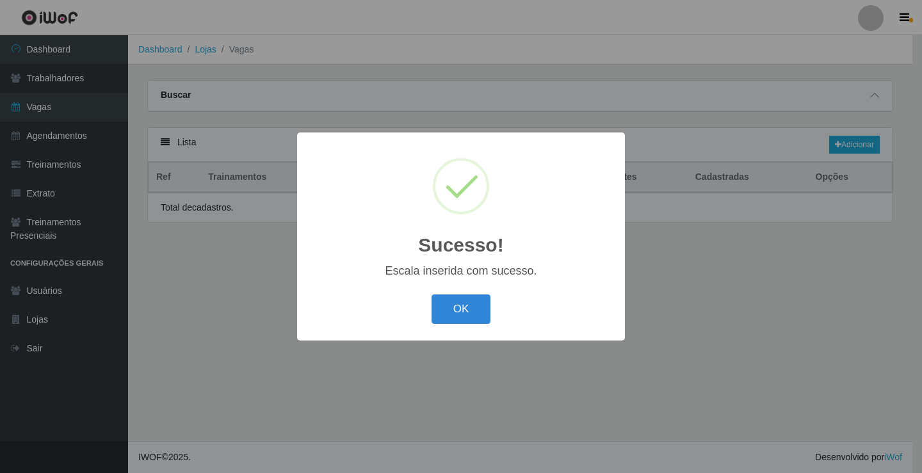
click at [193, 405] on div "Sucesso! × Escala inserida com sucesso. OK Cancel" at bounding box center [461, 236] width 922 height 473
